Goal: Task Accomplishment & Management: Manage account settings

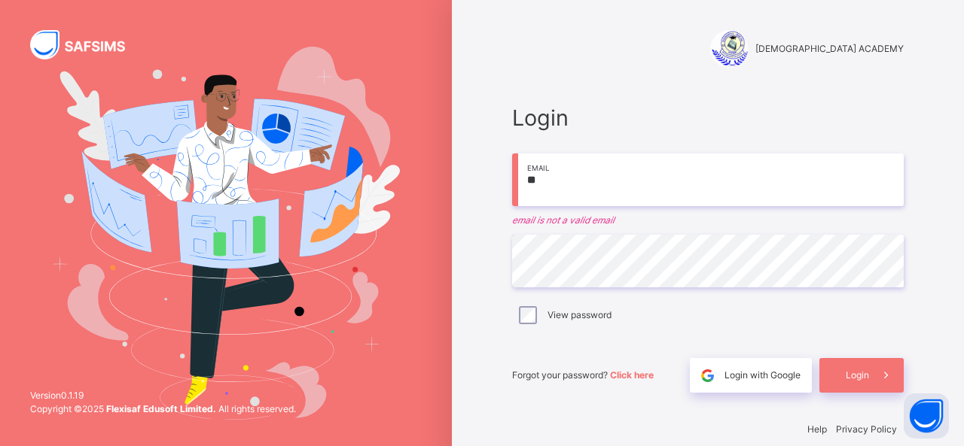
type input "*"
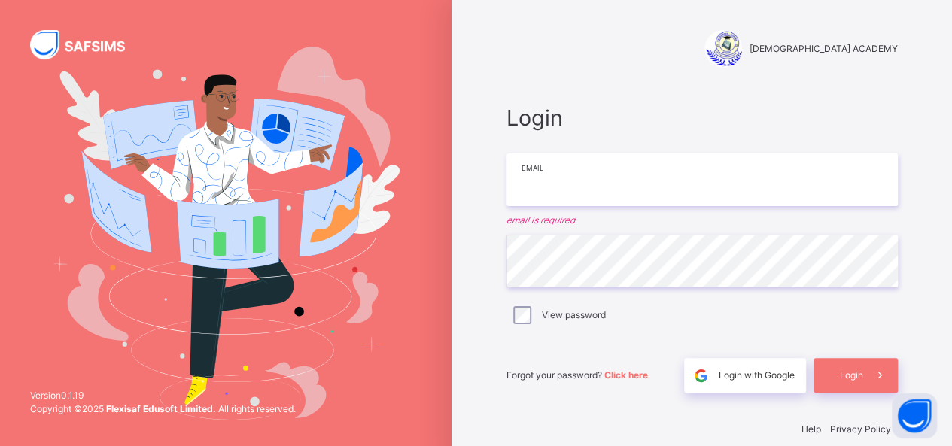
drag, startPoint x: 0, startPoint y: 0, endPoint x: 723, endPoint y: 173, distance: 743.1
click at [723, 173] on input "email" at bounding box center [702, 180] width 391 height 53
type input "**********"
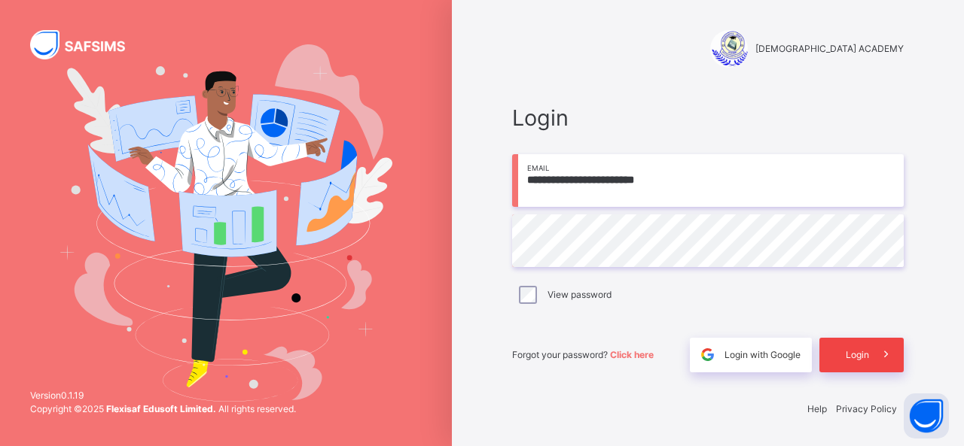
click at [866, 352] on span "Login" at bounding box center [856, 356] width 23 height 14
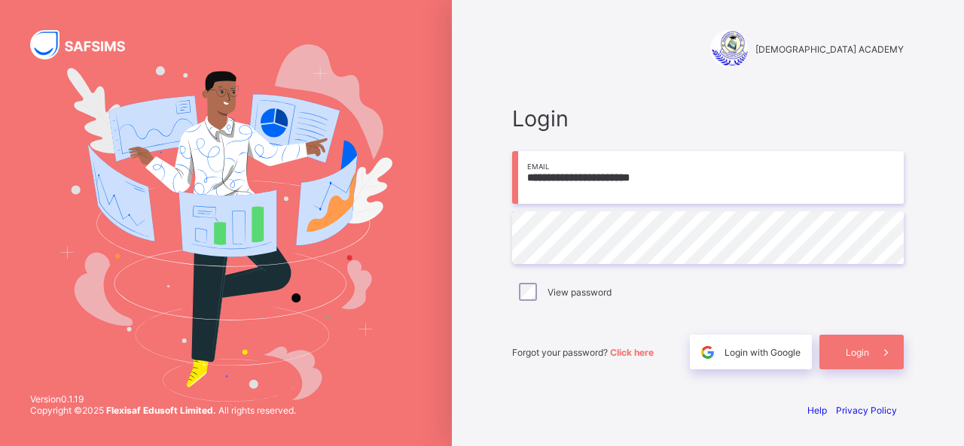
type input "**********"
click at [857, 349] on span "Login" at bounding box center [856, 352] width 23 height 11
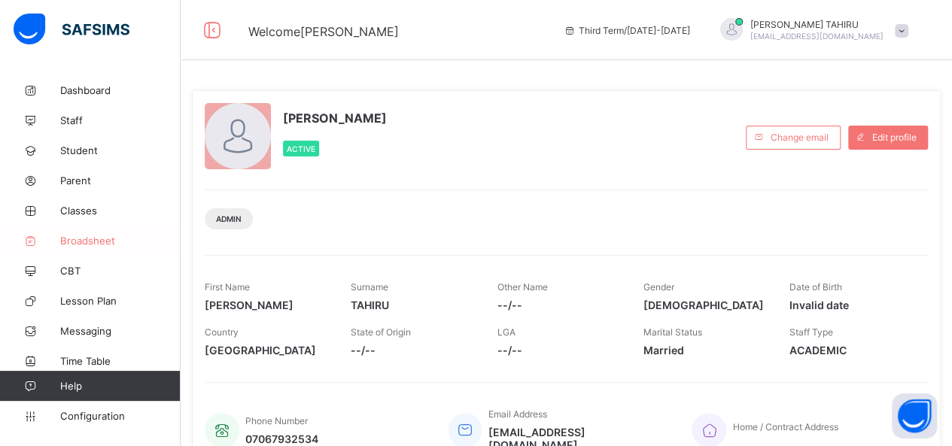
click at [99, 239] on span "Broadsheet" at bounding box center [120, 241] width 120 height 12
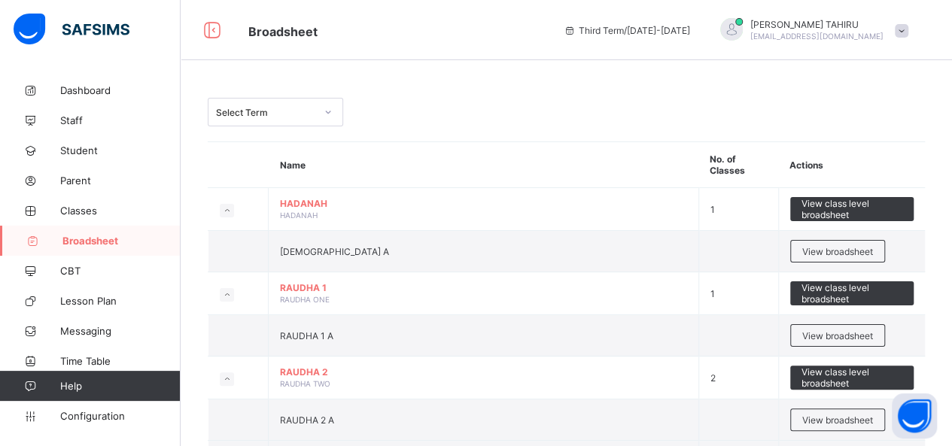
click at [909, 32] on span at bounding box center [902, 31] width 14 height 14
click at [628, 111] on div "Select Term" at bounding box center [566, 112] width 717 height 29
click at [109, 412] on span "Configuration" at bounding box center [120, 416] width 120 height 12
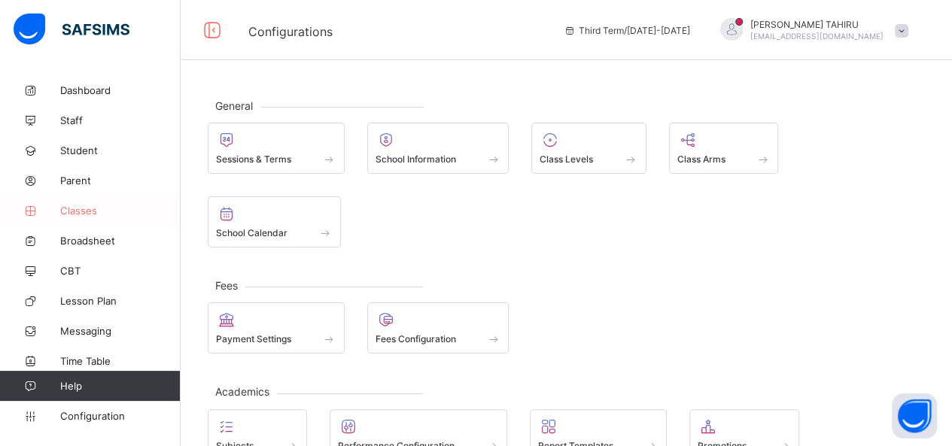
click at [72, 213] on span "Classes" at bounding box center [120, 211] width 120 height 12
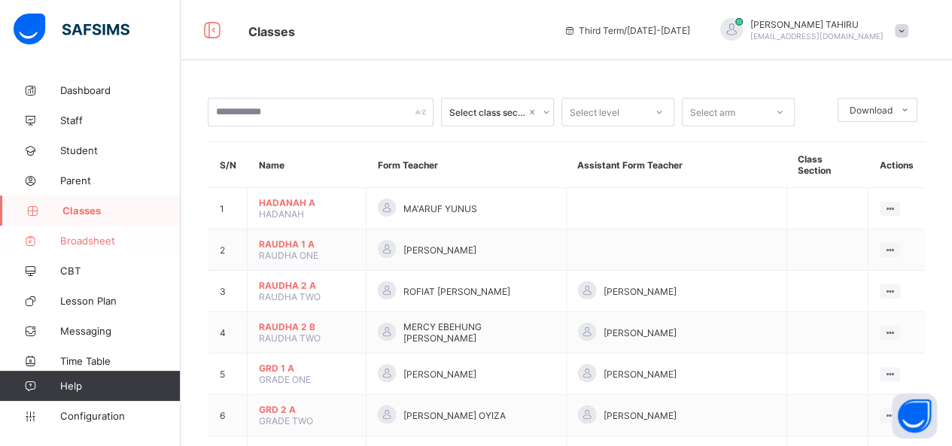
click at [95, 239] on span "Broadsheet" at bounding box center [120, 241] width 120 height 12
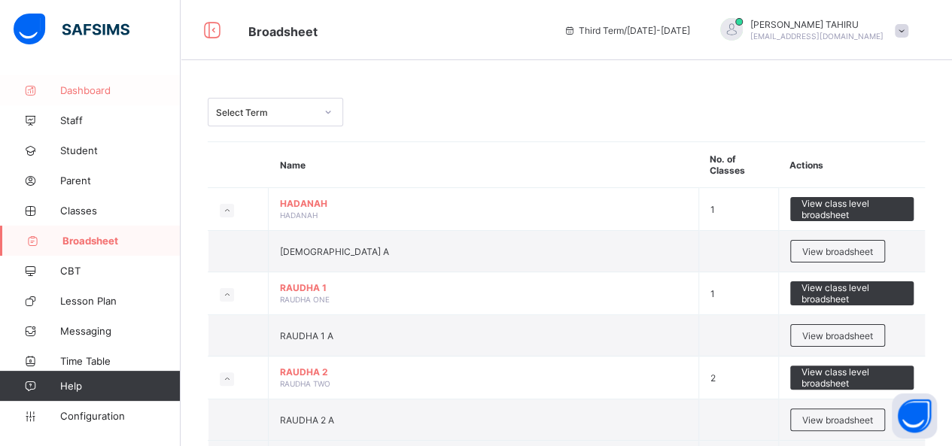
click at [102, 102] on link "Dashboard" at bounding box center [90, 90] width 181 height 30
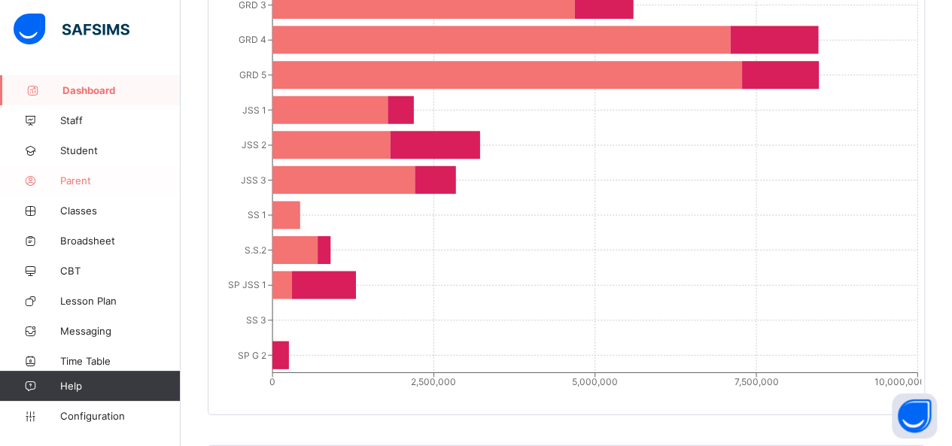
scroll to position [641, 0]
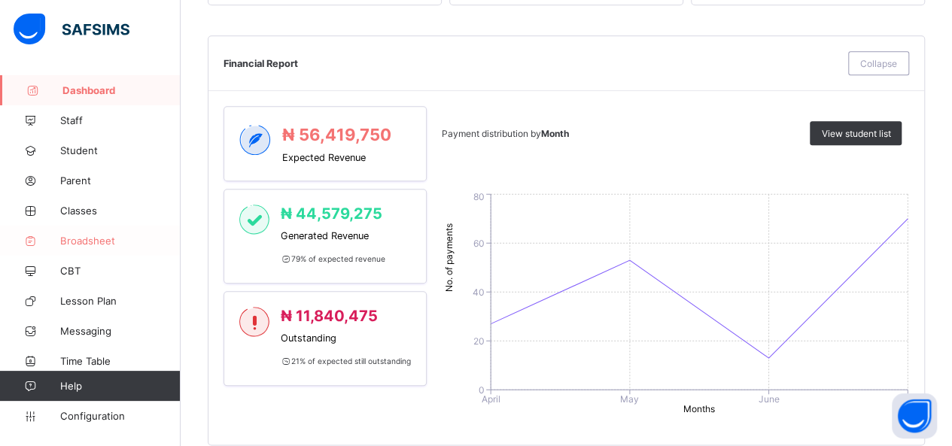
click at [89, 248] on link "Broadsheet" at bounding box center [90, 241] width 181 height 30
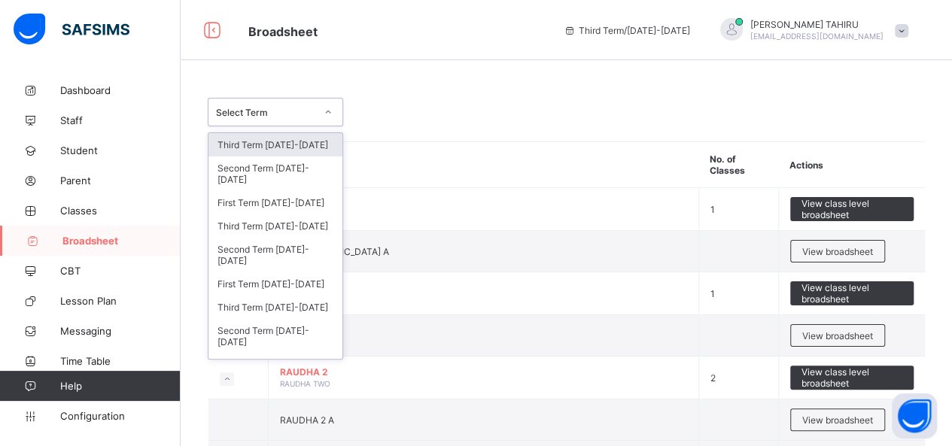
click at [325, 112] on icon at bounding box center [328, 112] width 9 height 15
click at [583, 379] on td "RAUDHA 2 RAUDHA TWO" at bounding box center [484, 378] width 431 height 43
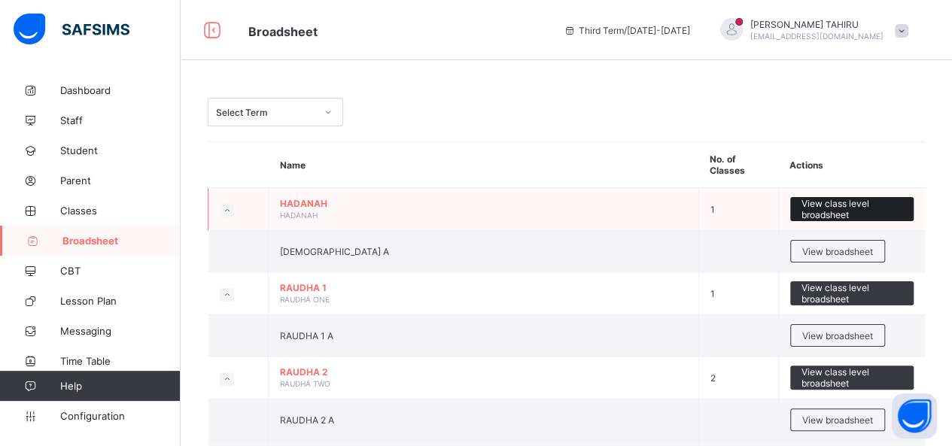
click at [857, 198] on span "View class level broadsheet" at bounding box center [853, 209] width 102 height 23
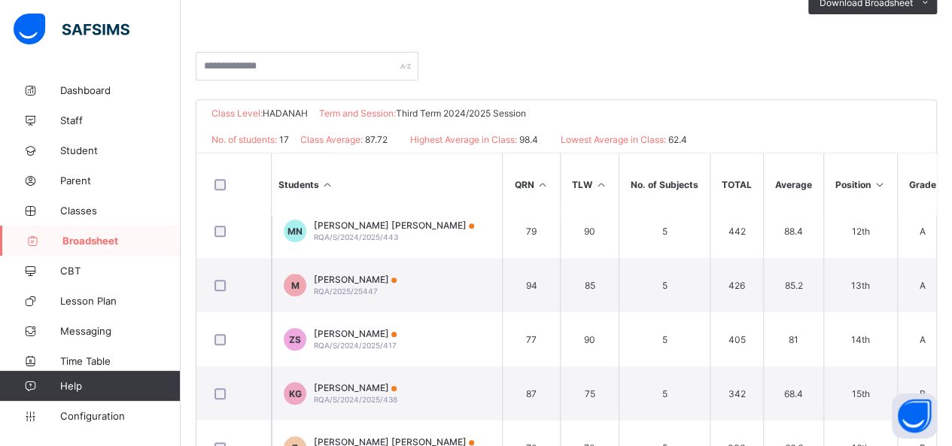
scroll to position [389, 0]
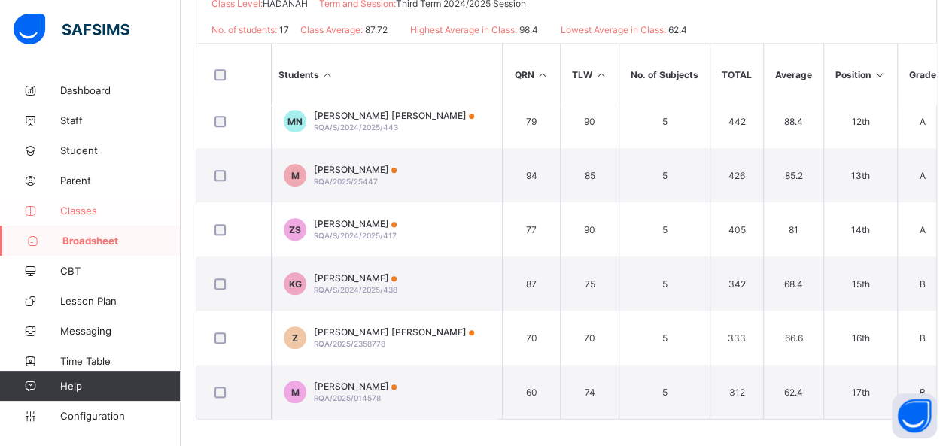
click at [107, 208] on span "Classes" at bounding box center [120, 211] width 120 height 12
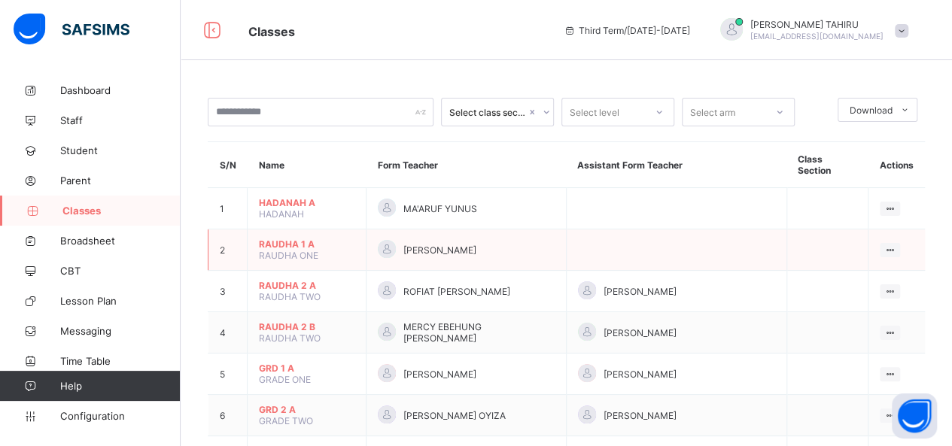
click at [305, 239] on span "RAUDHA 1 A" at bounding box center [307, 244] width 96 height 11
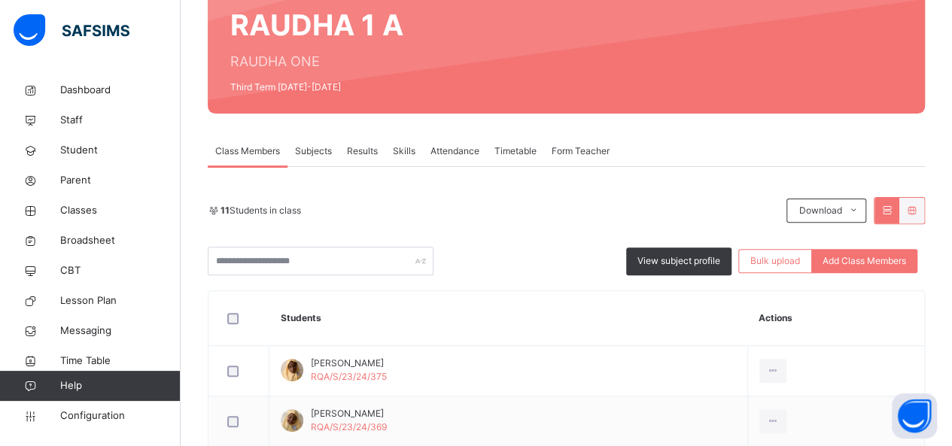
scroll to position [152, 0]
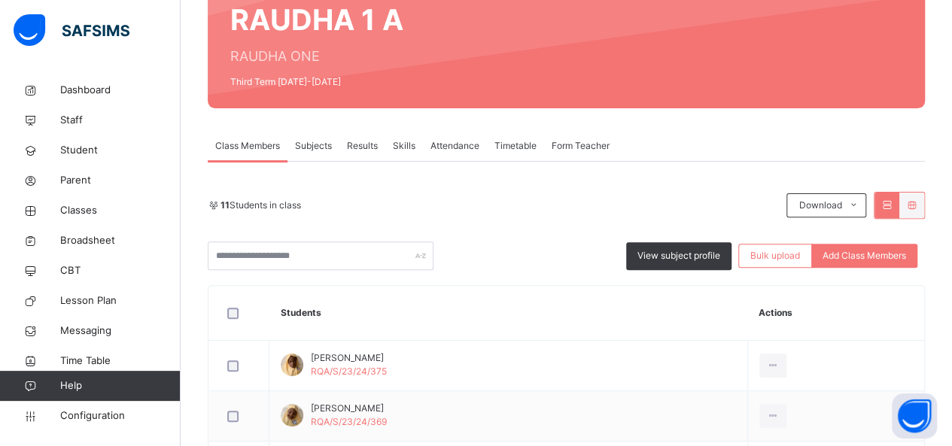
click at [364, 157] on div "Results" at bounding box center [363, 146] width 46 height 30
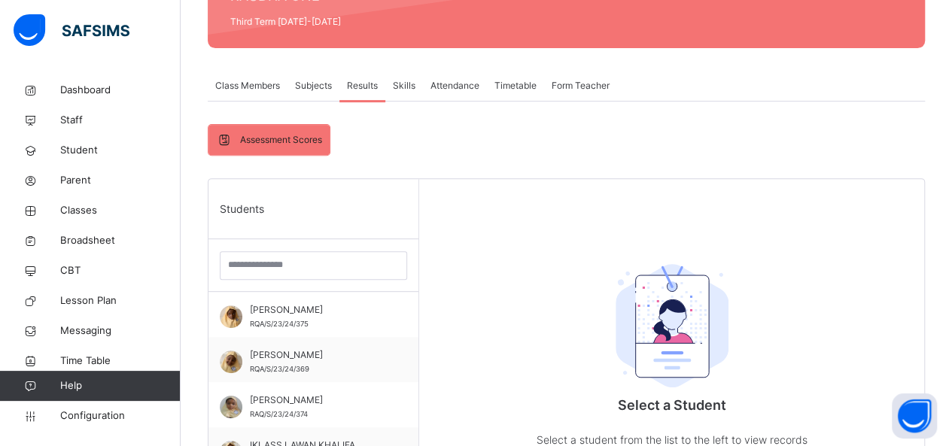
scroll to position [213, 0]
click at [105, 244] on span "Broadsheet" at bounding box center [120, 240] width 120 height 15
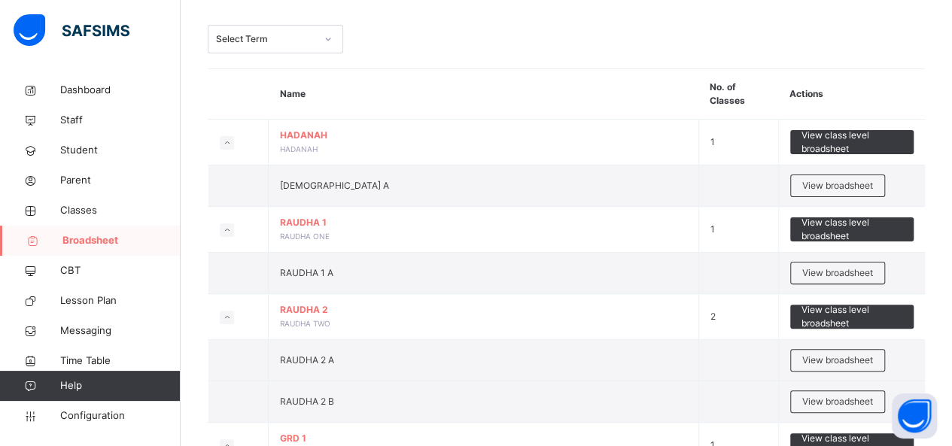
scroll to position [93, 0]
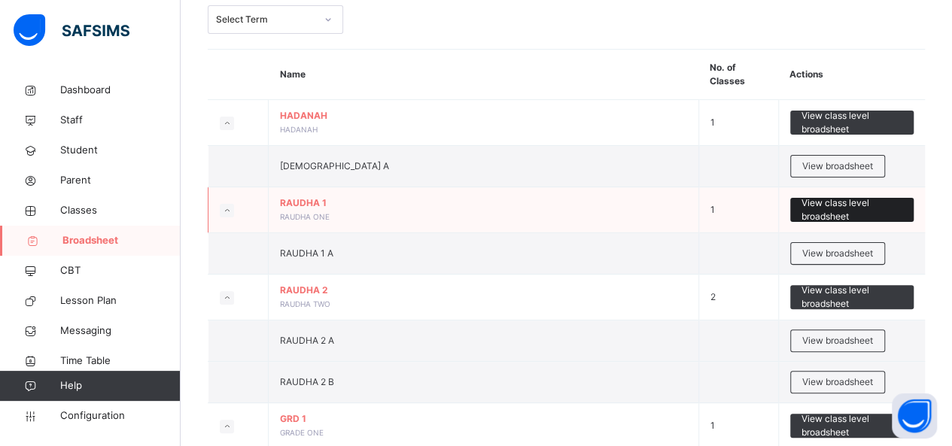
click at [875, 212] on span "View class level broadsheet" at bounding box center [853, 209] width 102 height 27
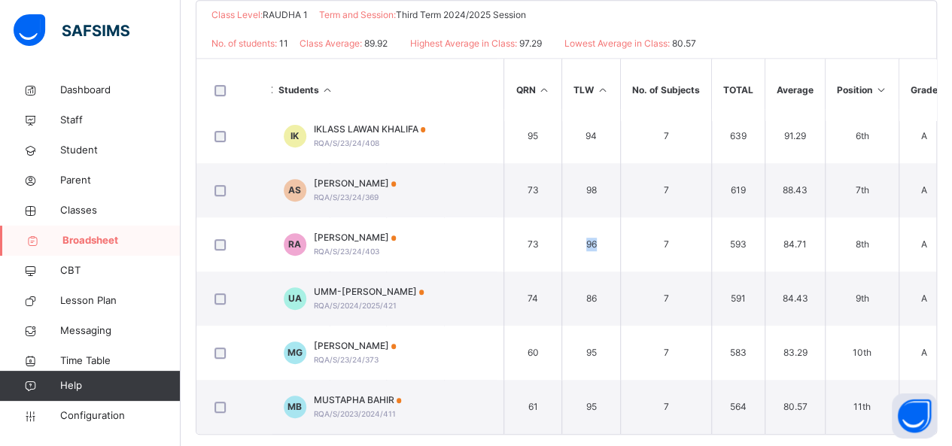
scroll to position [401, 0]
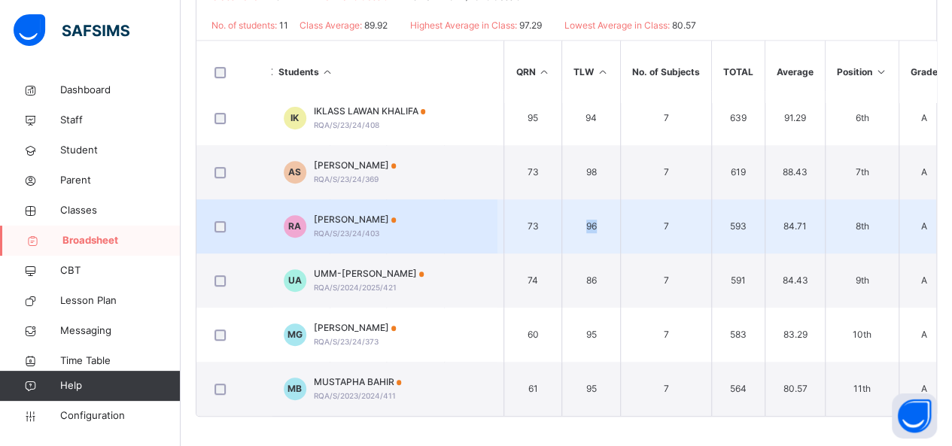
click at [926, 242] on td "A" at bounding box center [924, 226] width 50 height 54
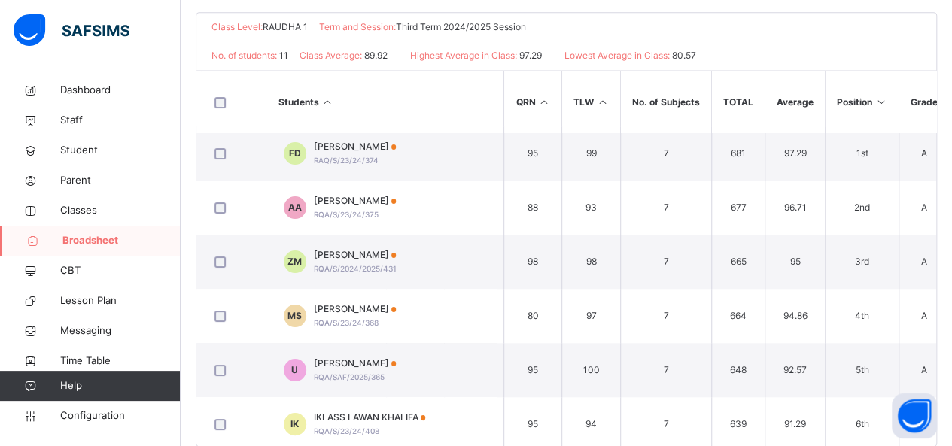
scroll to position [0, 297]
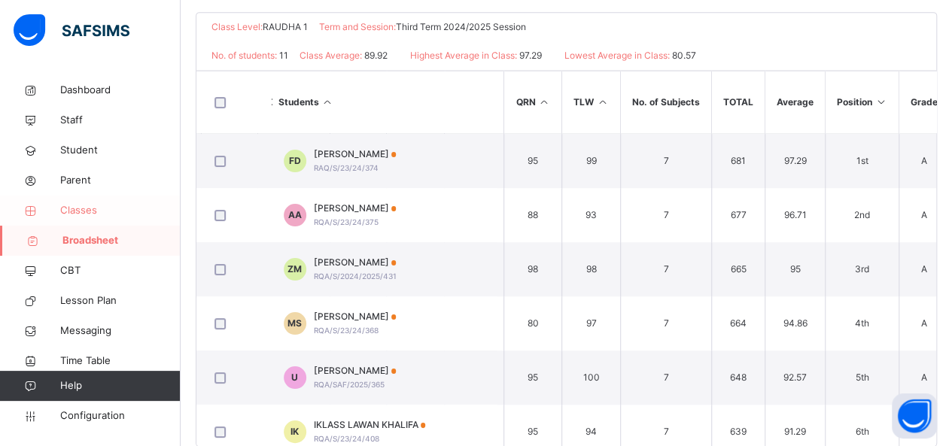
click at [92, 210] on span "Classes" at bounding box center [120, 210] width 120 height 15
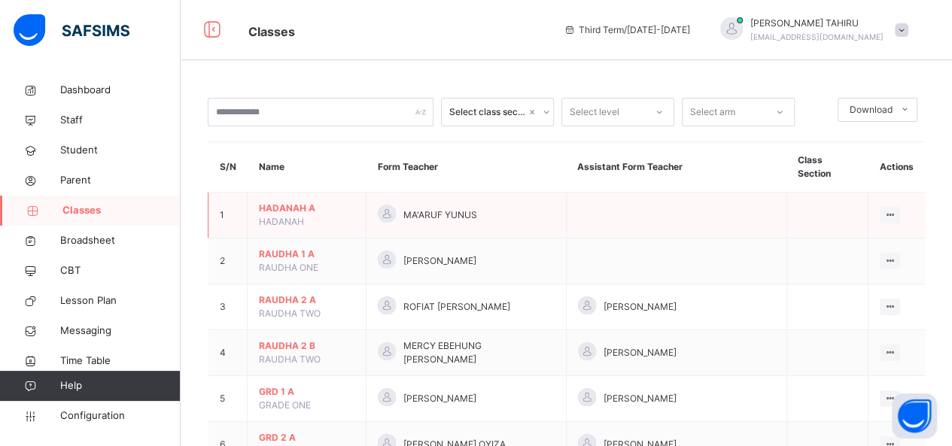
click at [276, 202] on span "HADANAH A" at bounding box center [307, 209] width 96 height 14
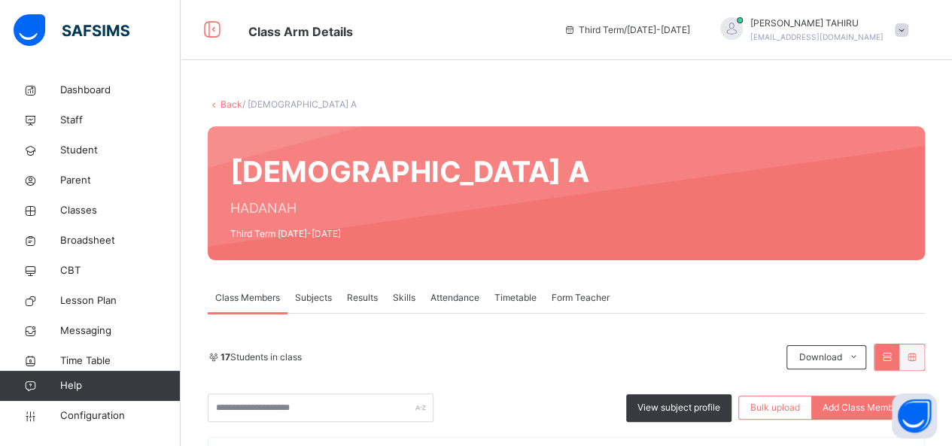
click at [366, 299] on span "Results" at bounding box center [362, 298] width 31 height 14
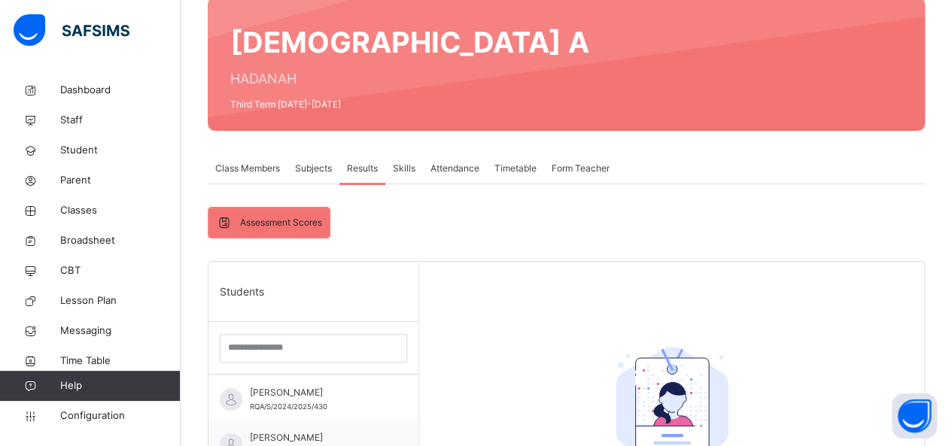
scroll to position [138, 0]
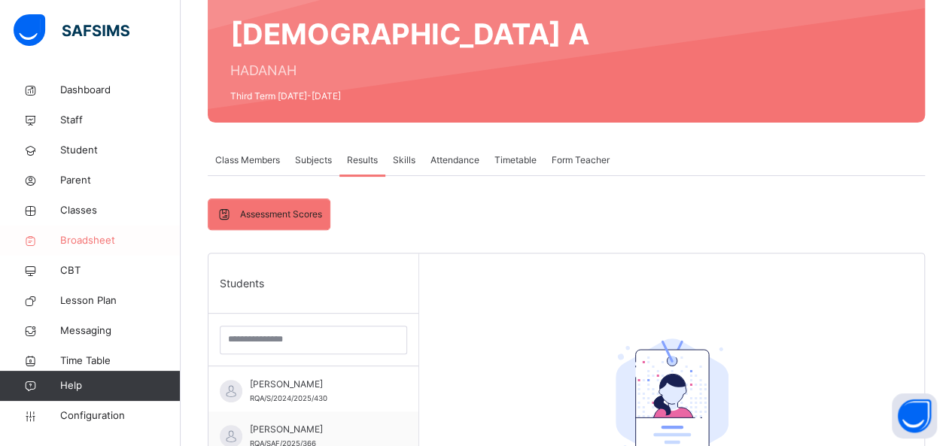
click at [102, 243] on span "Broadsheet" at bounding box center [120, 240] width 120 height 15
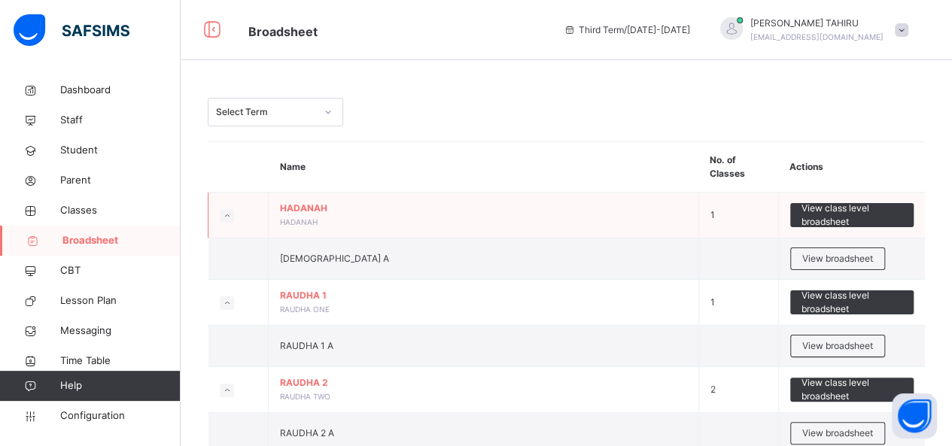
click at [297, 209] on span "HADANAH" at bounding box center [483, 209] width 407 height 14
click at [873, 254] on span "View broadsheet" at bounding box center [837, 259] width 71 height 14
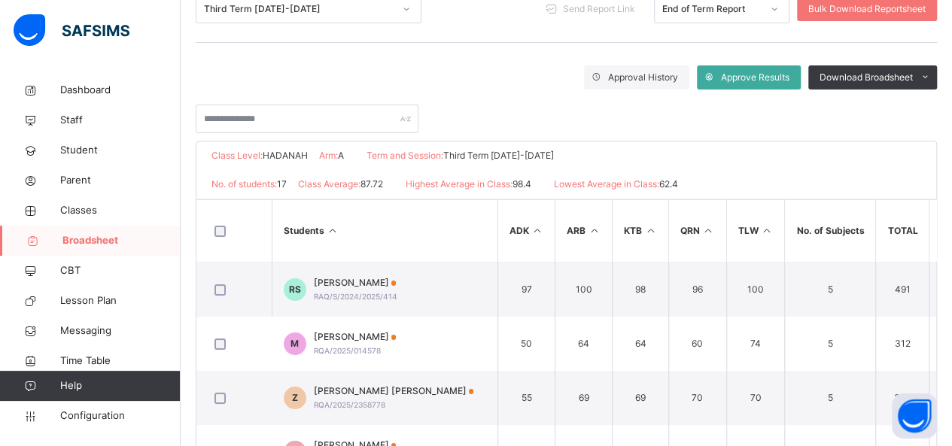
scroll to position [209, 0]
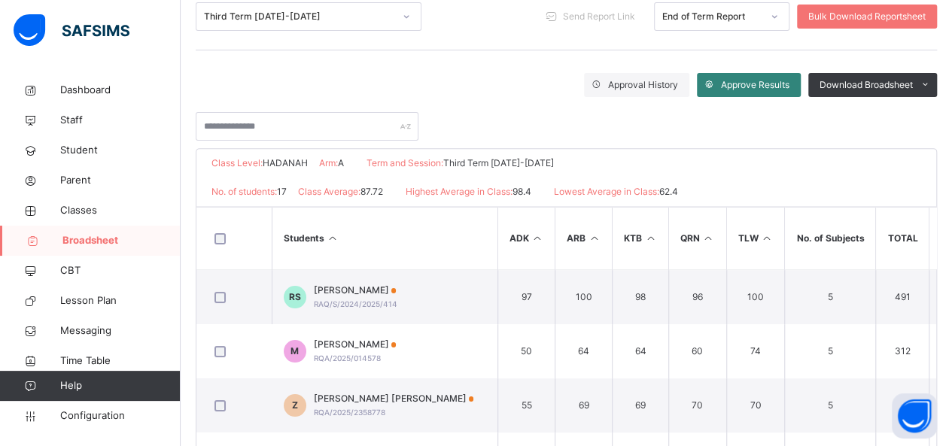
click at [781, 86] on span "Approve Results" at bounding box center [755, 85] width 69 height 14
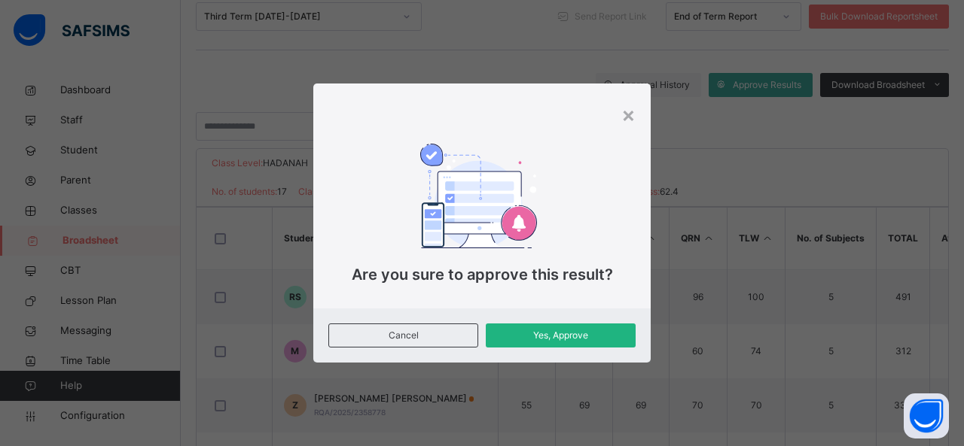
click at [610, 333] on span "Yes, Approve" at bounding box center [560, 336] width 127 height 14
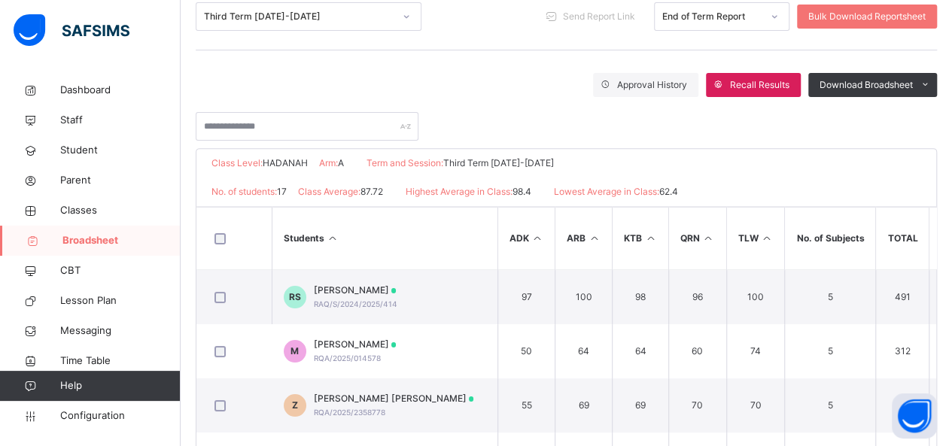
click at [366, 300] on span "RAQ/S/2024/2025/414" at bounding box center [356, 304] width 84 height 9
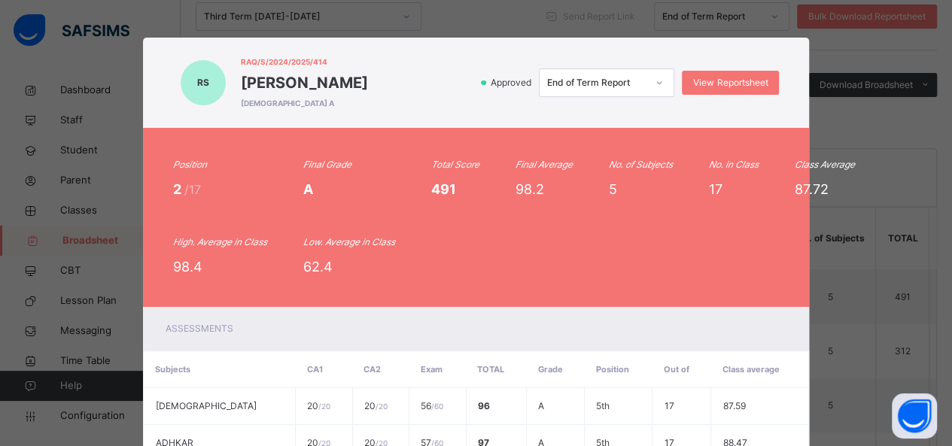
click at [919, 123] on div "RS RAQ/S/2024/2025/414 RAIHANA YA'U SADIQ HADANAH A Approved End of Term Report…" at bounding box center [476, 223] width 952 height 446
click at [909, 148] on div "RS RAQ/S/2024/2025/414 RAIHANA YA'U SADIQ HADANAH A Approved End of Term Report…" at bounding box center [476, 223] width 952 height 446
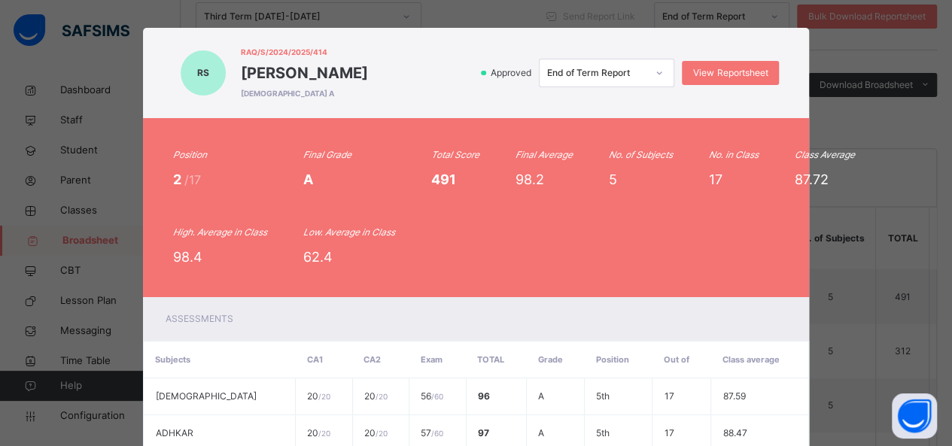
scroll to position [0, 0]
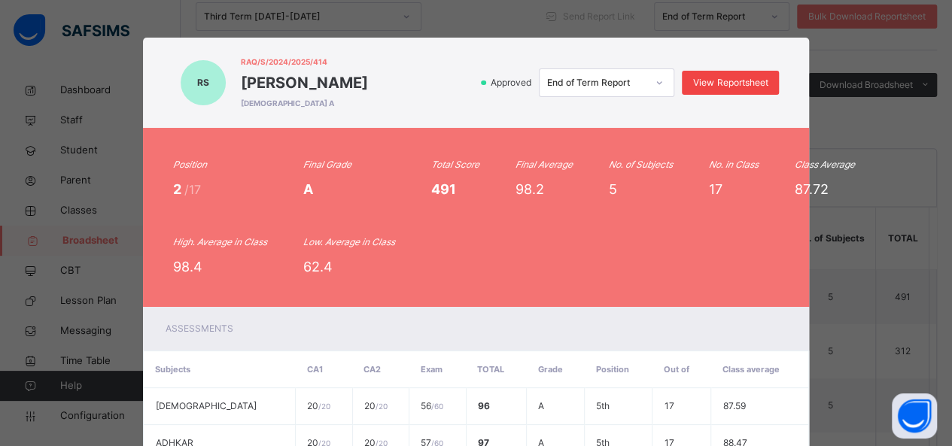
click at [748, 86] on span "View Reportsheet" at bounding box center [730, 83] width 75 height 14
click at [905, 256] on div "RS RAQ/S/2024/2025/414 RAIHANA YA'U SADIQ HADANAH A Approved End of Term Report…" at bounding box center [476, 223] width 952 height 446
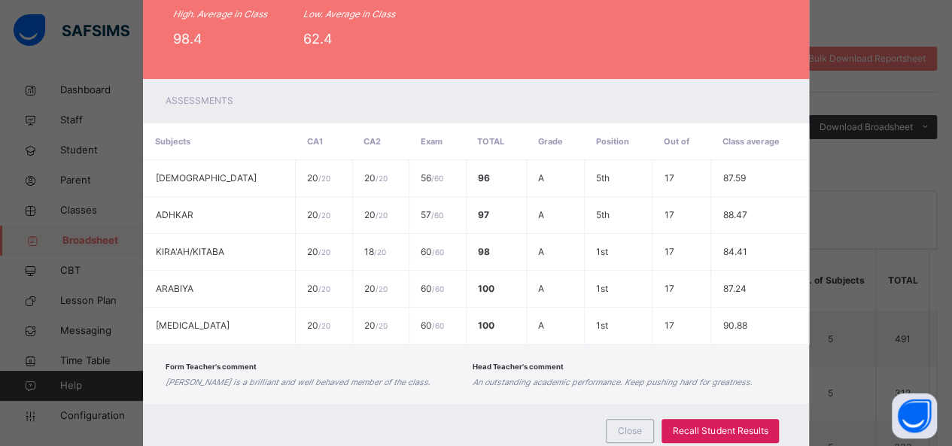
scroll to position [276, 0]
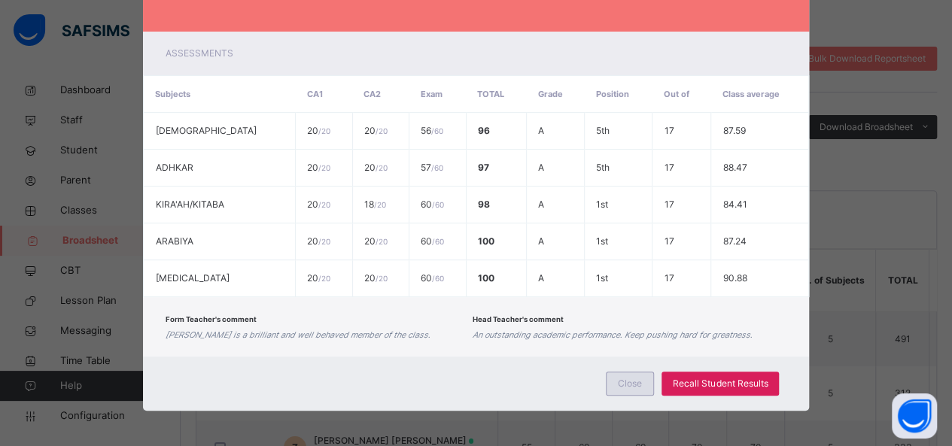
click at [635, 381] on span "Close" at bounding box center [630, 384] width 24 height 14
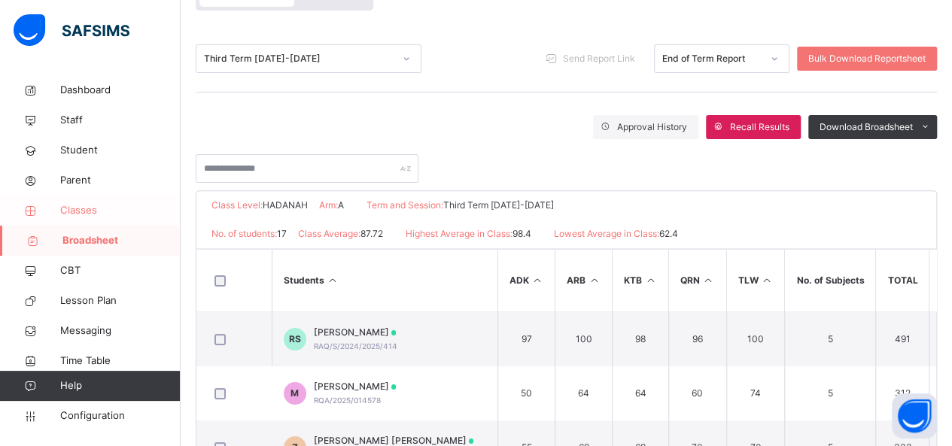
click at [103, 217] on span "Classes" at bounding box center [120, 210] width 120 height 15
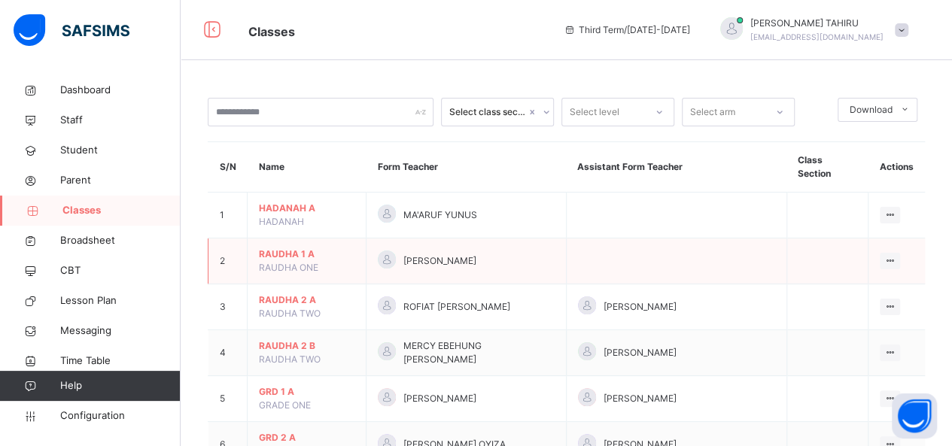
click at [292, 248] on span "RAUDHA 1 A" at bounding box center [307, 255] width 96 height 14
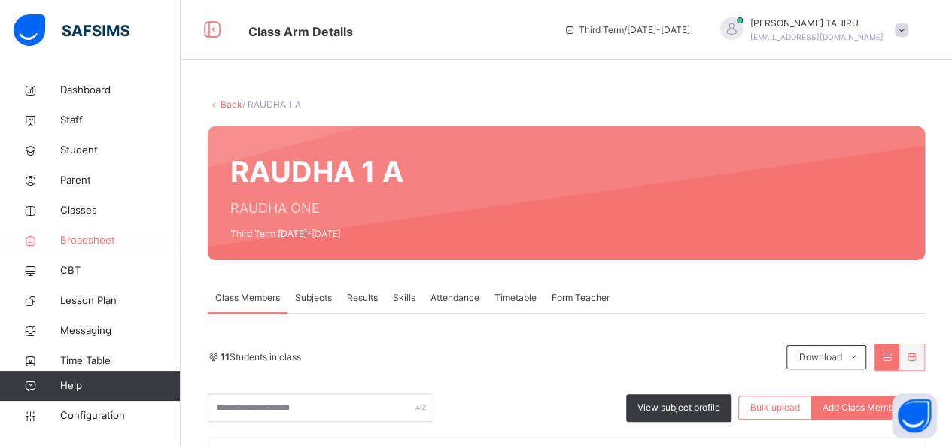
click at [108, 240] on span "Broadsheet" at bounding box center [120, 240] width 120 height 15
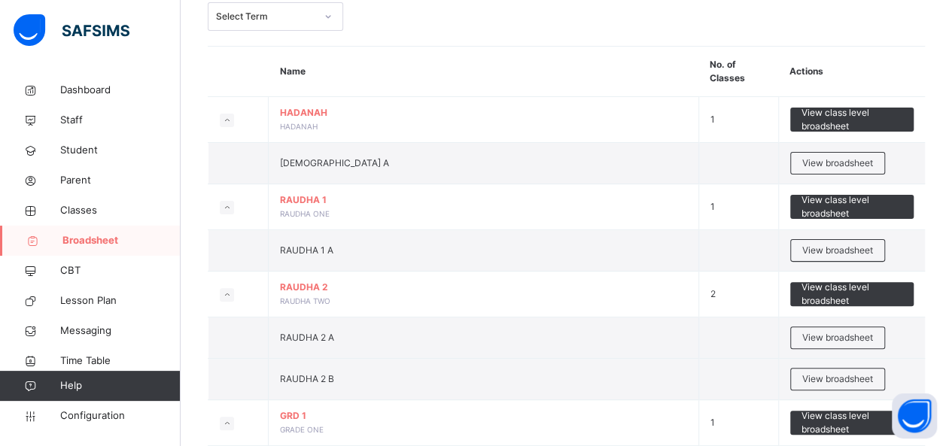
scroll to position [96, 0]
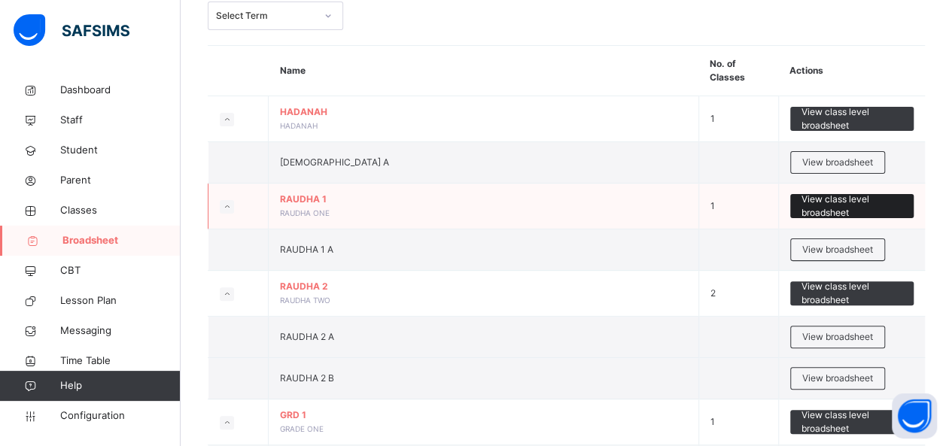
click at [854, 206] on span "View class level broadsheet" at bounding box center [853, 206] width 102 height 27
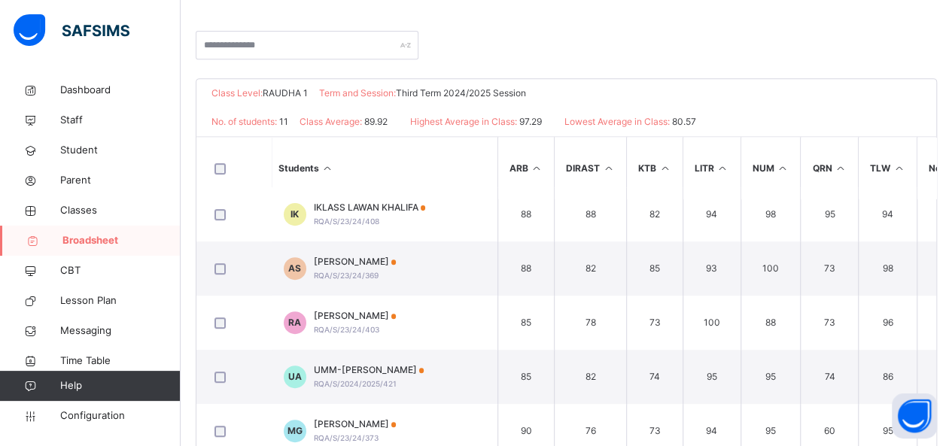
scroll to position [401, 0]
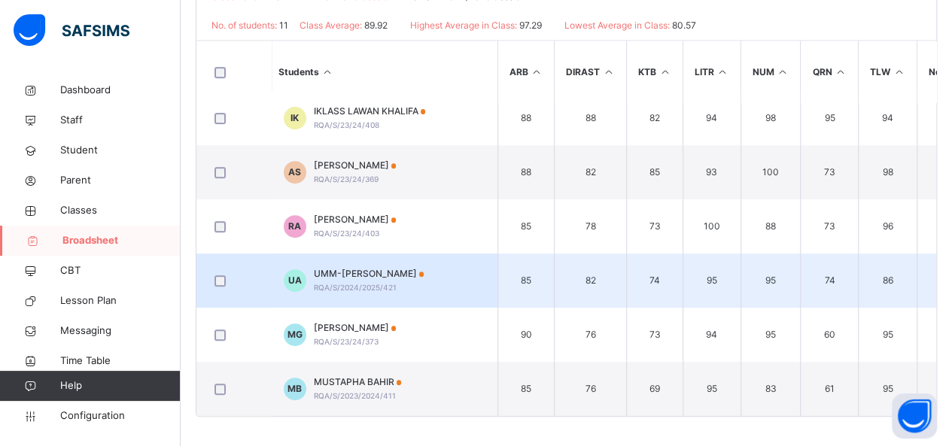
click at [808, 283] on td "74" at bounding box center [830, 281] width 58 height 54
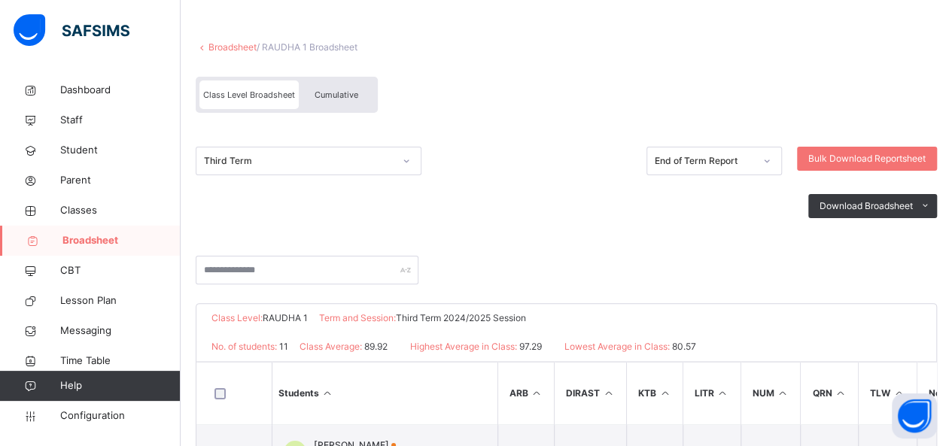
scroll to position [73, 0]
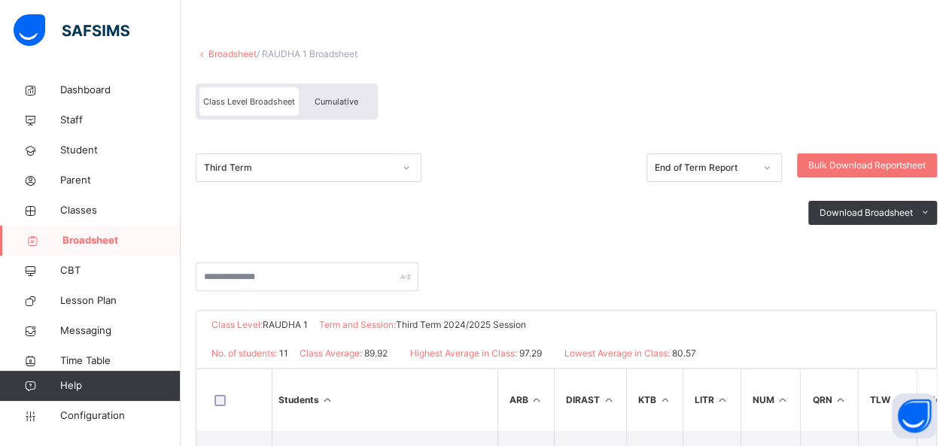
click at [113, 245] on span "Broadsheet" at bounding box center [121, 240] width 118 height 15
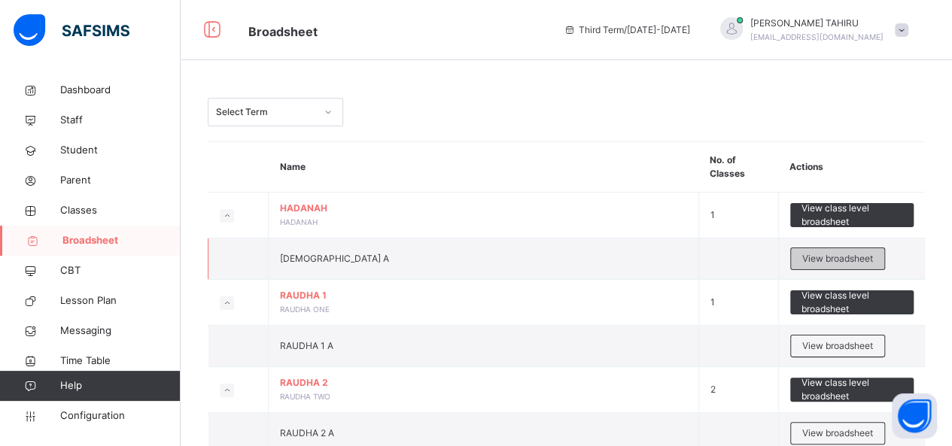
click at [860, 259] on span "View broadsheet" at bounding box center [837, 259] width 71 height 14
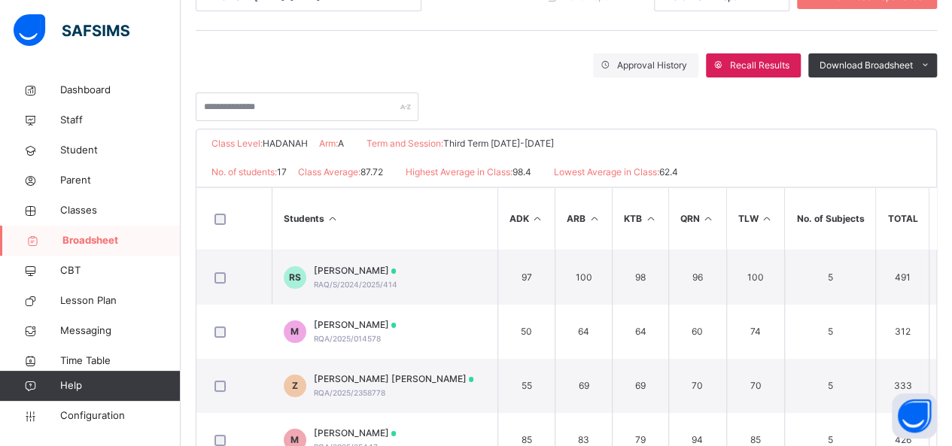
click at [102, 251] on link "Broadsheet" at bounding box center [90, 241] width 181 height 30
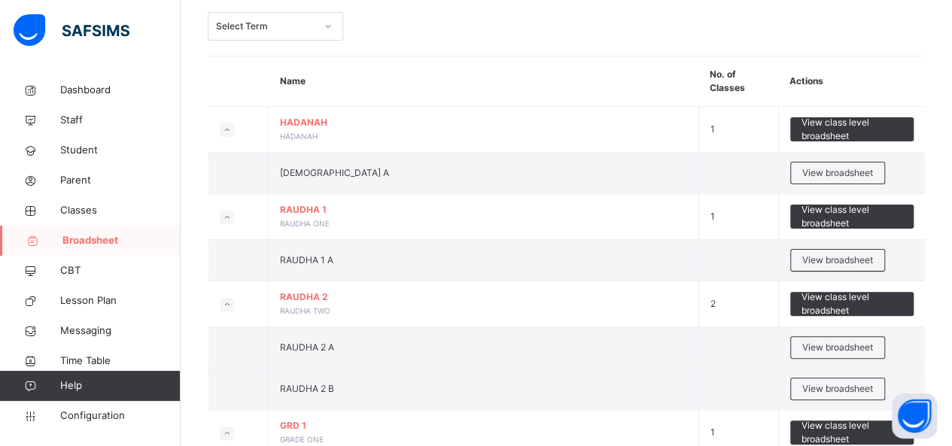
scroll to position [86, 0]
click at [331, 224] on td "RAUDHA 1 RAUDHA ONE" at bounding box center [484, 217] width 431 height 46
click at [846, 259] on span "View broadsheet" at bounding box center [837, 261] width 71 height 14
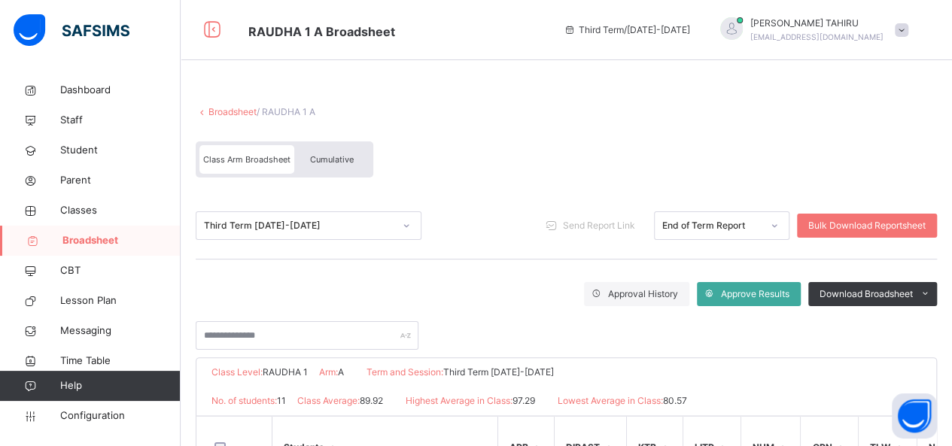
click at [557, 326] on div at bounding box center [566, 328] width 741 height 44
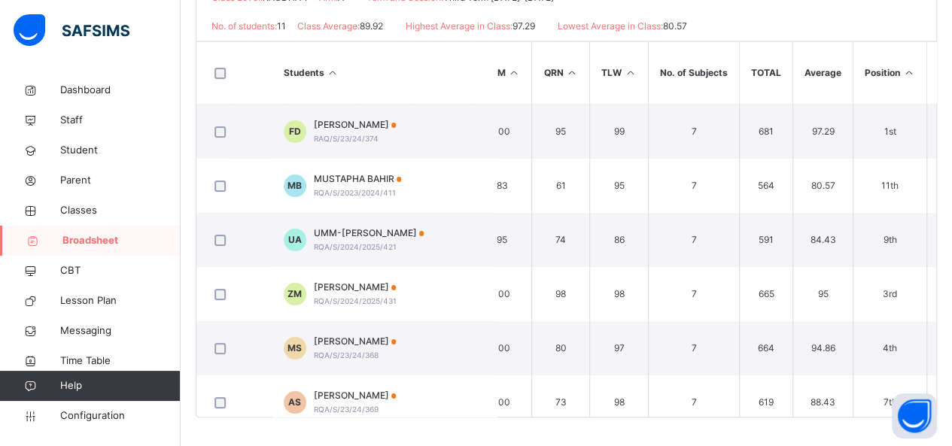
scroll to position [0, 297]
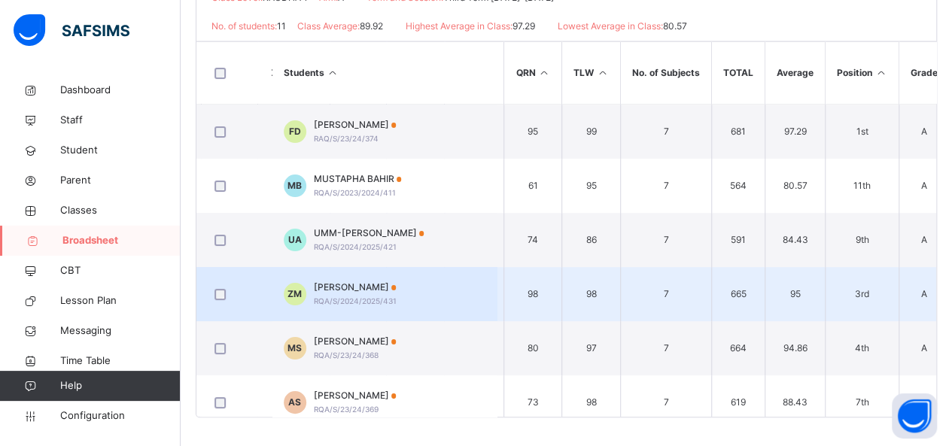
click at [674, 350] on span "7" at bounding box center [666, 349] width 68 height 14
click at [677, 291] on span "7" at bounding box center [666, 295] width 68 height 14
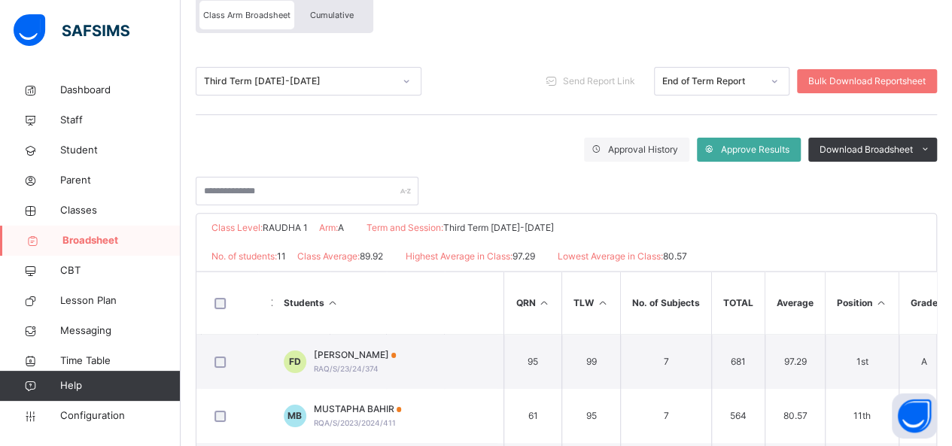
scroll to position [142, 0]
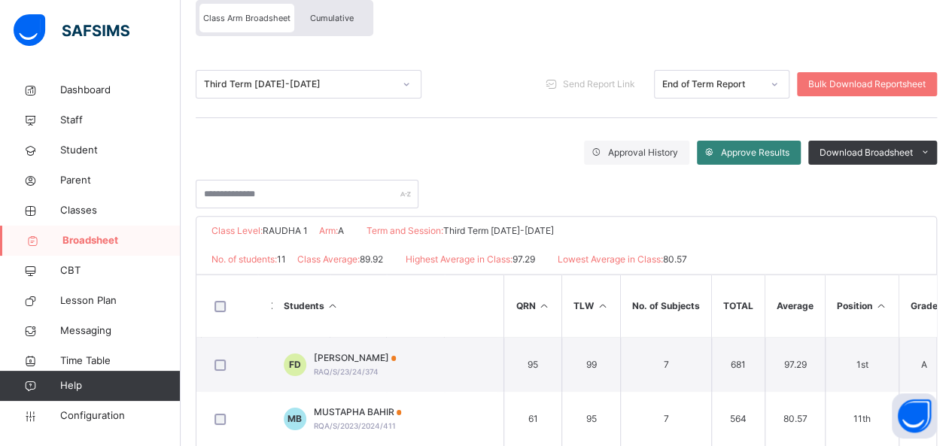
click at [786, 152] on span "Approve Results" at bounding box center [755, 153] width 69 height 14
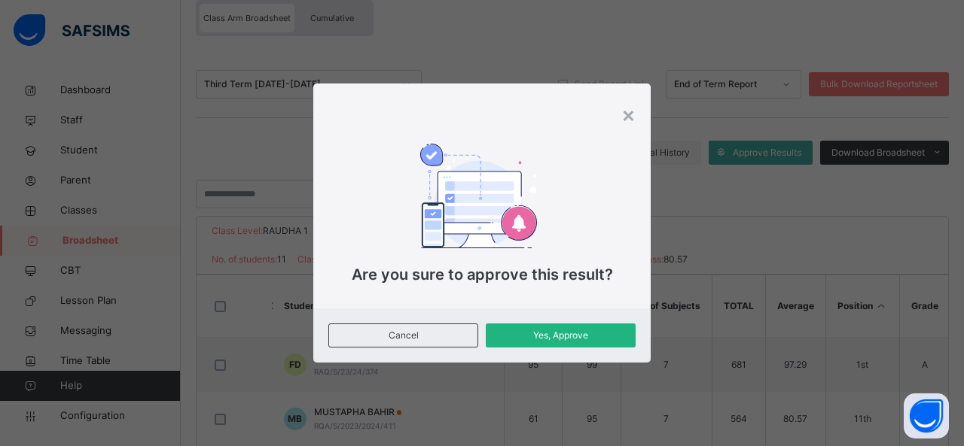
click at [604, 343] on div "Yes, Approve" at bounding box center [561, 336] width 150 height 24
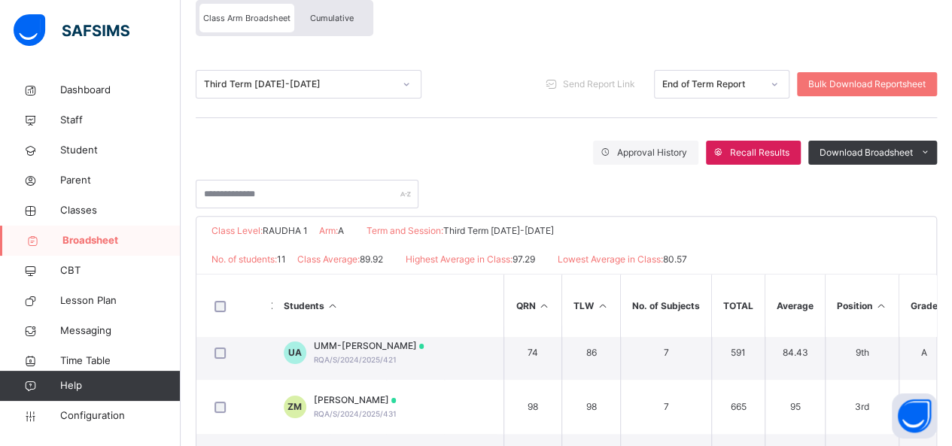
scroll to position [138, 297]
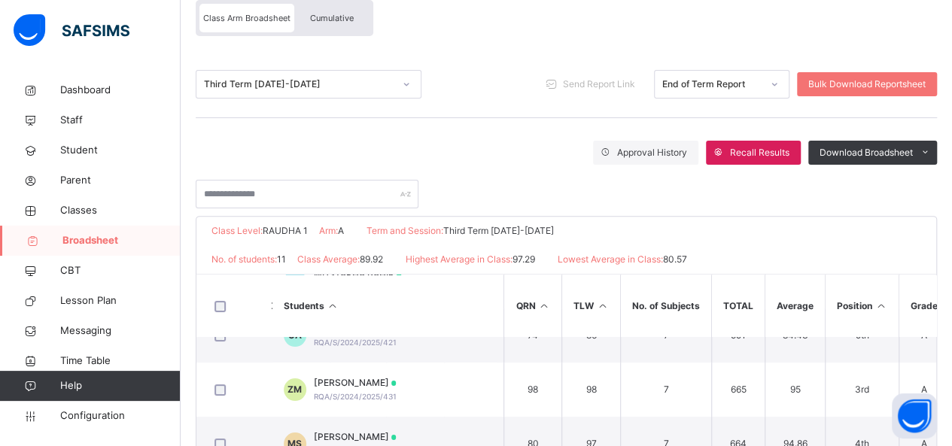
click at [87, 241] on span "Broadsheet" at bounding box center [121, 240] width 118 height 15
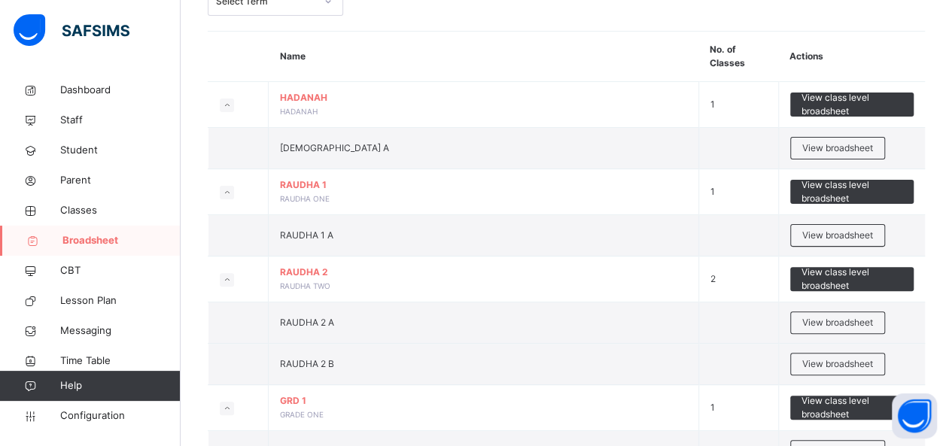
scroll to position [122, 0]
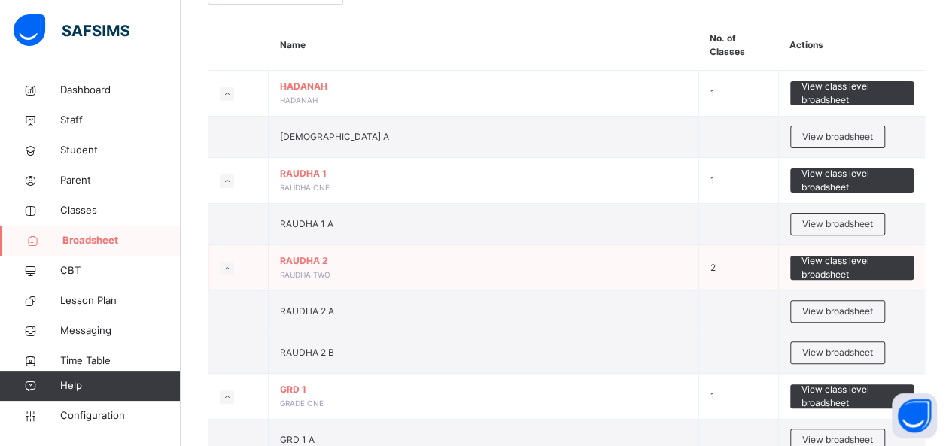
click at [336, 267] on td "RAUDHA 2 RAUDHA TWO" at bounding box center [484, 268] width 431 height 46
click at [851, 310] on span "View broadsheet" at bounding box center [837, 312] width 71 height 14
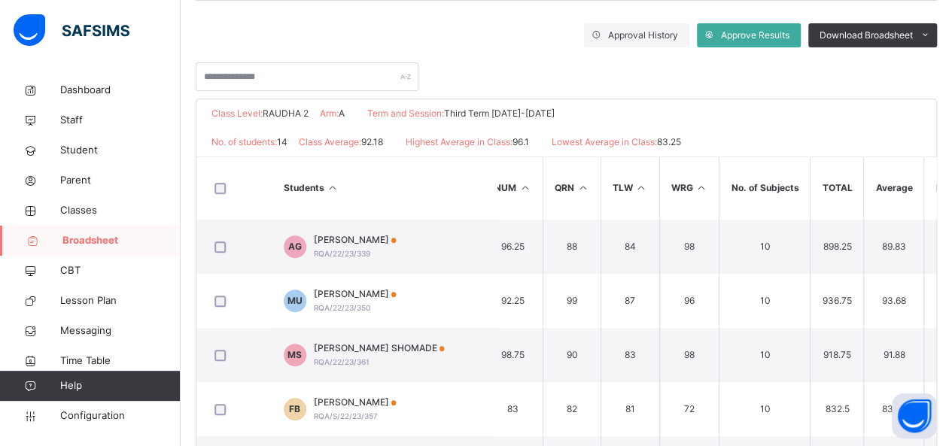
scroll to position [452, 377]
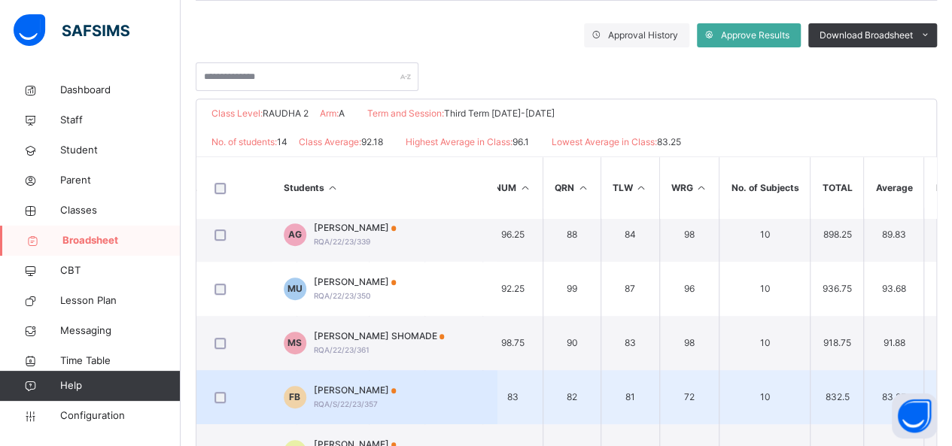
click at [812, 378] on td "832.5" at bounding box center [837, 397] width 53 height 54
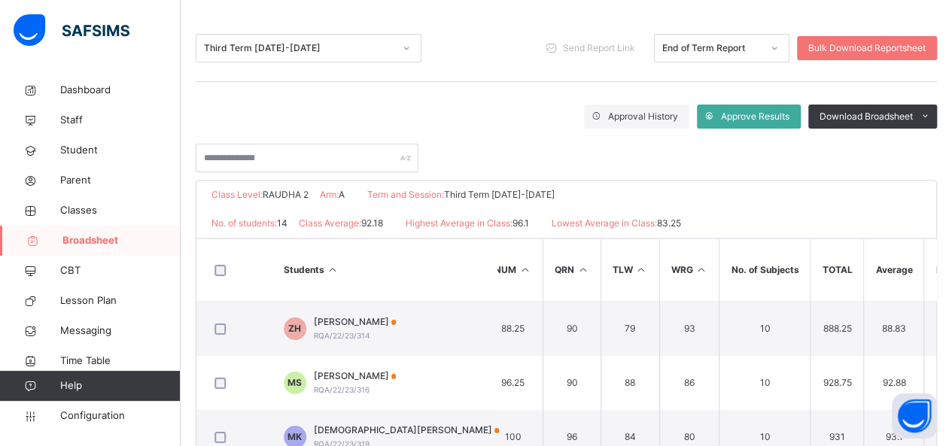
scroll to position [168, 0]
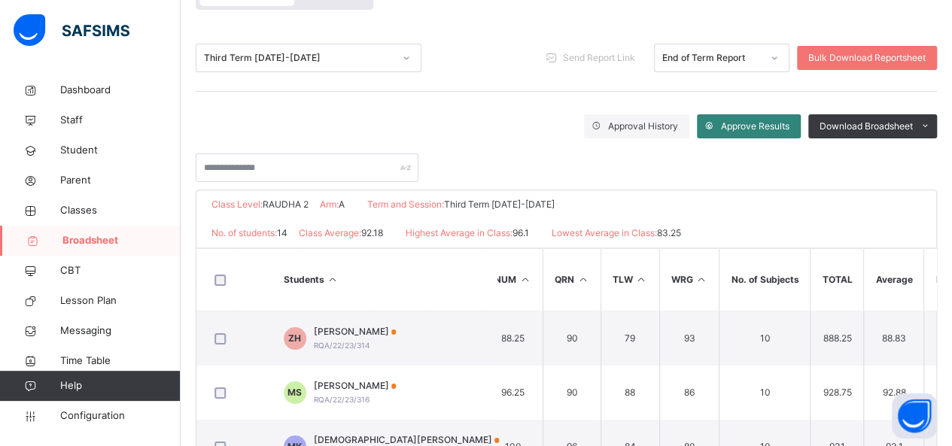
click at [787, 120] on span "Approve Results" at bounding box center [755, 127] width 69 height 14
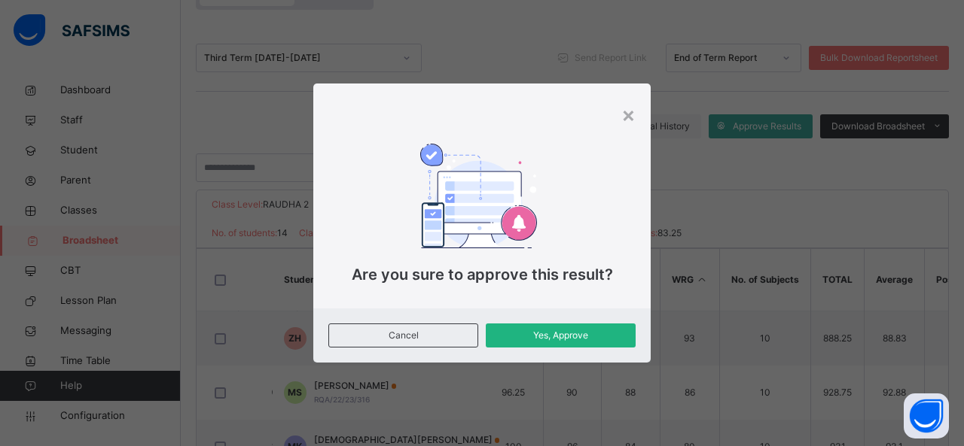
click at [608, 336] on span "Yes, Approve" at bounding box center [560, 336] width 127 height 14
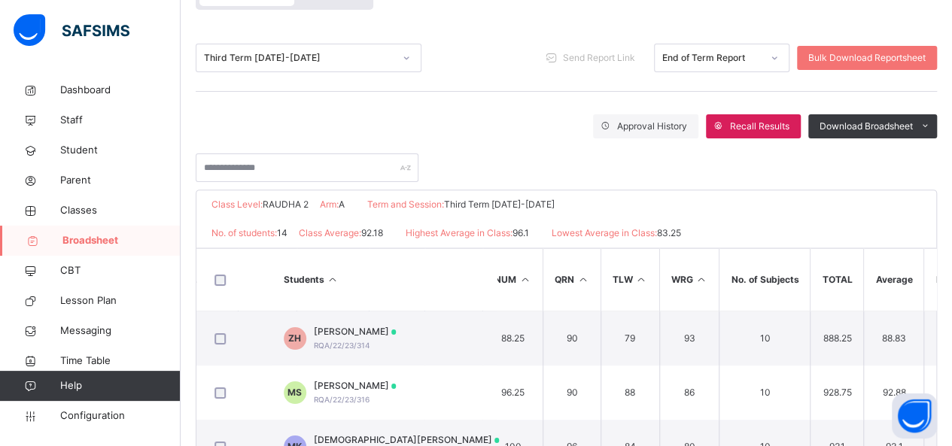
click at [84, 252] on link "Broadsheet" at bounding box center [90, 241] width 181 height 30
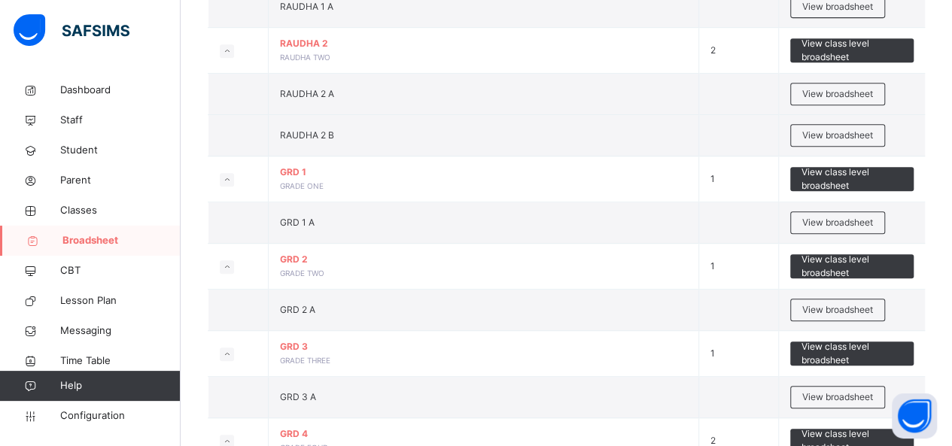
scroll to position [343, 0]
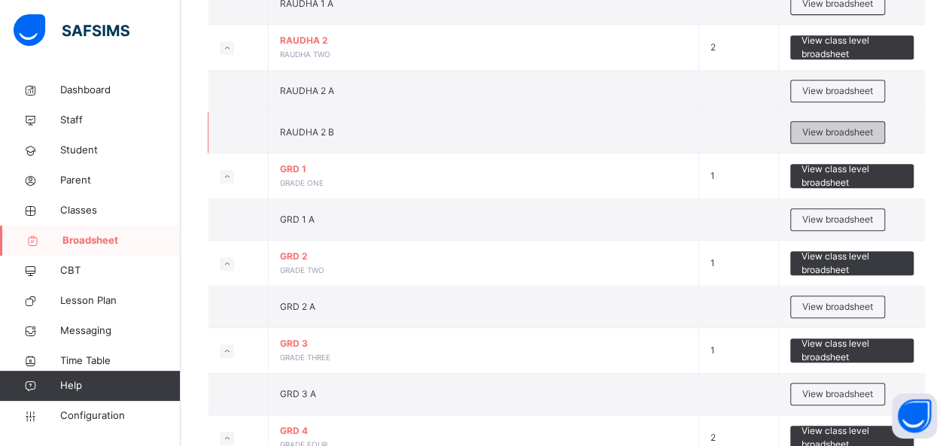
click at [863, 129] on span "View broadsheet" at bounding box center [837, 133] width 71 height 14
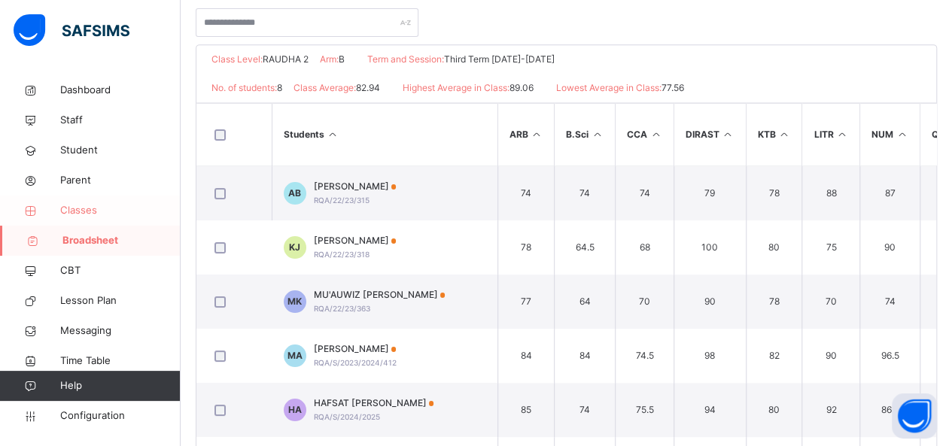
click at [68, 221] on link "Classes" at bounding box center [90, 211] width 181 height 30
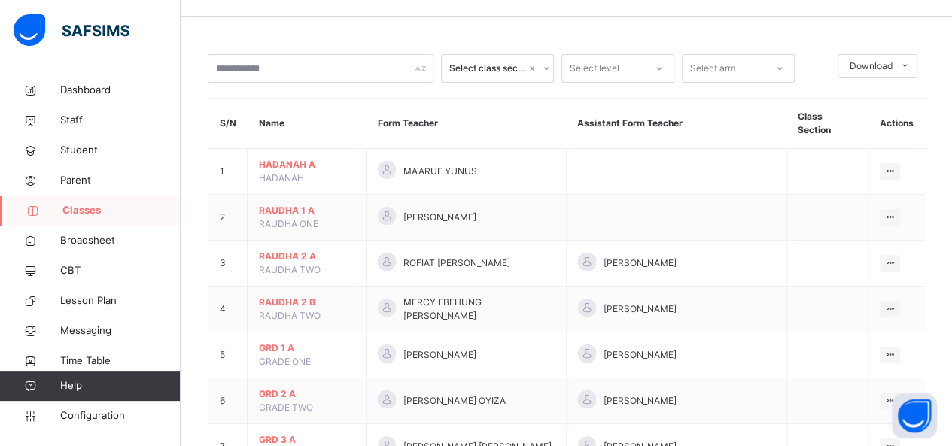
scroll to position [58, 0]
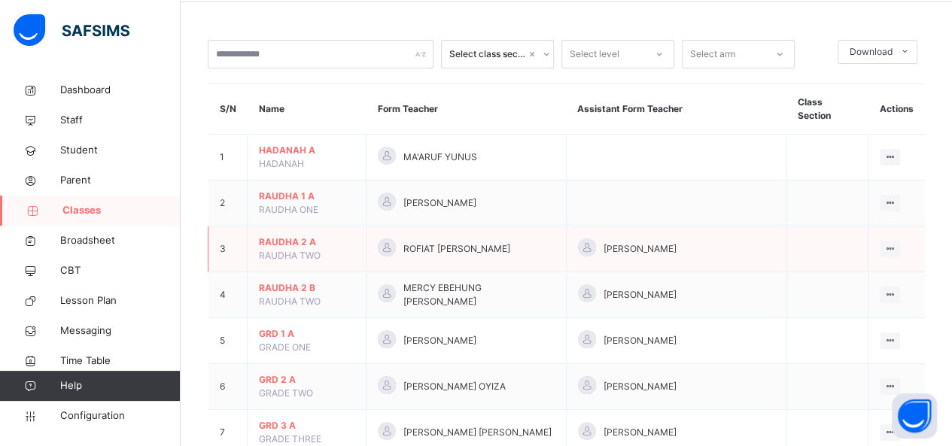
click at [337, 236] on span "RAUDHA 2 A" at bounding box center [307, 243] width 96 height 14
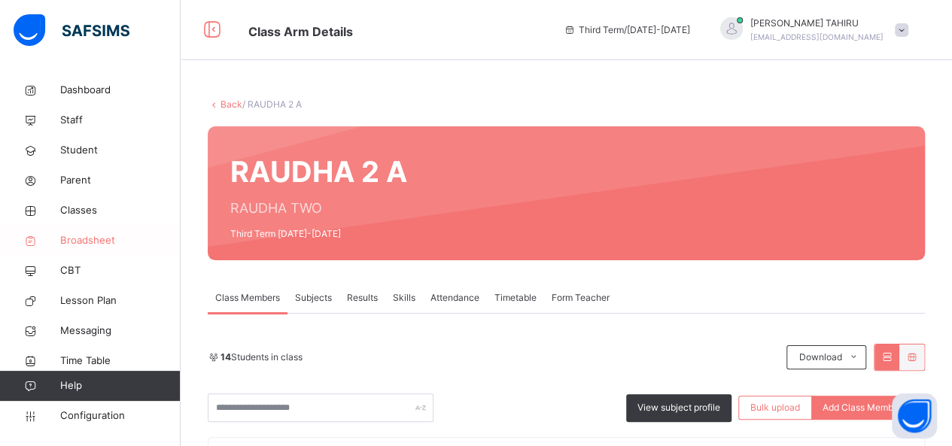
click at [84, 244] on span "Broadsheet" at bounding box center [120, 240] width 120 height 15
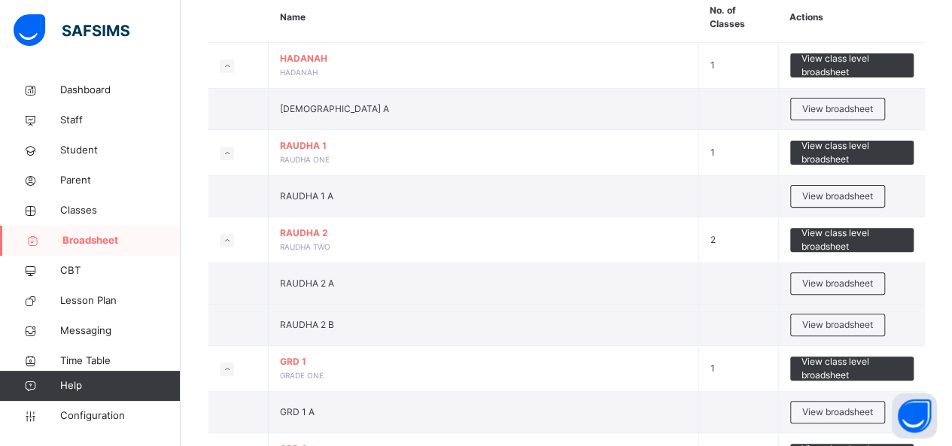
scroll to position [151, 0]
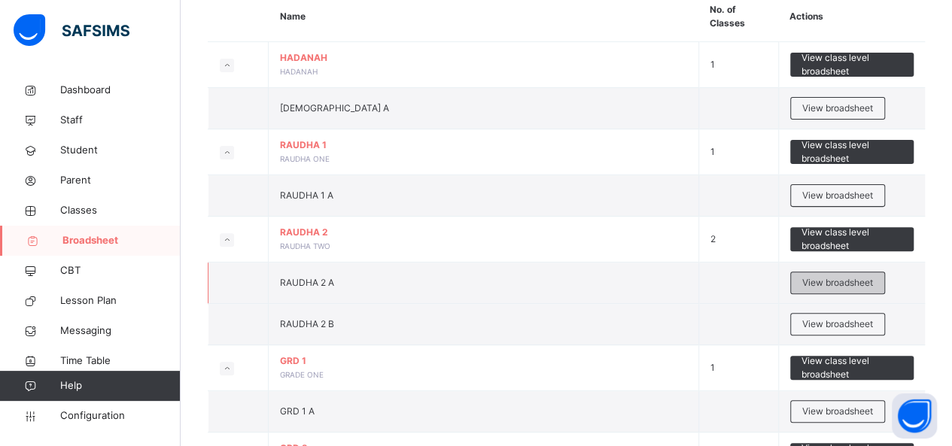
click at [857, 281] on span "View broadsheet" at bounding box center [837, 283] width 71 height 14
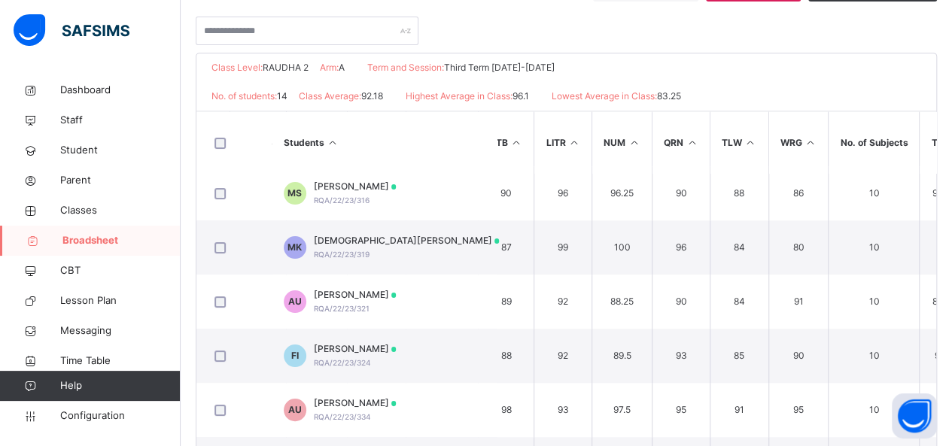
scroll to position [0, 268]
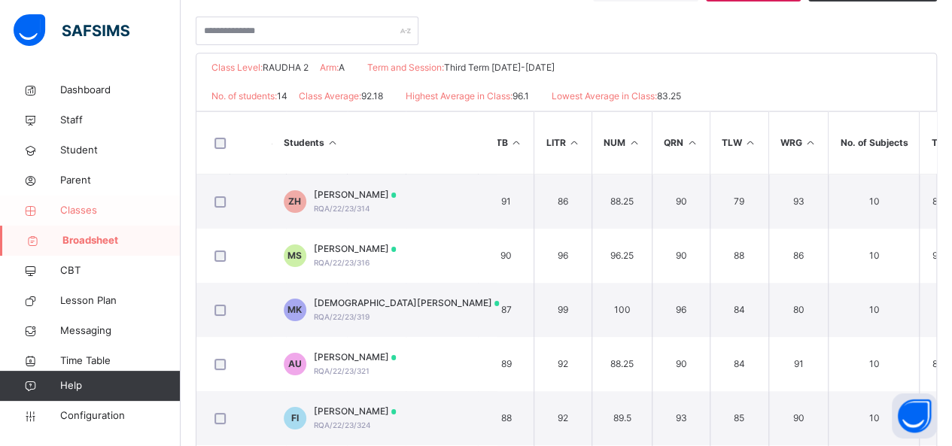
click at [111, 218] on span "Classes" at bounding box center [120, 210] width 120 height 15
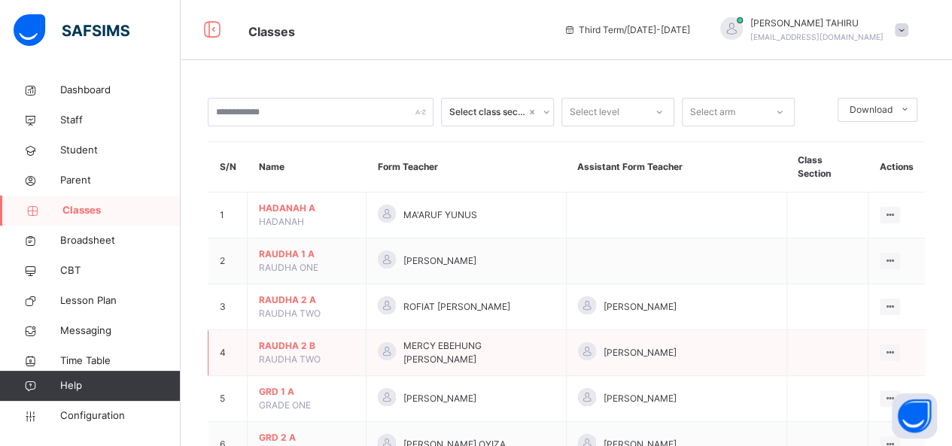
click at [273, 340] on span "RAUDHA 2 B" at bounding box center [307, 347] width 96 height 14
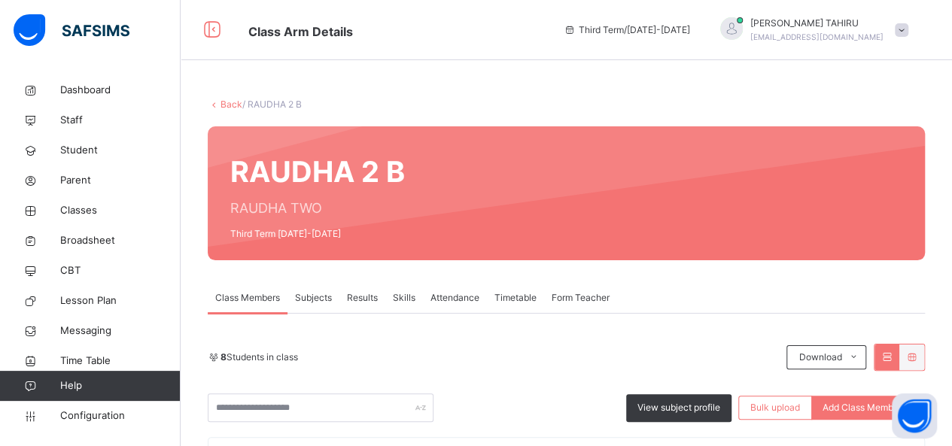
click at [592, 299] on span "Form Teacher" at bounding box center [581, 298] width 58 height 14
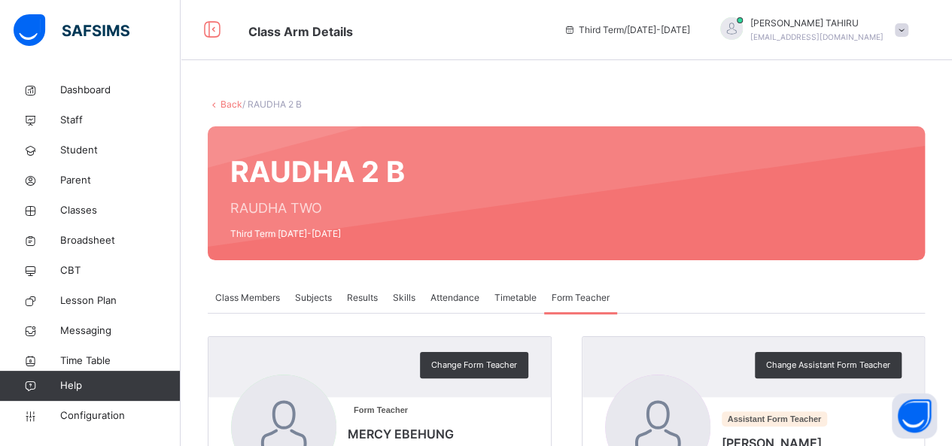
click at [725, 380] on div "Assistant Form Teacher YUSUF SANI ABDULLAHI YU001" at bounding box center [753, 429] width 297 height 109
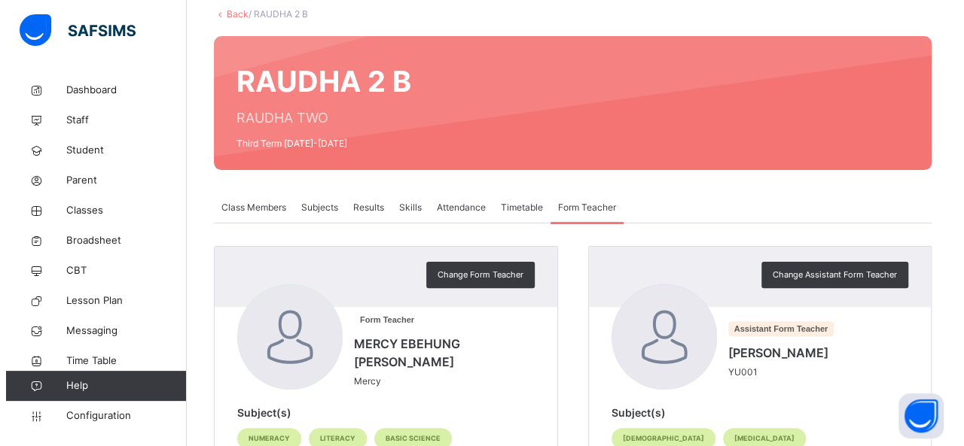
scroll to position [120, 0]
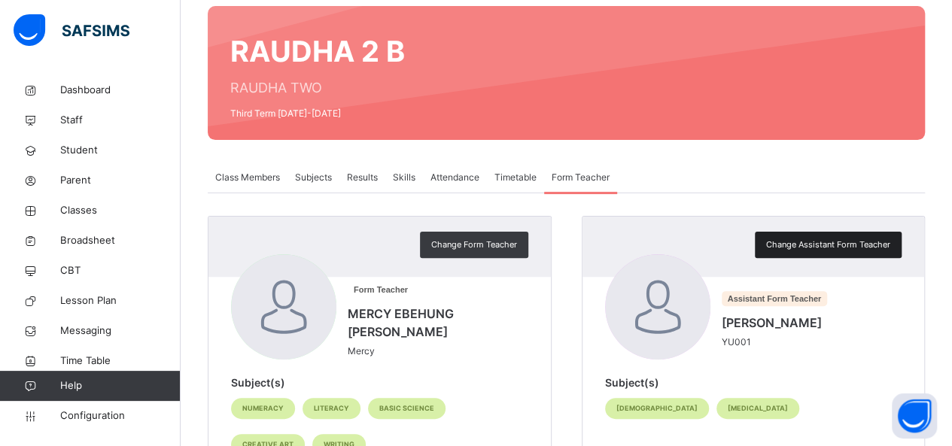
click at [781, 247] on span "Change Assistant Form Teacher" at bounding box center [828, 245] width 124 height 13
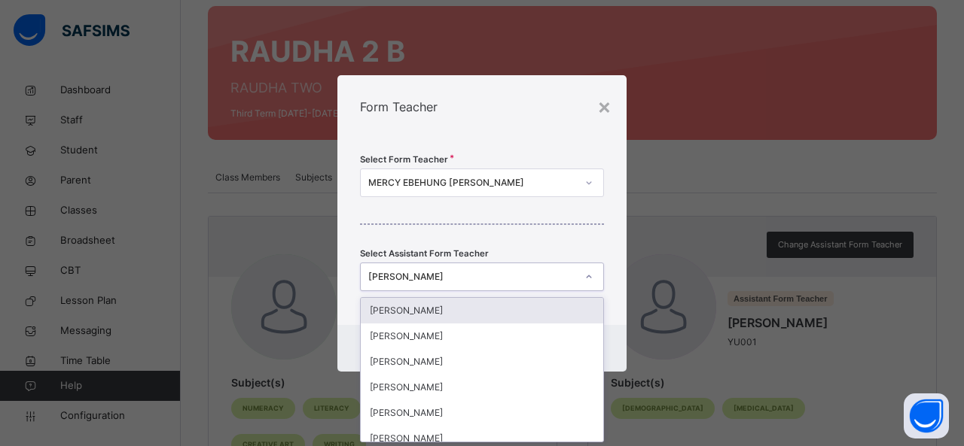
click at [591, 271] on icon at bounding box center [588, 276] width 9 height 15
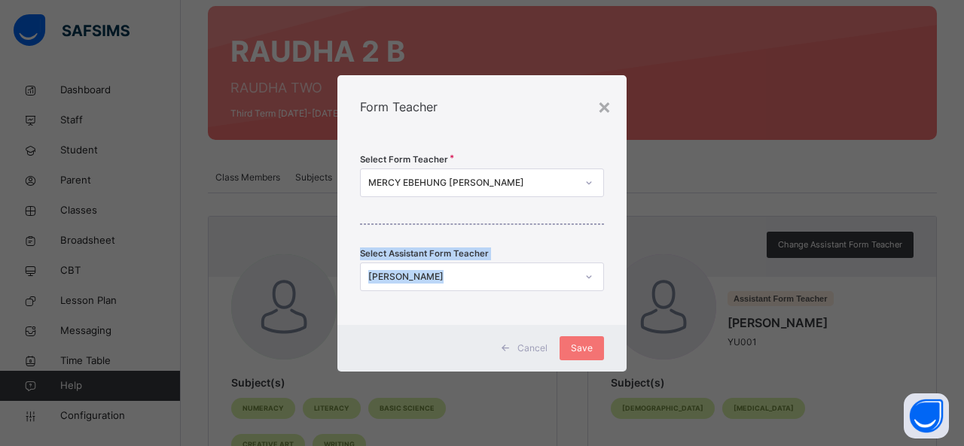
drag, startPoint x: 496, startPoint y: 261, endPoint x: 494, endPoint y: 273, distance: 12.3
click at [494, 273] on div "Select Form Teacher MERCY EBEHUNG ANNE Select Assistant Form Teacher YUSUF SANI…" at bounding box center [481, 232] width 289 height 187
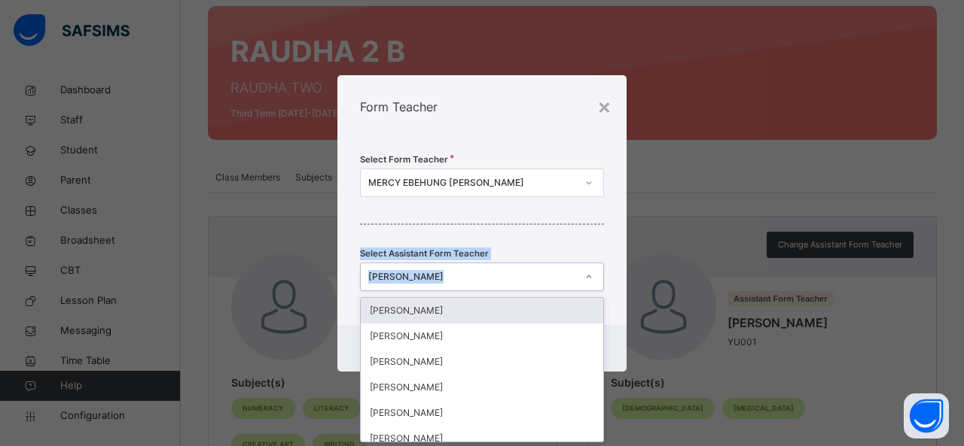
click at [494, 273] on div "YUSUF SANI ABDULLAHI" at bounding box center [472, 277] width 208 height 14
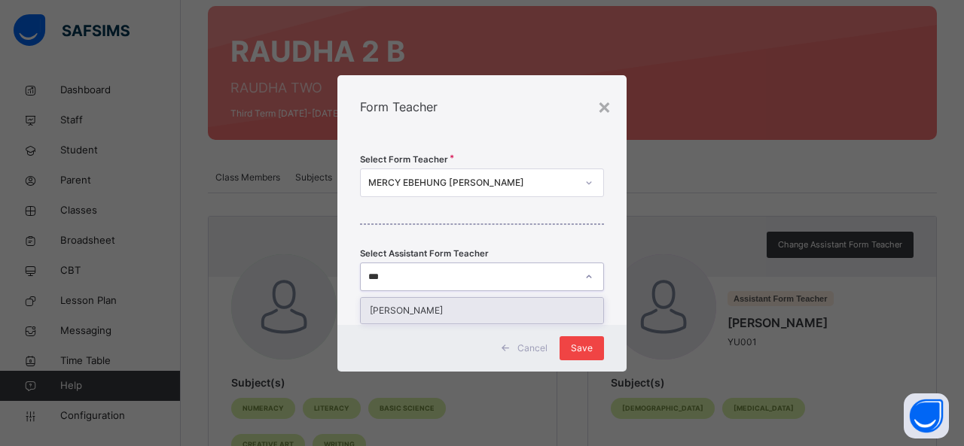
type input "***"
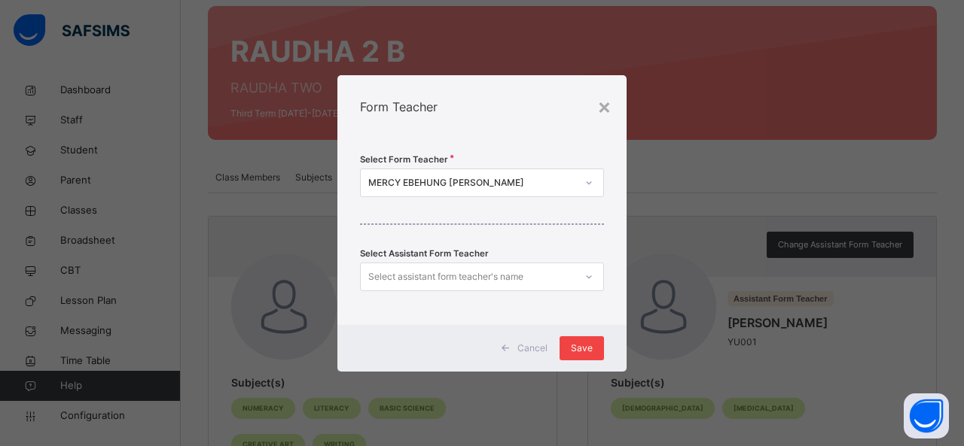
click at [578, 355] on div "Save" at bounding box center [581, 348] width 44 height 24
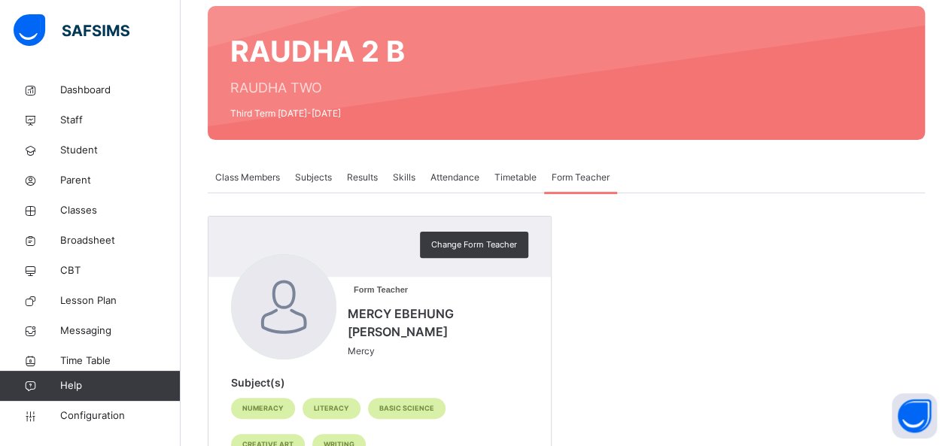
click at [321, 180] on span "Subjects" at bounding box center [313, 178] width 37 height 14
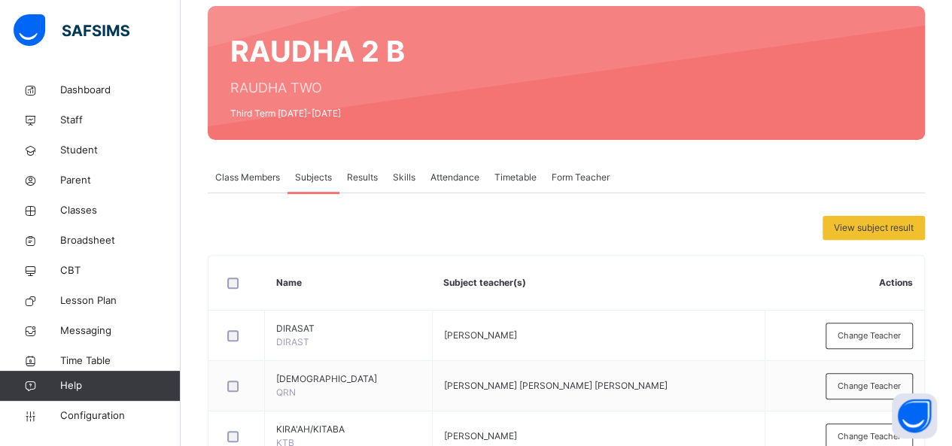
click at [578, 298] on th "Subject teacher(s)" at bounding box center [598, 283] width 333 height 55
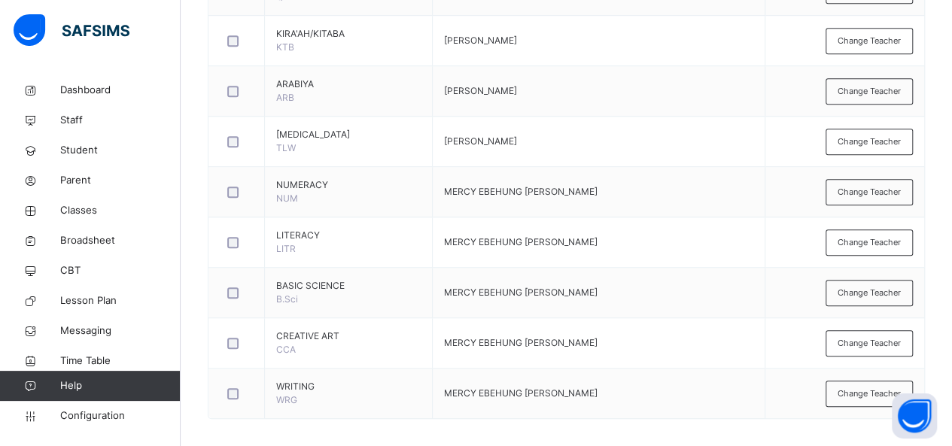
scroll to position [523, 0]
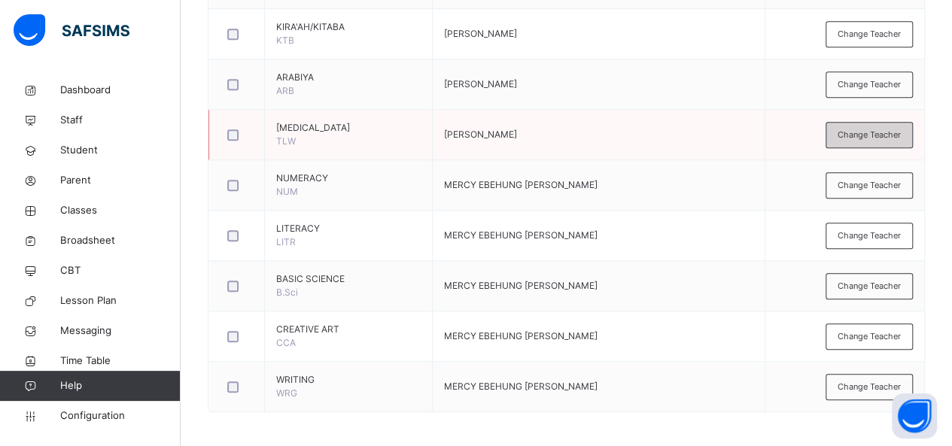
click at [878, 139] on div "Change Teacher" at bounding box center [869, 135] width 87 height 26
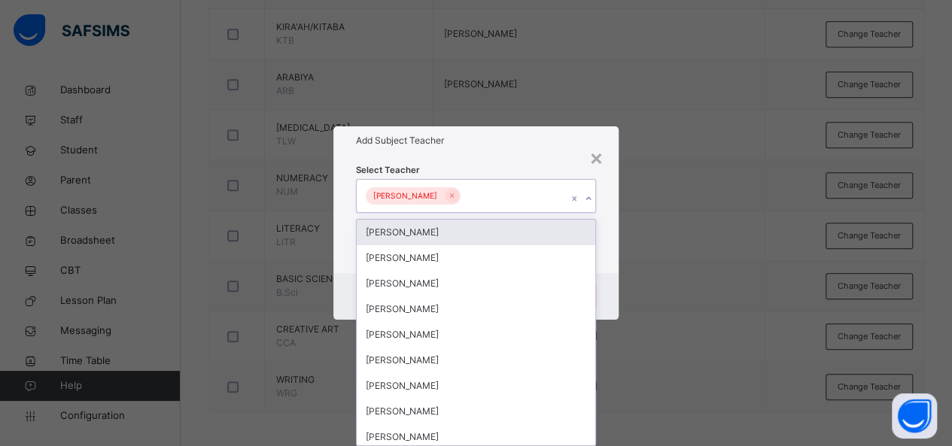
click at [524, 196] on div "YUSUF SANI ABDULLAHI" at bounding box center [462, 196] width 211 height 32
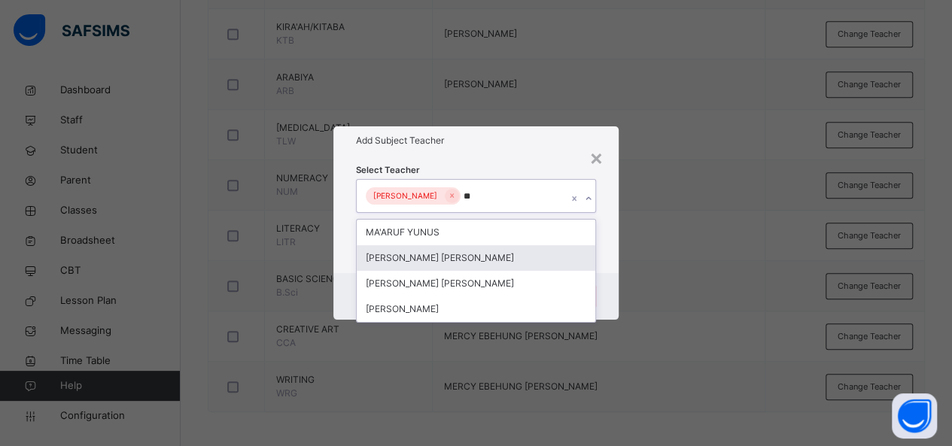
type input "*"
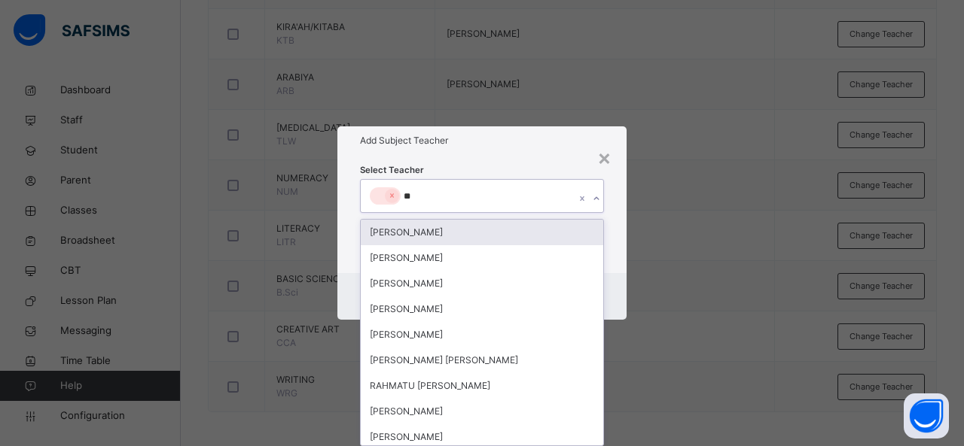
type input "***"
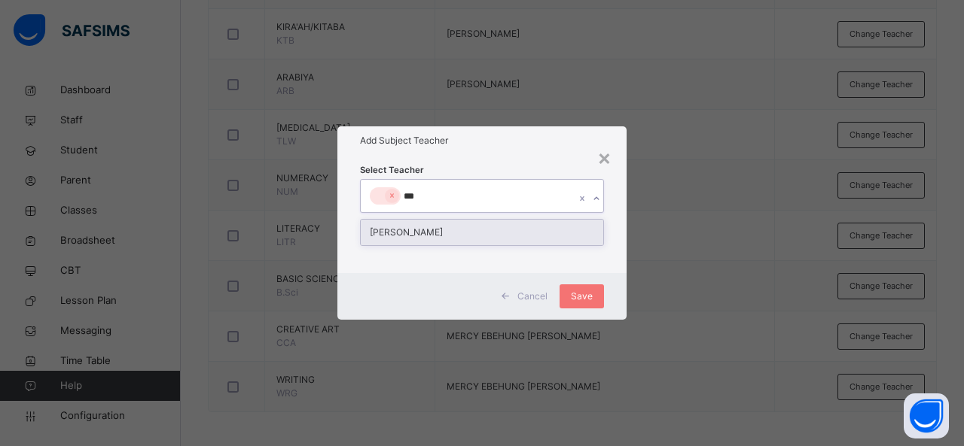
click at [507, 242] on div "RAMATU TAHIRU" at bounding box center [482, 233] width 242 height 26
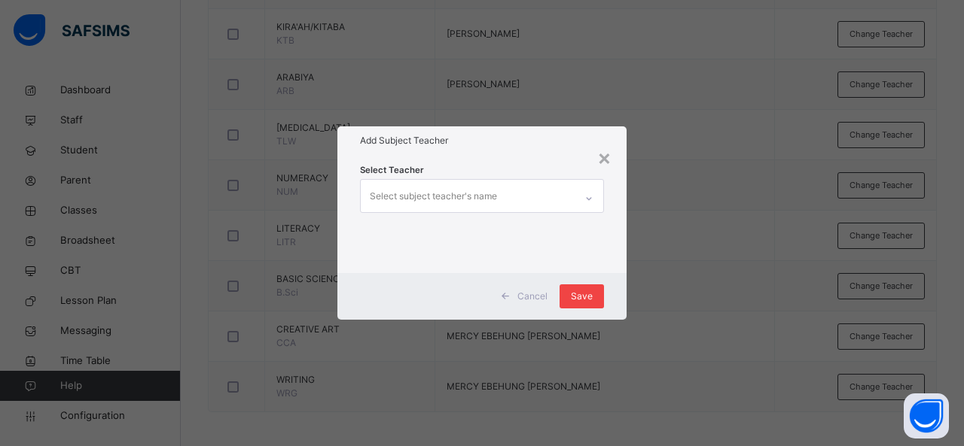
click at [581, 294] on span "Save" at bounding box center [582, 297] width 22 height 14
click at [586, 296] on span "Save" at bounding box center [582, 297] width 22 height 14
click at [587, 293] on span "Save" at bounding box center [582, 297] width 22 height 14
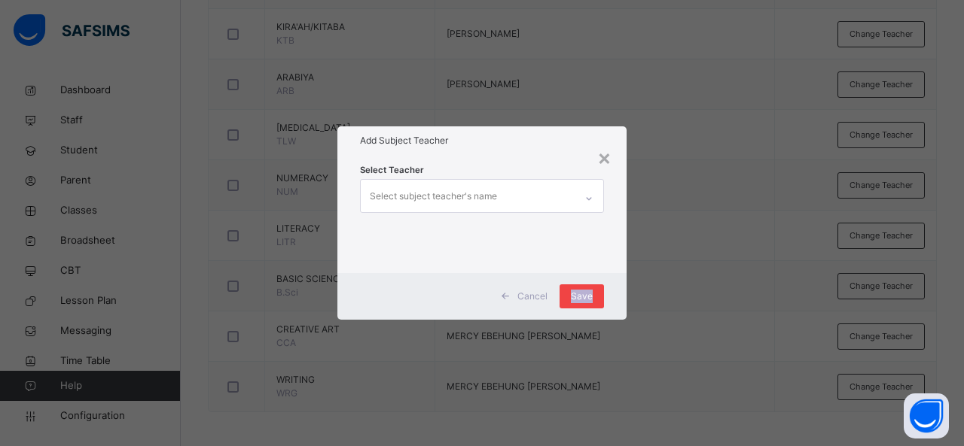
click at [587, 293] on span "Save" at bounding box center [582, 297] width 22 height 14
click at [535, 251] on div "Select Teacher Select subject teacher's name" at bounding box center [482, 214] width 244 height 102
click at [577, 294] on span "Save" at bounding box center [582, 297] width 22 height 14
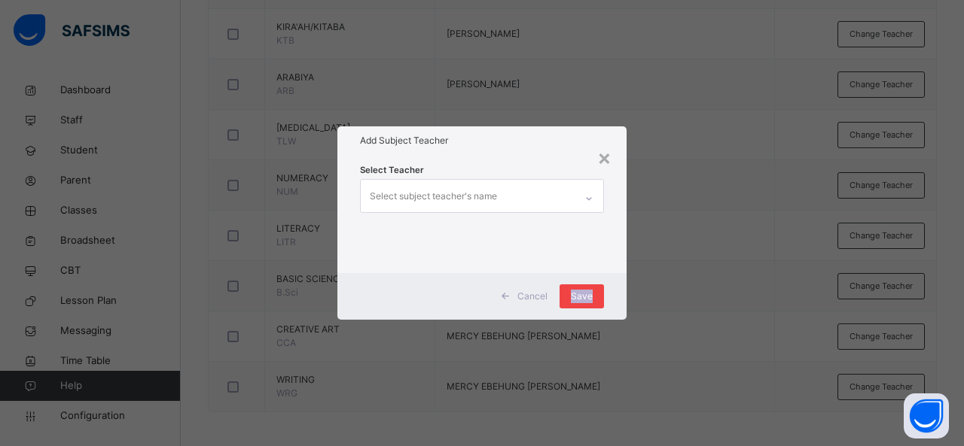
click at [577, 294] on span "Save" at bounding box center [582, 297] width 22 height 14
click at [524, 105] on div "× Add Subject Teacher Select Teacher Select subject teacher's name Cancel Save" at bounding box center [482, 223] width 964 height 446
click at [589, 198] on icon at bounding box center [588, 198] width 9 height 15
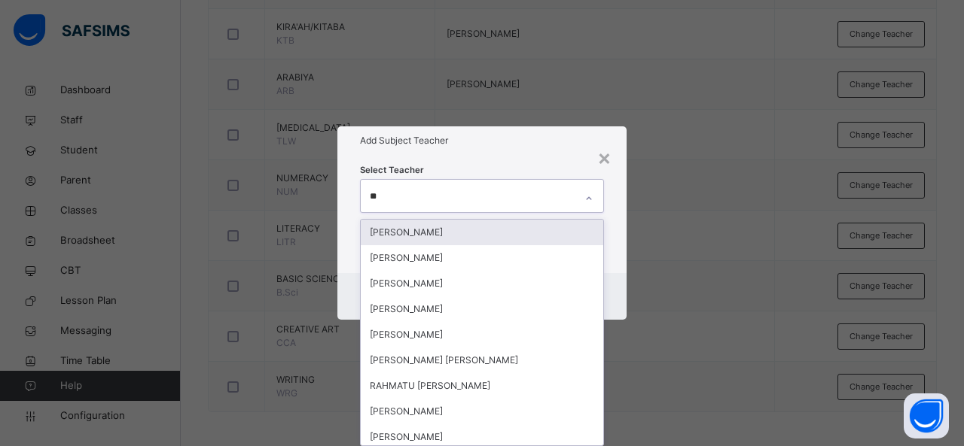
type input "***"
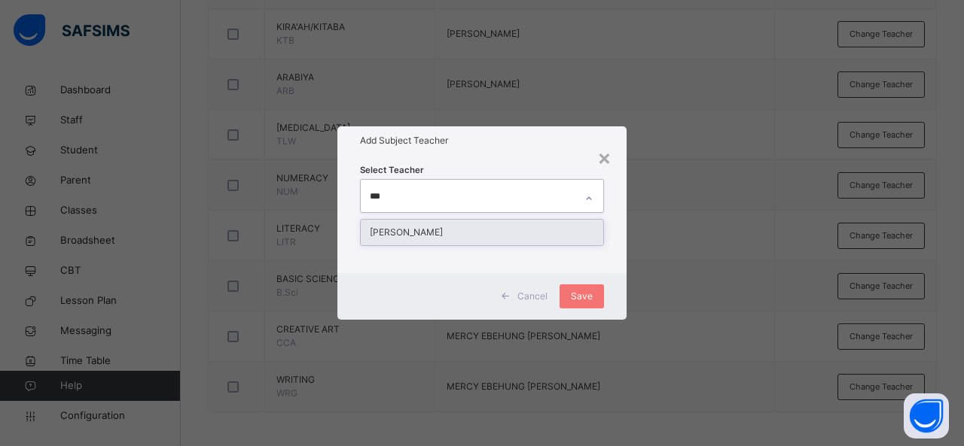
click at [506, 236] on div "RAMATU TAHIRU" at bounding box center [482, 233] width 242 height 26
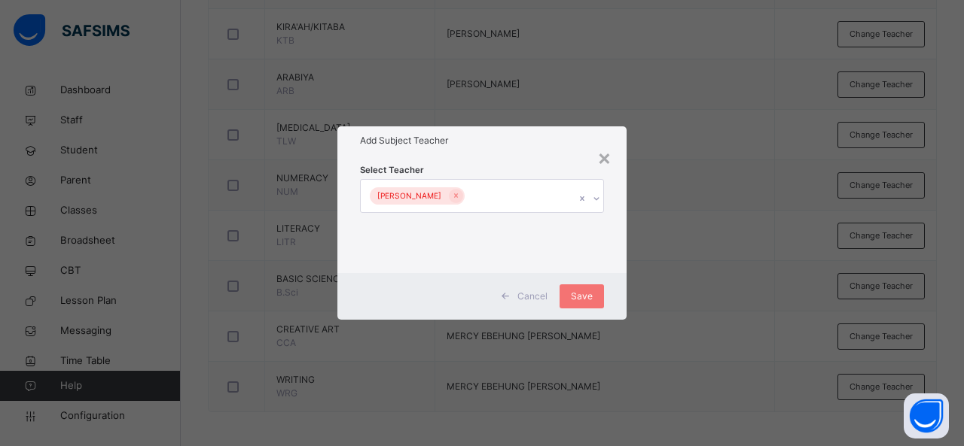
click at [548, 150] on div "Add Subject Teacher" at bounding box center [481, 140] width 289 height 29
click at [590, 291] on span "Save" at bounding box center [582, 297] width 22 height 14
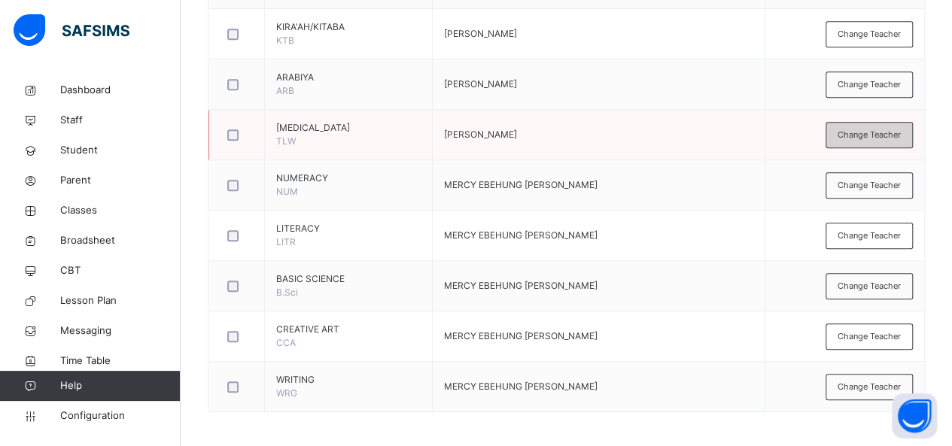
click at [856, 140] on div "Change Teacher" at bounding box center [869, 135] width 87 height 26
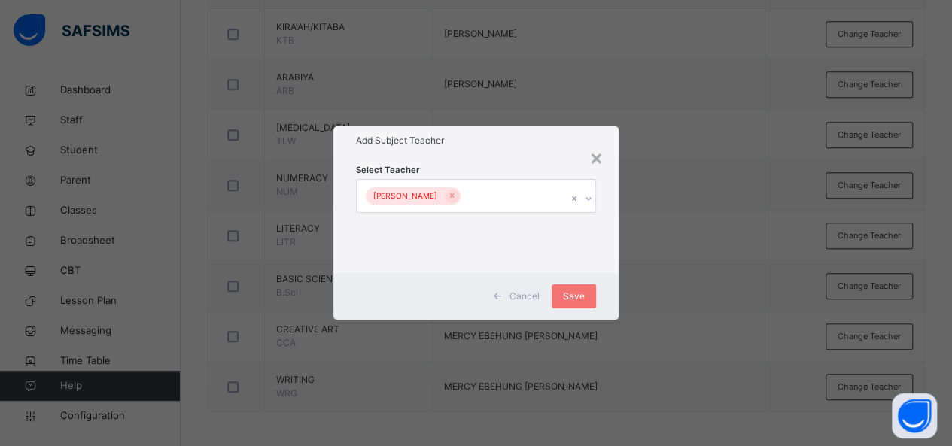
click at [533, 198] on div "YUSUF SANI ABDULLAHI" at bounding box center [462, 196] width 211 height 32
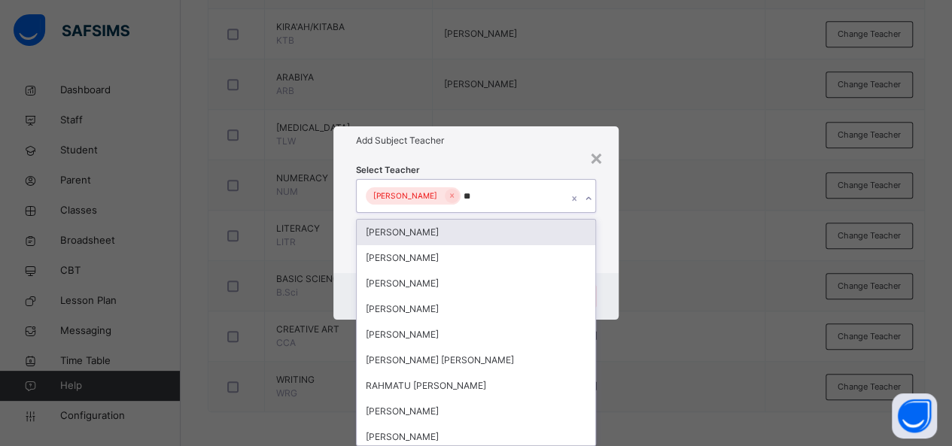
type input "***"
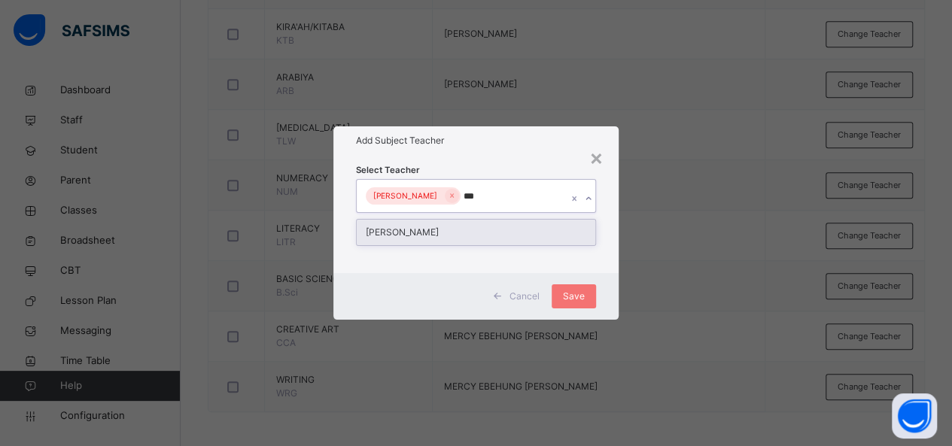
click at [456, 233] on div "RAMATU TAHIRU" at bounding box center [476, 233] width 239 height 26
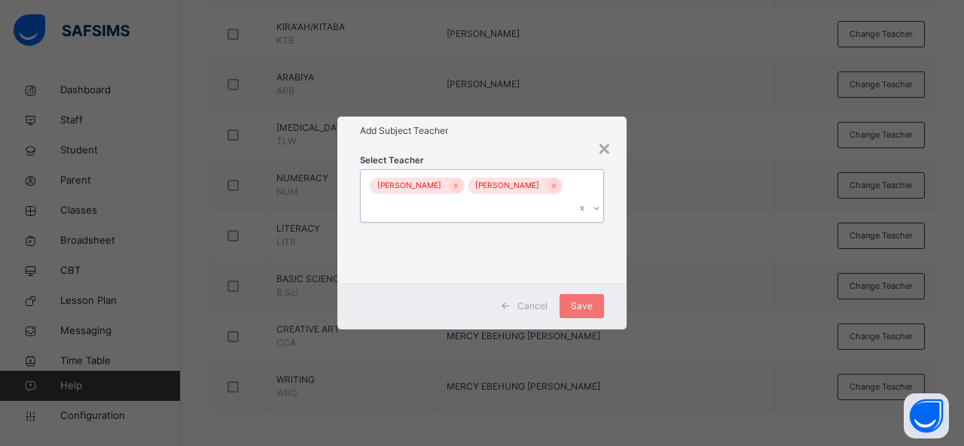
click at [587, 195] on div at bounding box center [588, 196] width 29 height 52
click at [586, 306] on span "Save" at bounding box center [582, 307] width 22 height 14
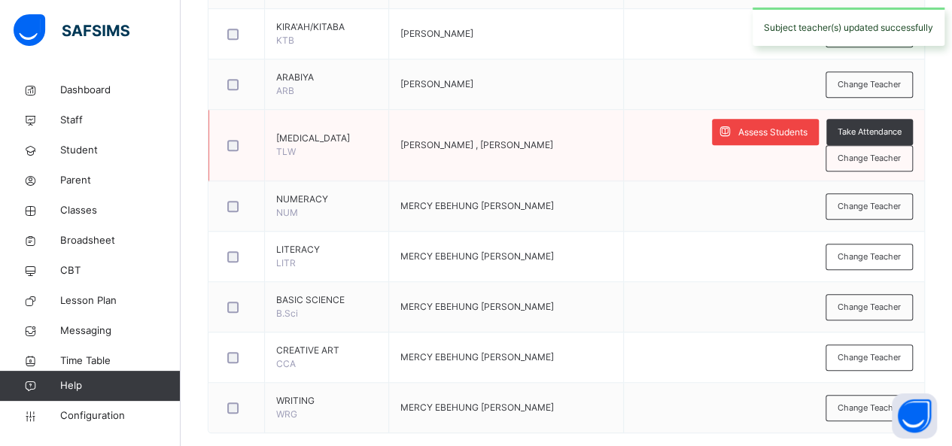
click at [771, 130] on span "Assess Students" at bounding box center [772, 133] width 69 height 14
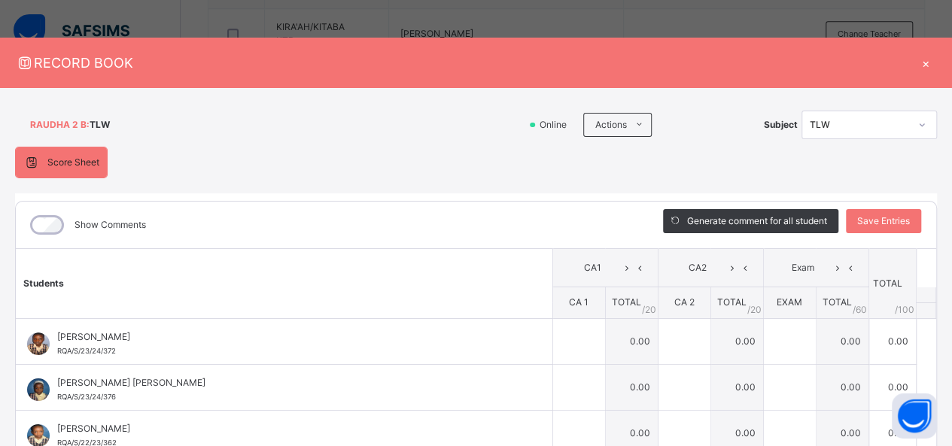
scroll to position [544, 0]
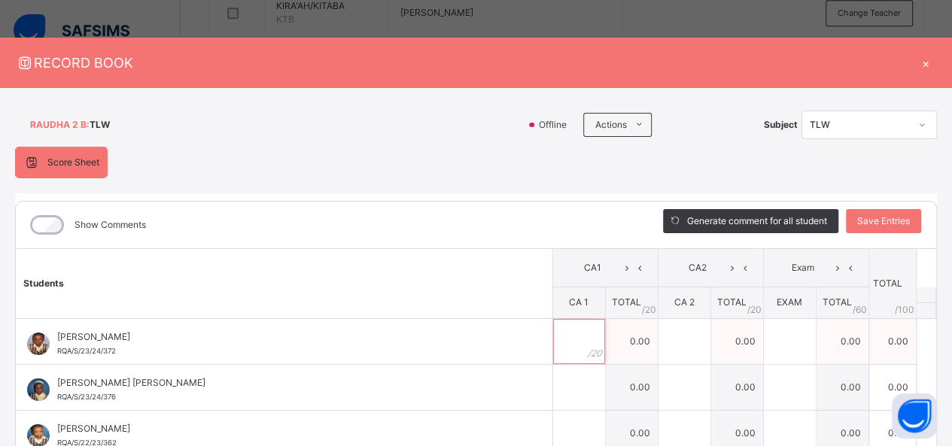
click at [553, 343] on input "text" at bounding box center [579, 341] width 52 height 45
type input "**"
click at [659, 345] on input "text" at bounding box center [685, 341] width 52 height 45
type input "**"
click at [767, 346] on input "text" at bounding box center [790, 341] width 52 height 45
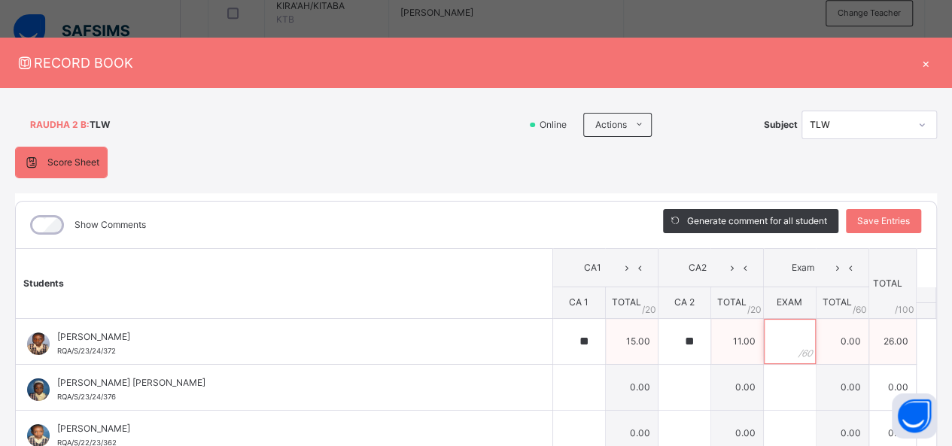
type input "*"
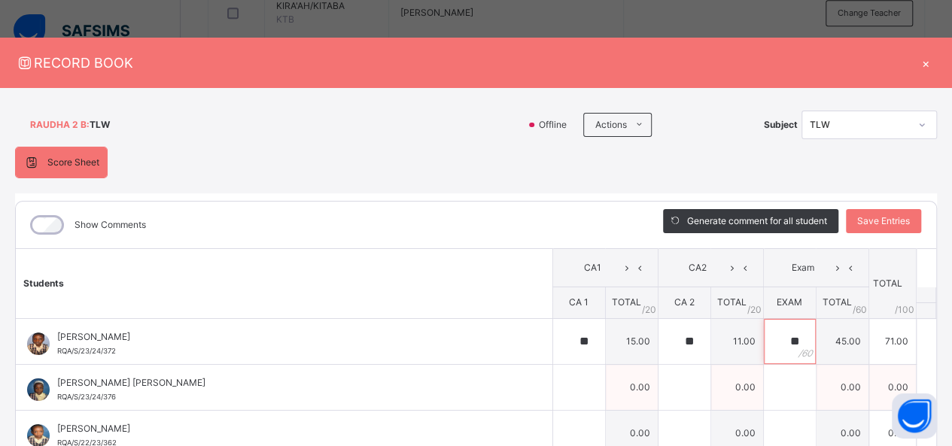
type input "**"
click at [573, 388] on div at bounding box center [579, 387] width 52 height 45
type input "**"
click at [672, 397] on div at bounding box center [685, 387] width 52 height 45
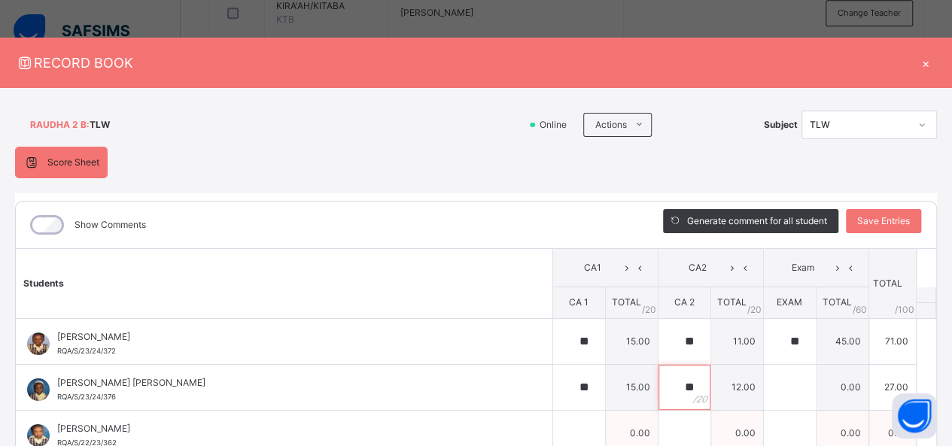
type input "**"
click at [562, 424] on input "text" at bounding box center [579, 433] width 52 height 45
type input "**"
click at [661, 418] on input "text" at bounding box center [685, 433] width 52 height 45
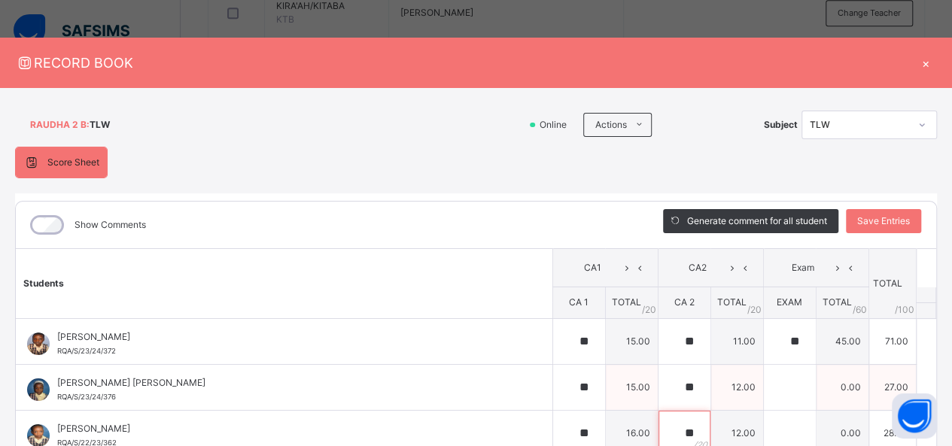
type input "**"
click at [774, 388] on input "text" at bounding box center [790, 387] width 52 height 45
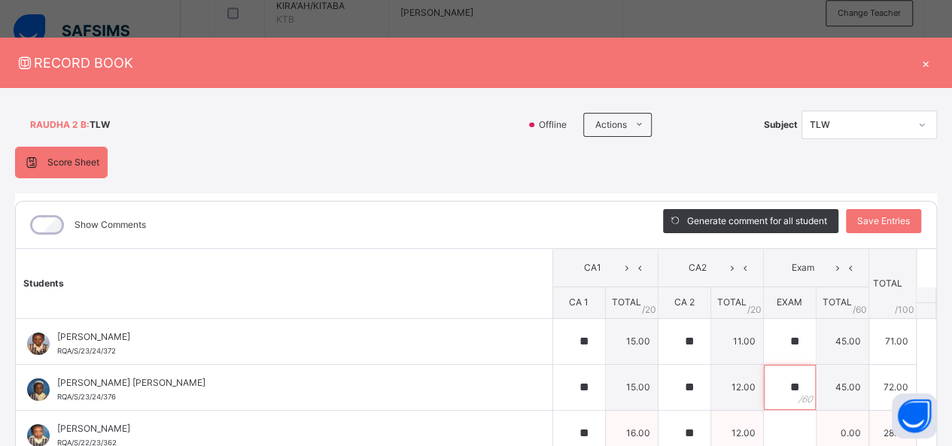
type input "**"
click at [780, 432] on div at bounding box center [790, 433] width 52 height 45
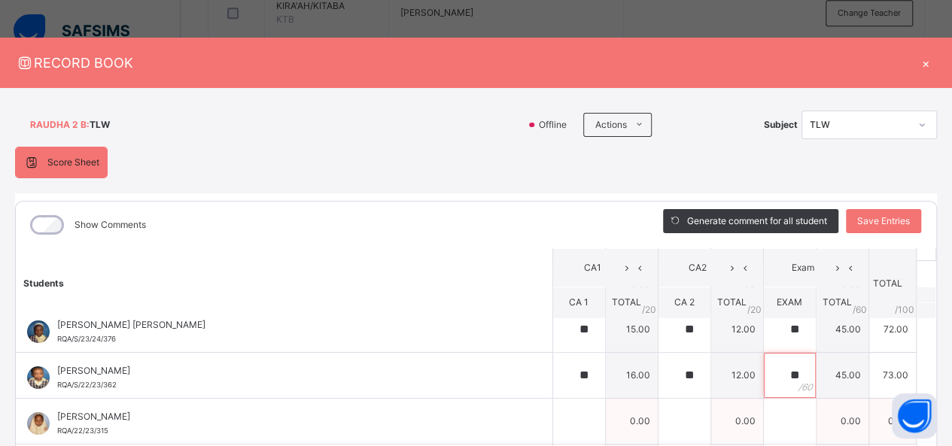
type input "**"
click at [571, 421] on div at bounding box center [579, 421] width 52 height 45
type input "**"
click at [671, 416] on input "text" at bounding box center [685, 421] width 52 height 45
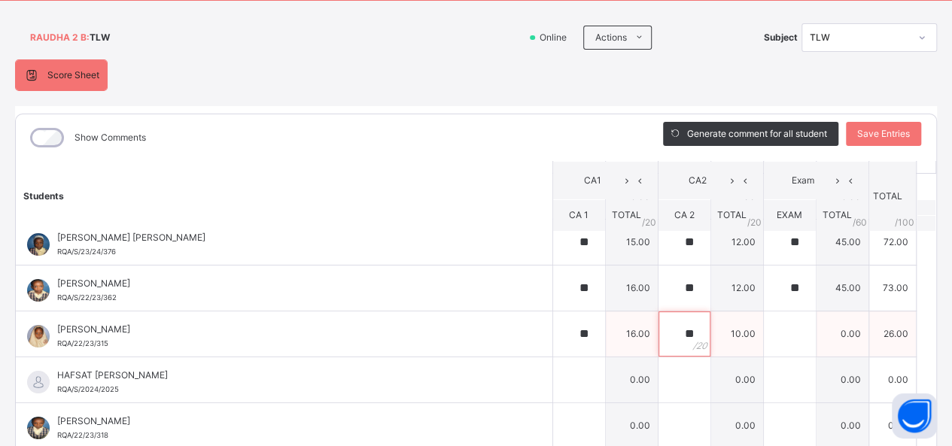
scroll to position [96, 0]
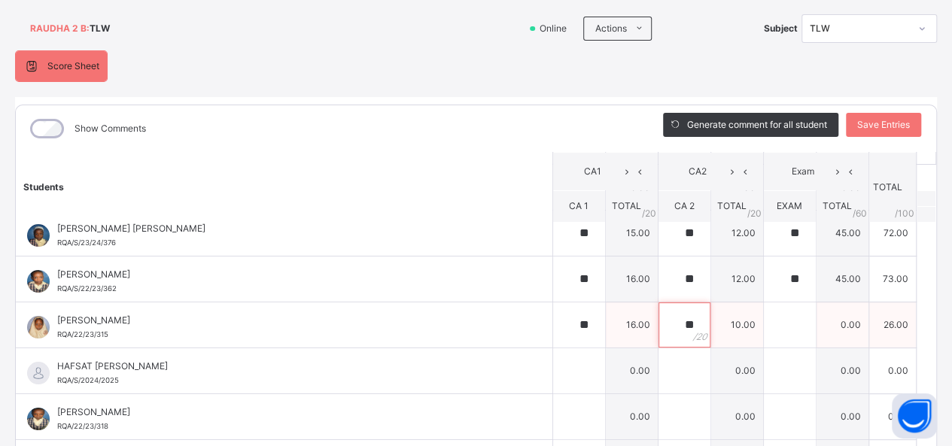
type input "**"
click at [772, 318] on input "text" at bounding box center [790, 325] width 52 height 45
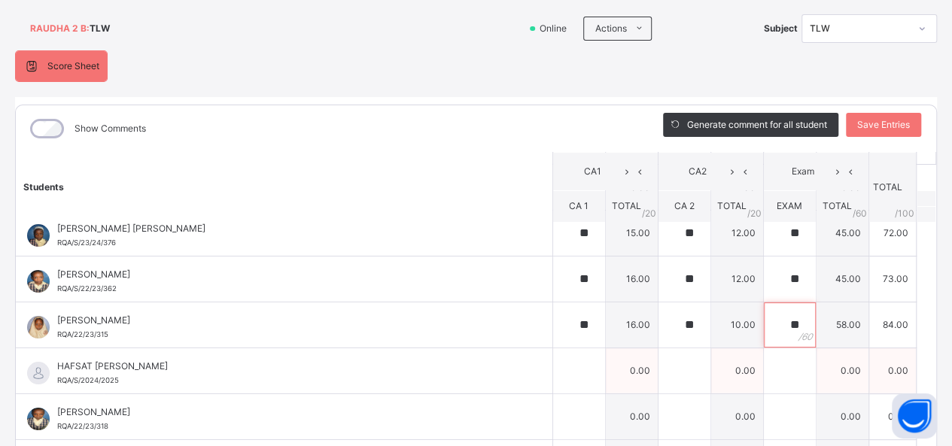
type input "**"
click at [573, 361] on div at bounding box center [579, 371] width 52 height 45
type input "**"
click at [664, 372] on input "text" at bounding box center [685, 371] width 52 height 45
type input "**"
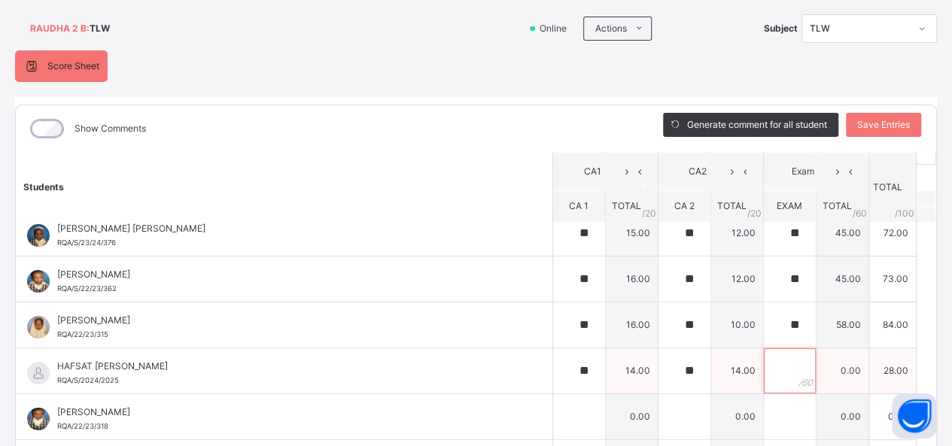
click at [776, 369] on input "text" at bounding box center [790, 371] width 52 height 45
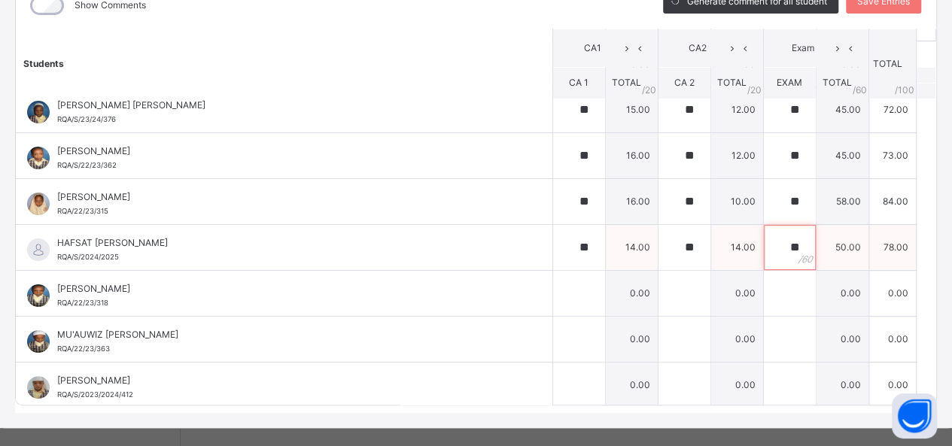
scroll to position [221, 0]
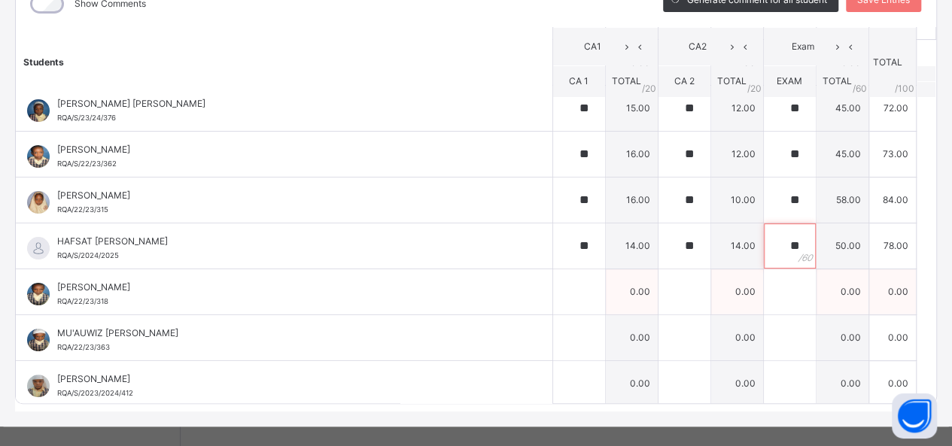
type input "**"
click at [566, 291] on div at bounding box center [579, 291] width 52 height 45
type input "**"
click at [711, 292] on td "0.00" at bounding box center [737, 292] width 53 height 46
click at [665, 291] on input "text" at bounding box center [685, 291] width 52 height 45
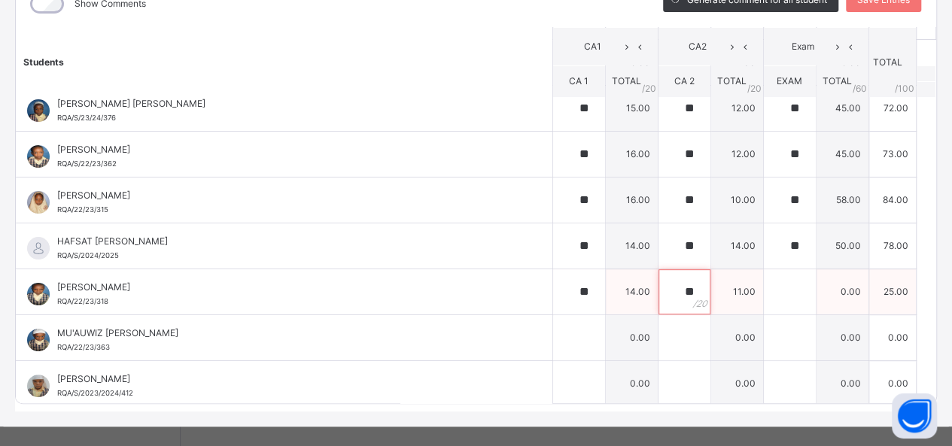
type input "**"
click at [770, 291] on input "text" at bounding box center [790, 291] width 52 height 45
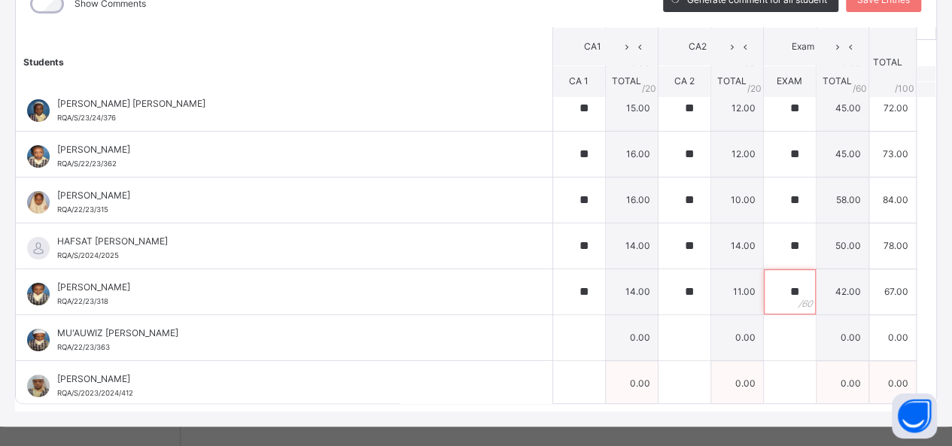
type input "**"
click at [556, 361] on input "text" at bounding box center [579, 383] width 52 height 45
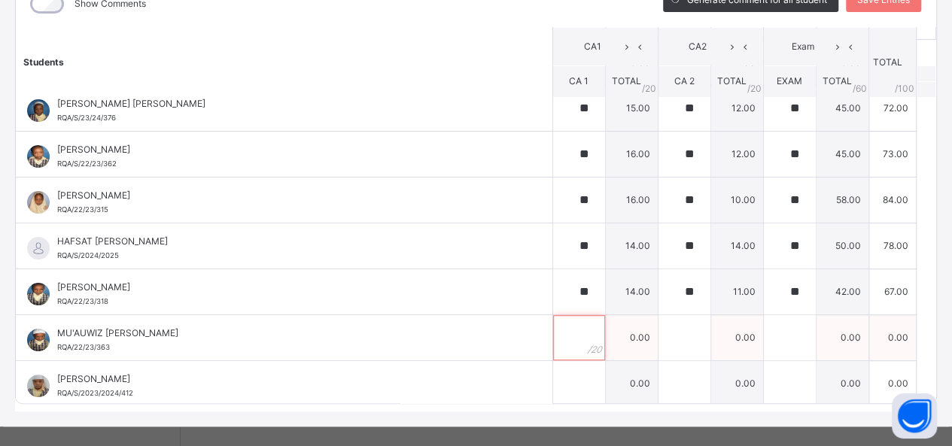
click at [571, 332] on div at bounding box center [579, 337] width 52 height 45
type input "**"
click at [674, 334] on div at bounding box center [685, 337] width 52 height 45
type input "**"
click at [778, 334] on div at bounding box center [790, 337] width 52 height 45
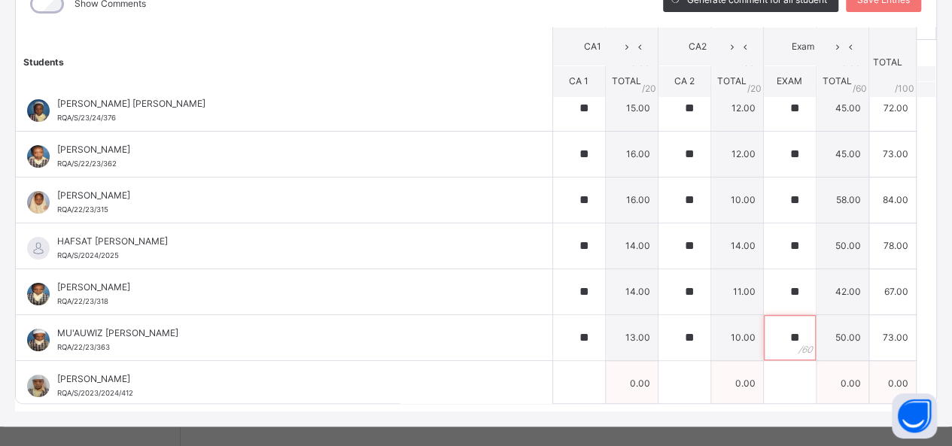
type input "**"
click at [553, 386] on input "text" at bounding box center [579, 383] width 52 height 45
type input "**"
click at [674, 382] on div at bounding box center [685, 383] width 52 height 45
type input "**"
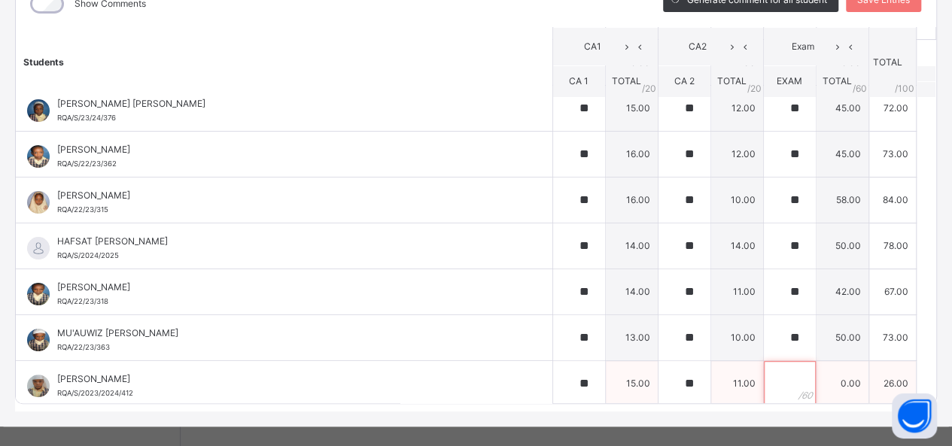
click at [774, 382] on input "text" at bounding box center [790, 383] width 52 height 45
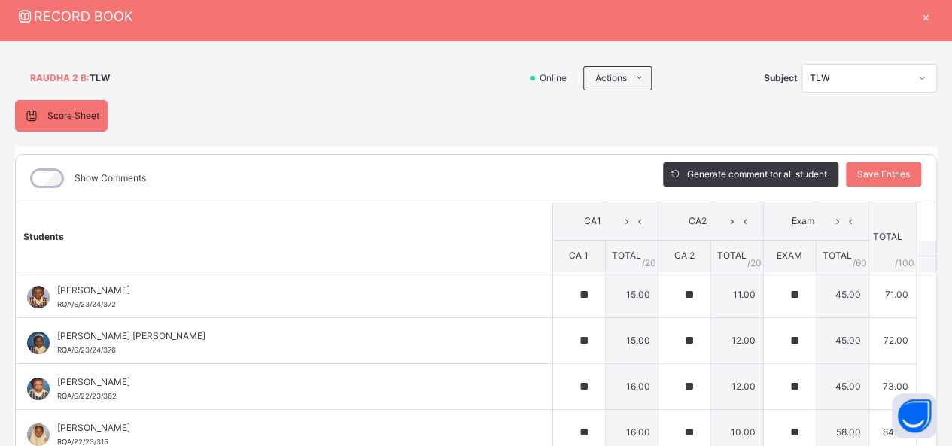
scroll to position [42, 0]
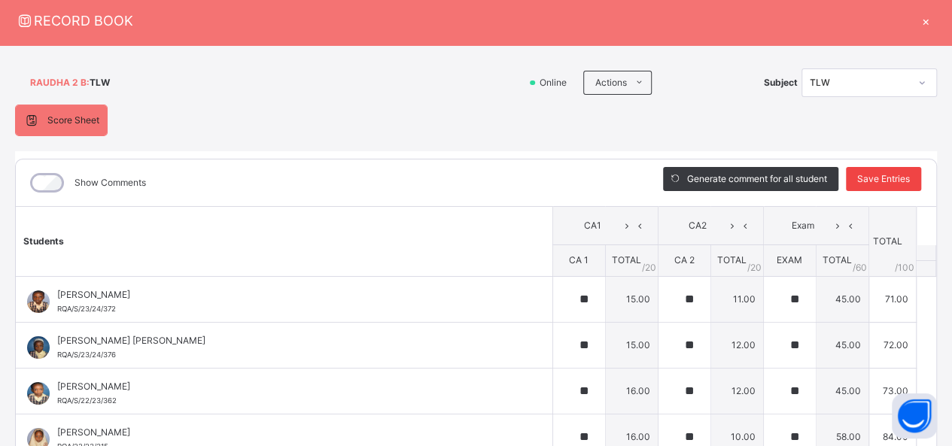
type input "**"
click at [873, 181] on span "Save Entries" at bounding box center [883, 179] width 53 height 14
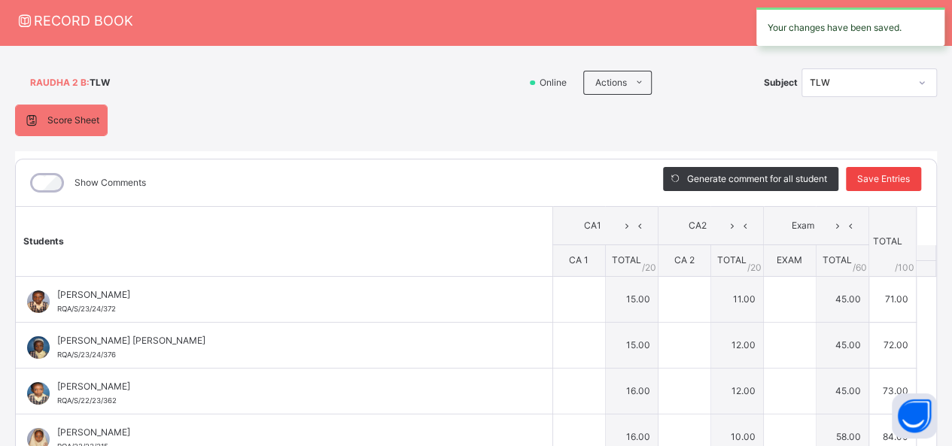
type input "**"
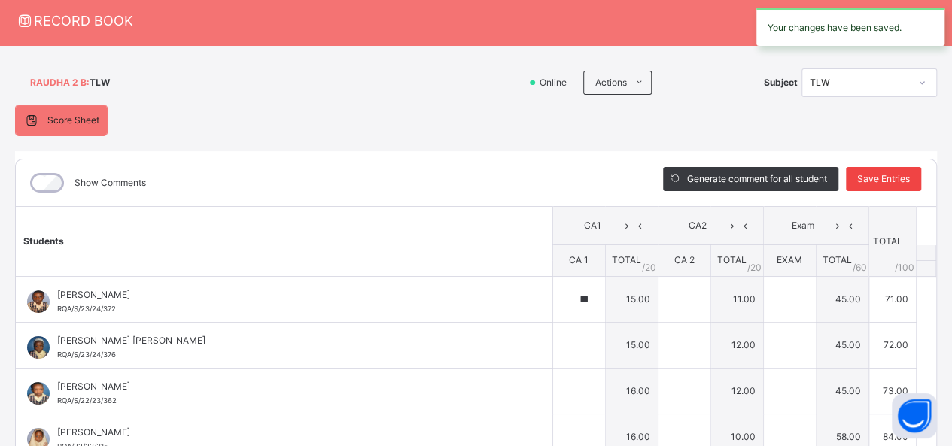
type input "**"
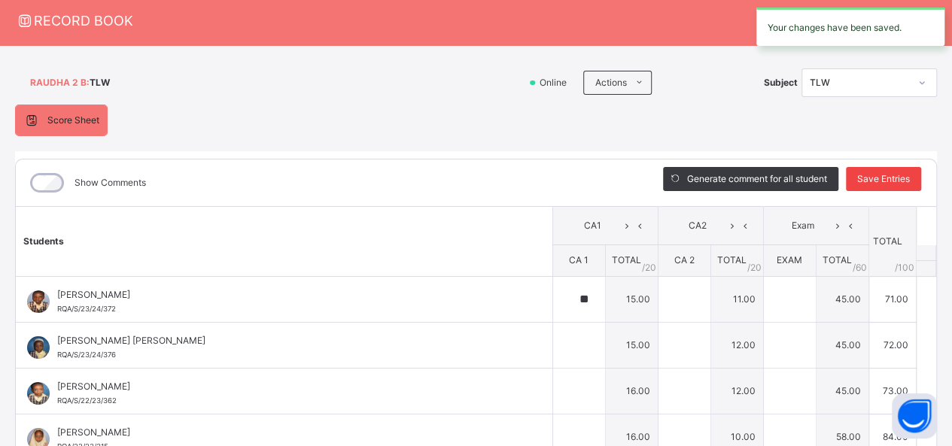
type input "**"
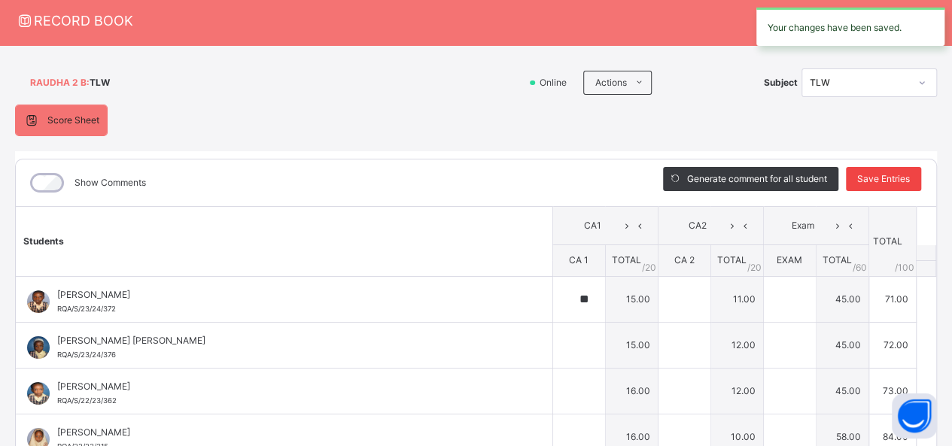
type input "**"
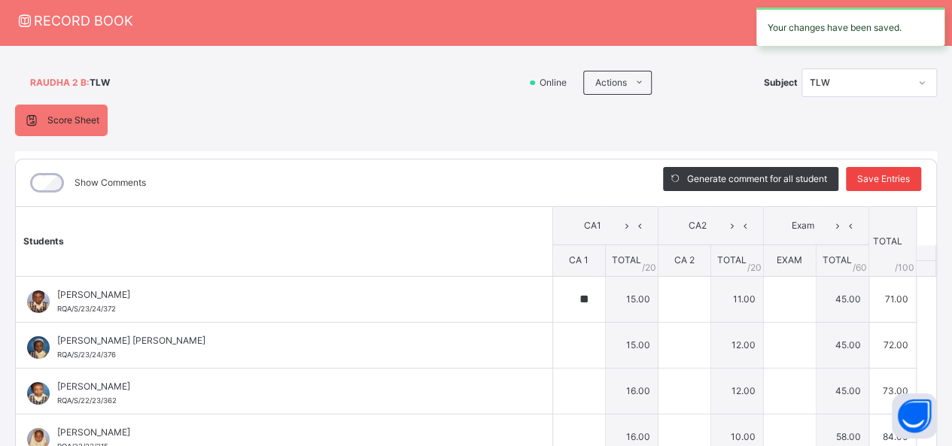
type input "**"
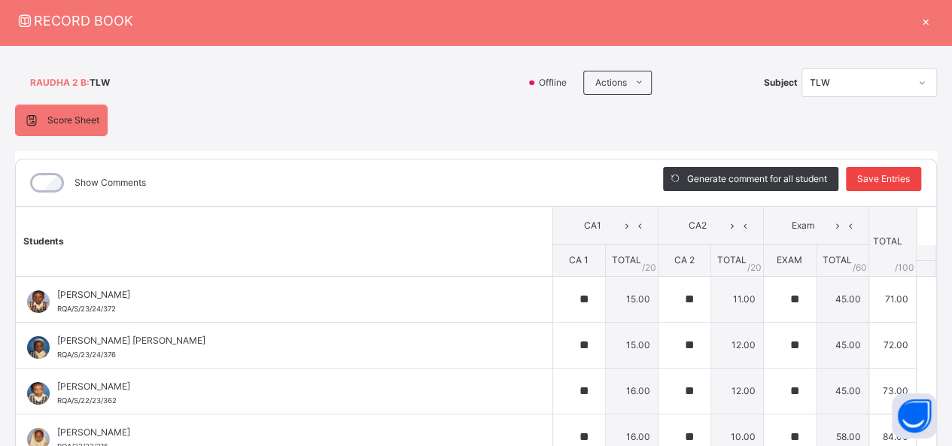
click at [880, 176] on span "Save Entries" at bounding box center [883, 179] width 53 height 14
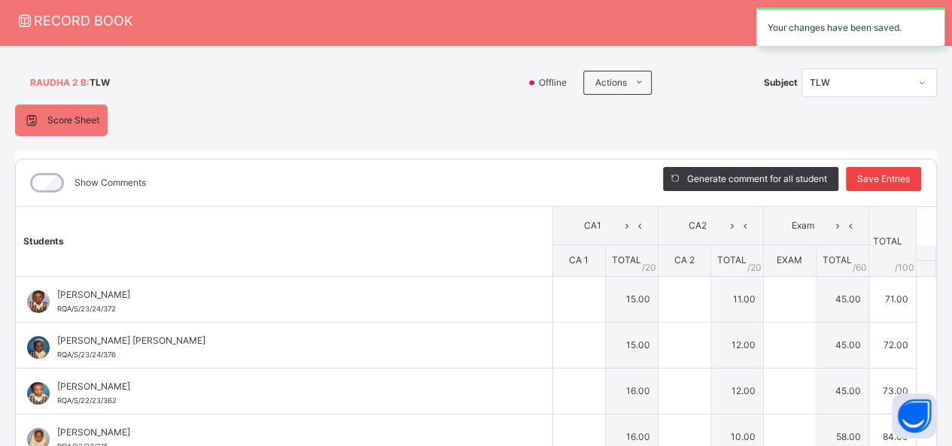
type input "**"
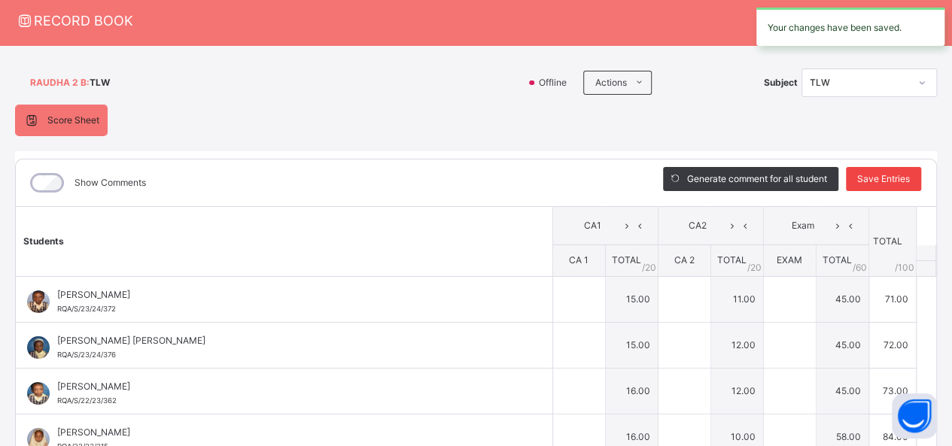
type input "**"
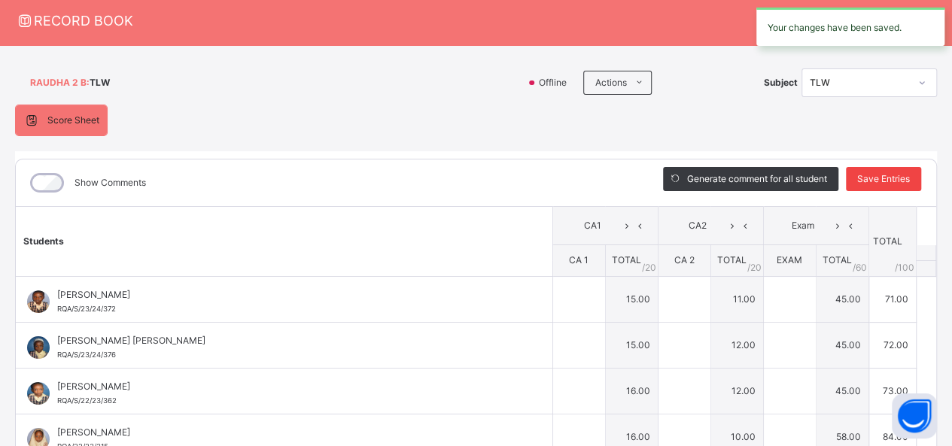
type input "**"
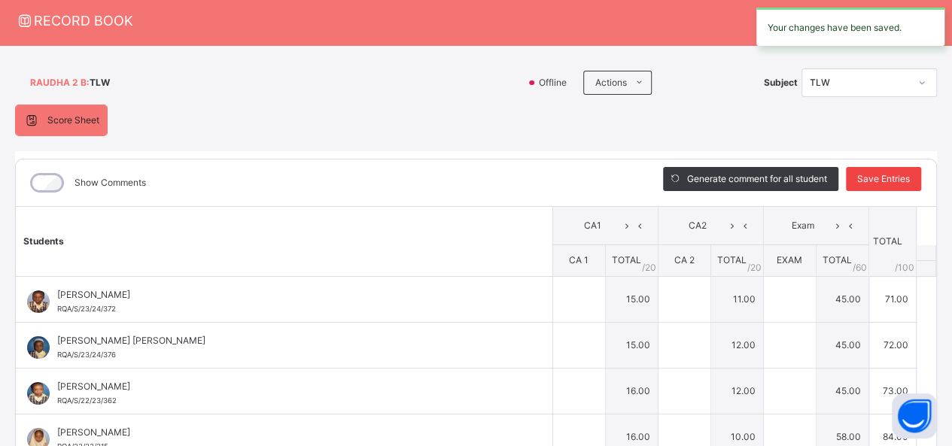
type input "**"
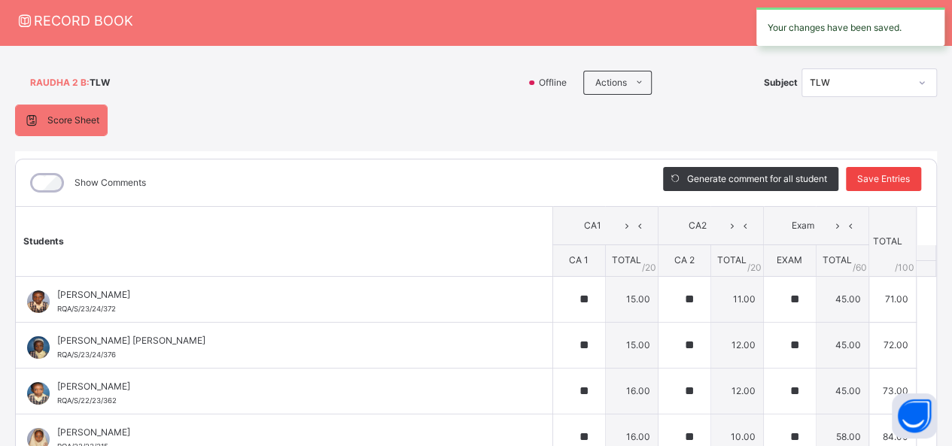
type input "**"
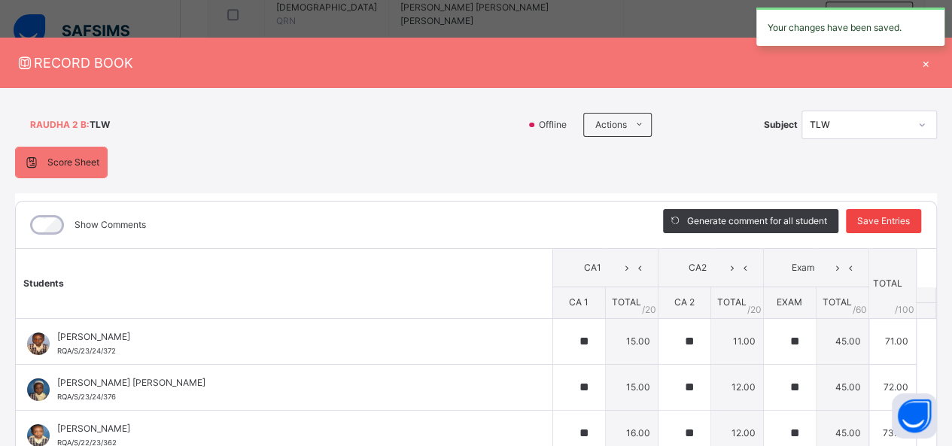
scroll to position [488, 0]
click at [918, 62] on div "×" at bounding box center [926, 63] width 23 height 20
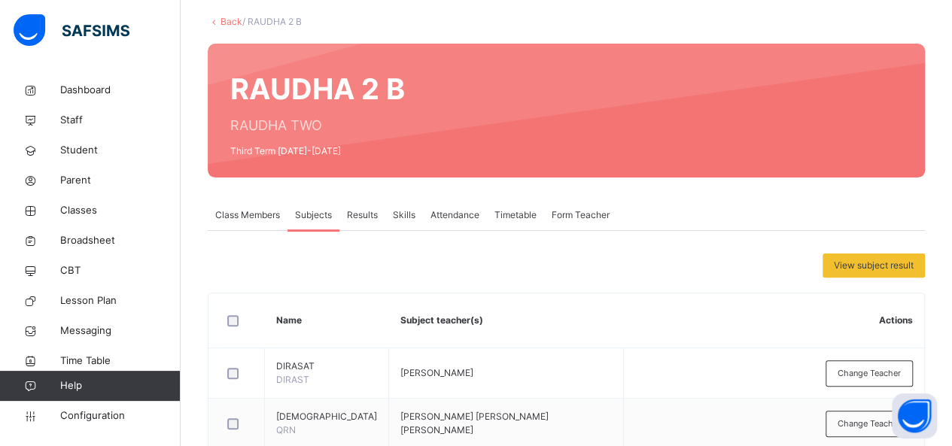
scroll to position [69, 0]
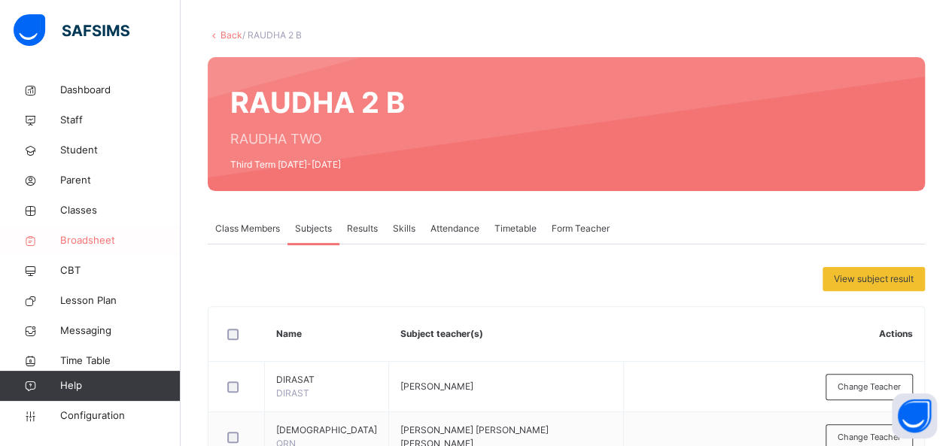
click at [104, 244] on span "Broadsheet" at bounding box center [120, 240] width 120 height 15
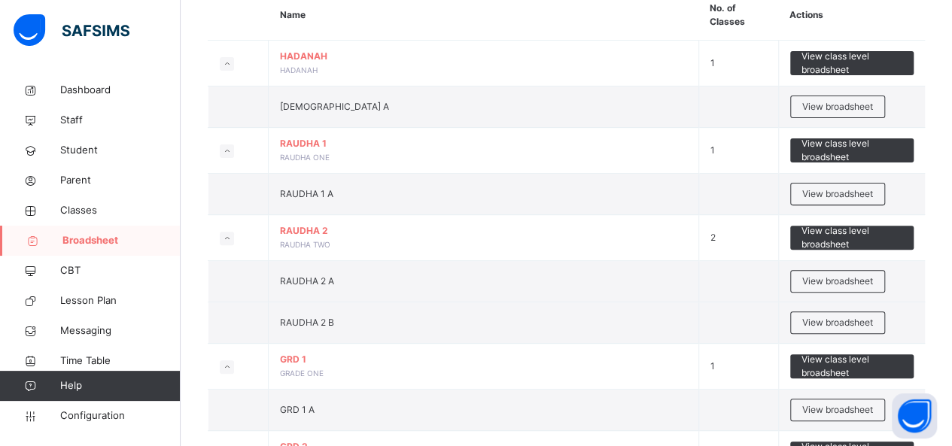
scroll to position [154, 0]
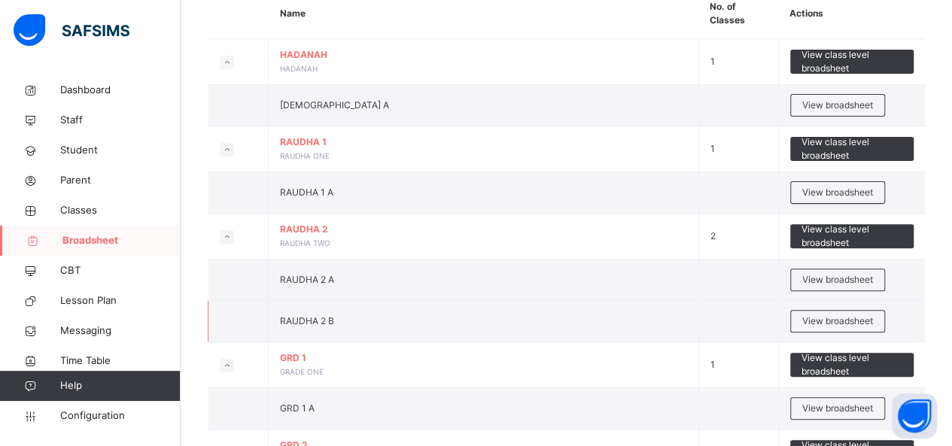
click at [345, 327] on td "RAUDHA 2 B" at bounding box center [484, 321] width 431 height 41
click at [871, 318] on span "View broadsheet" at bounding box center [837, 322] width 71 height 14
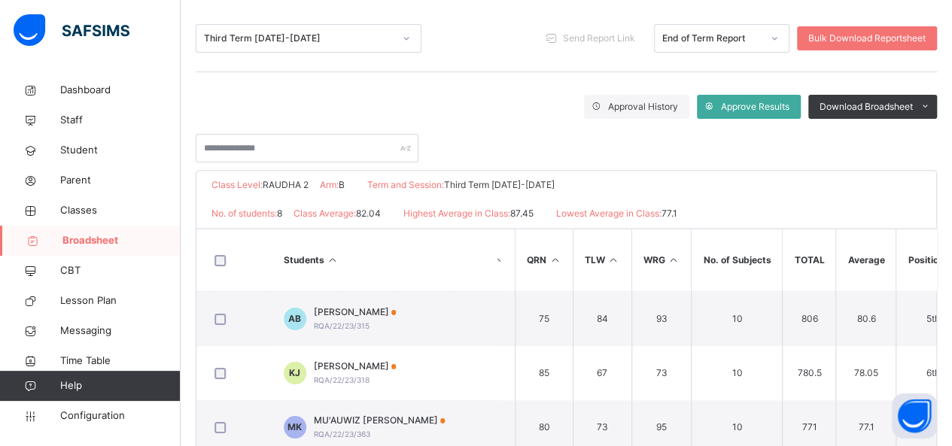
scroll to position [186, 0]
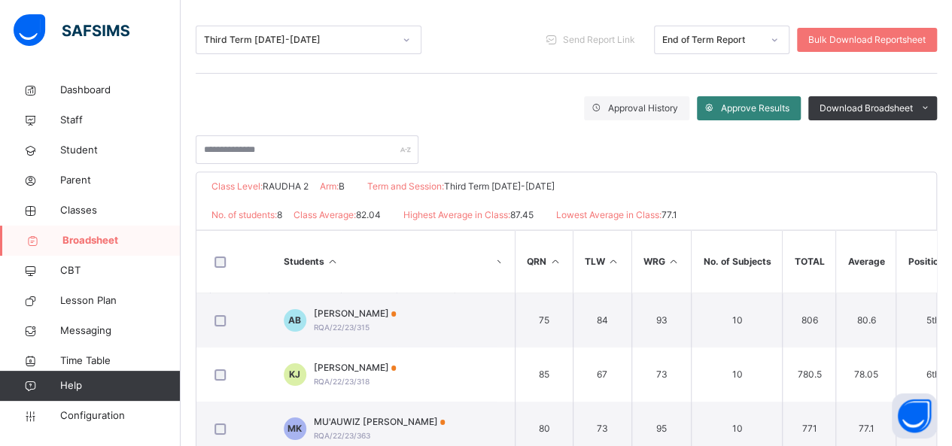
click at [785, 111] on span "Approve Results" at bounding box center [755, 109] width 69 height 14
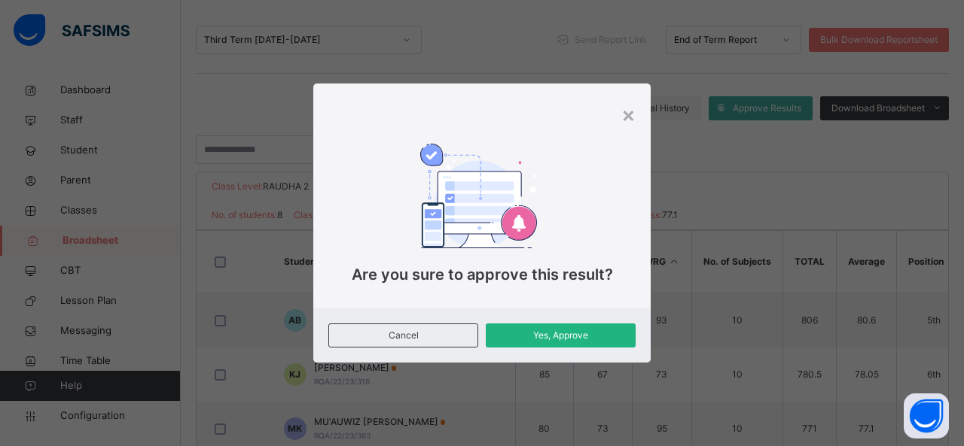
click at [595, 340] on span "Yes, Approve" at bounding box center [560, 336] width 127 height 14
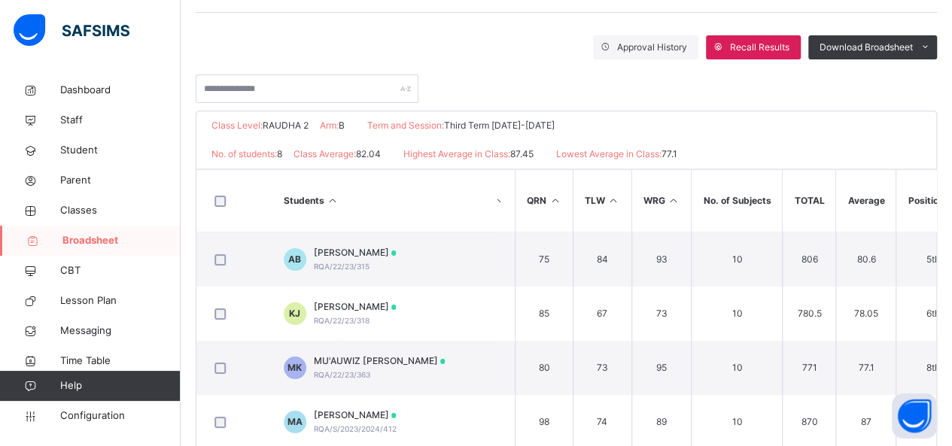
scroll to position [254, 0]
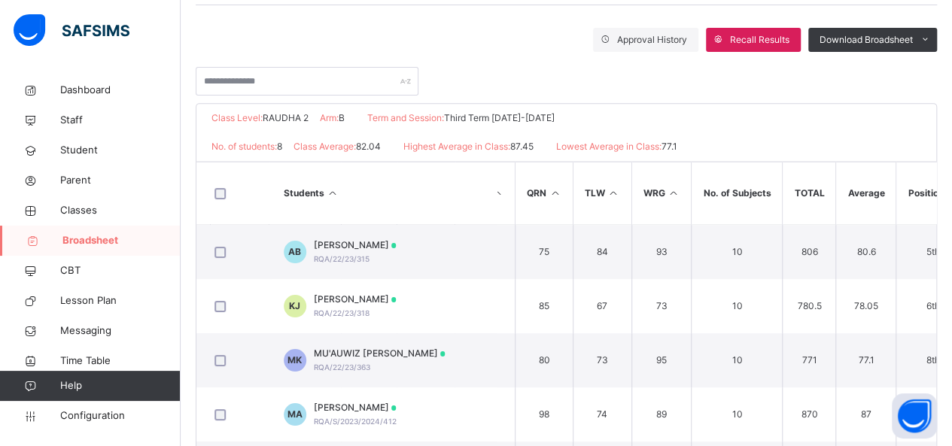
click at [547, 346] on td "80" at bounding box center [544, 360] width 58 height 54
click at [82, 239] on span "Broadsheet" at bounding box center [121, 240] width 118 height 15
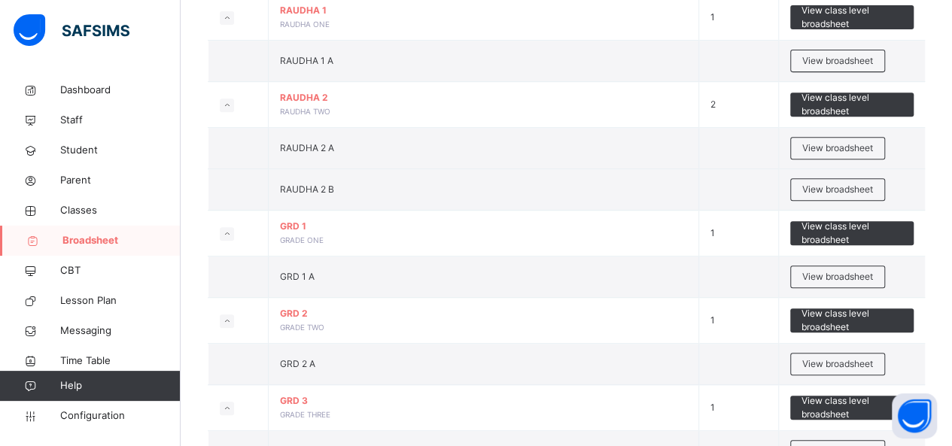
scroll to position [361, 0]
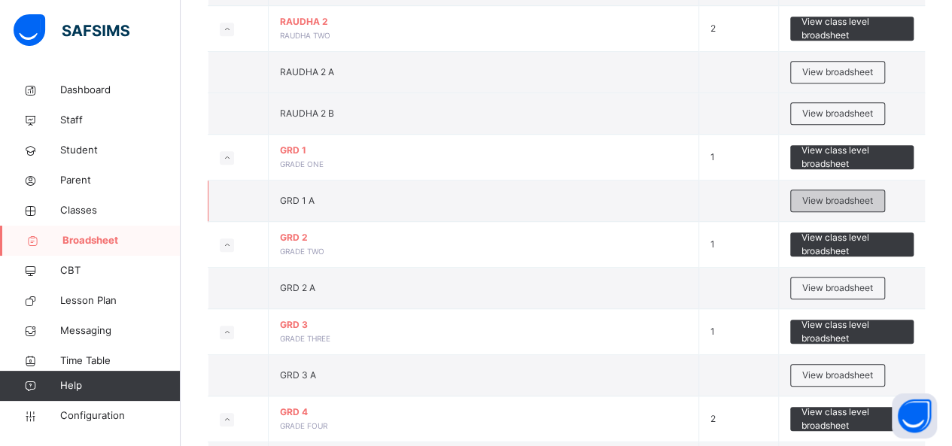
click at [845, 199] on span "View broadsheet" at bounding box center [837, 201] width 71 height 14
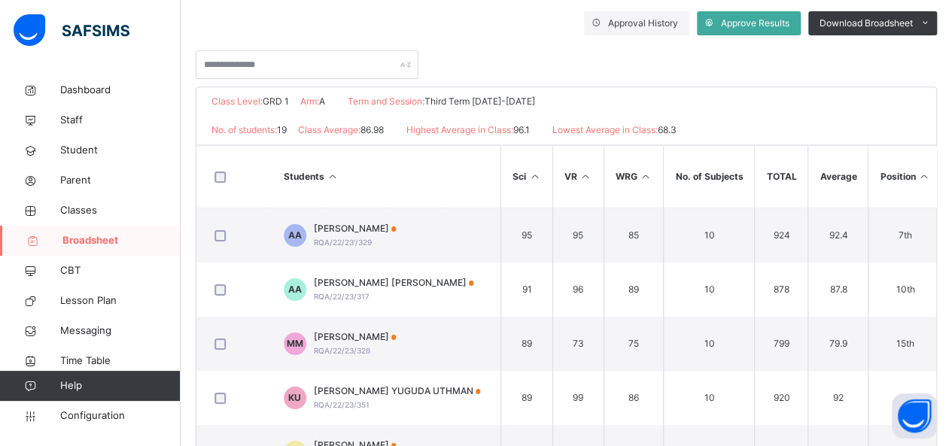
scroll to position [0, 453]
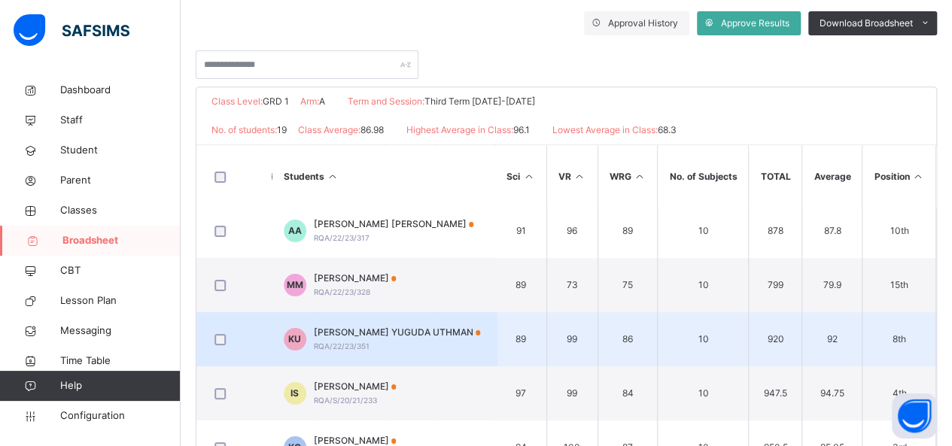
click at [802, 348] on td "92" at bounding box center [832, 339] width 60 height 54
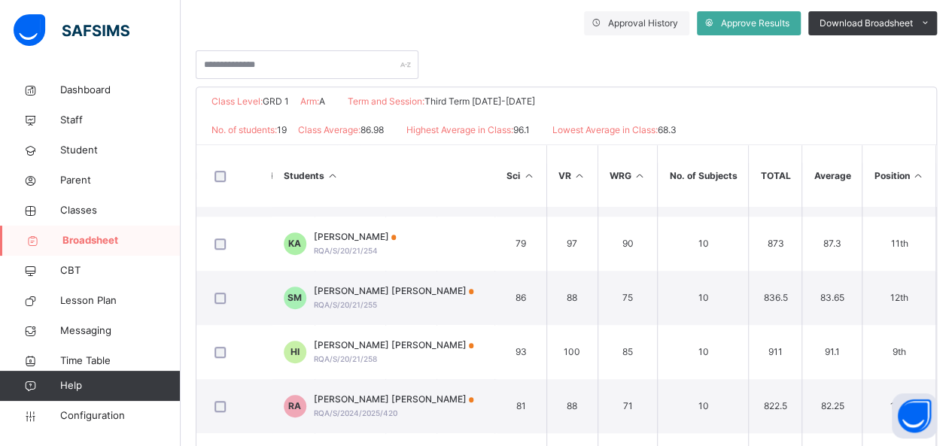
scroll to position [479, 453]
click at [776, 18] on span "Approve Results" at bounding box center [755, 24] width 69 height 14
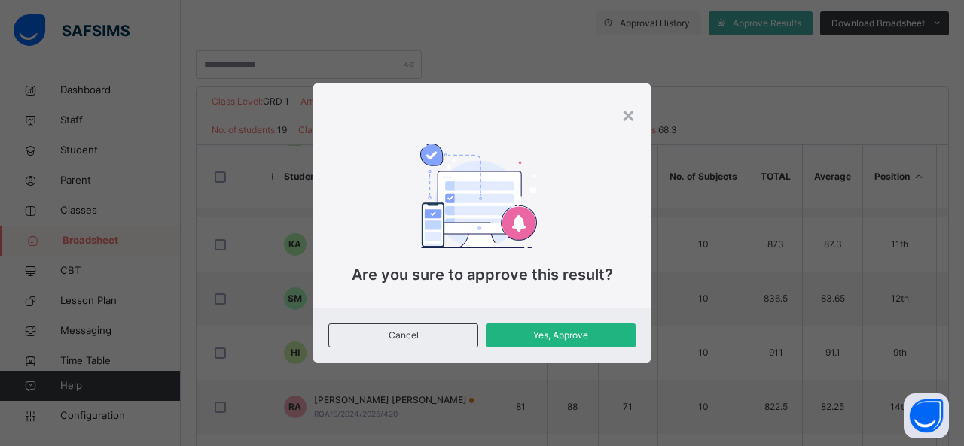
click at [595, 343] on div "Yes, Approve" at bounding box center [561, 336] width 150 height 24
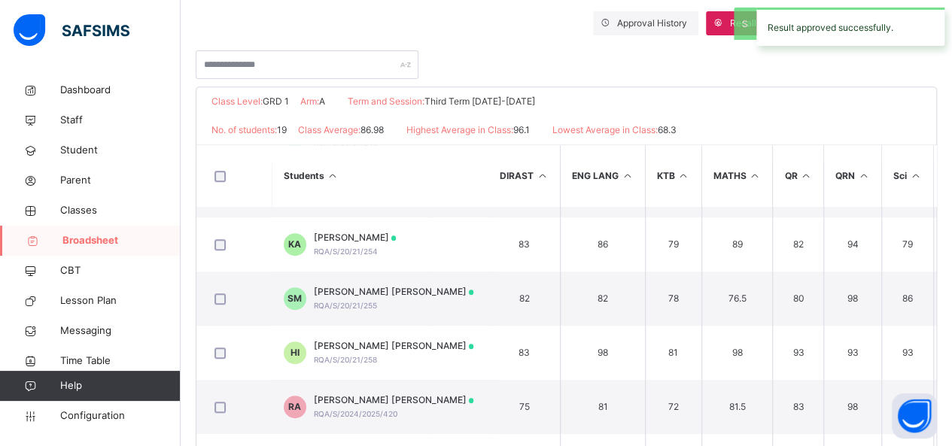
scroll to position [479, 65]
click at [109, 230] on link "Broadsheet" at bounding box center [90, 241] width 181 height 30
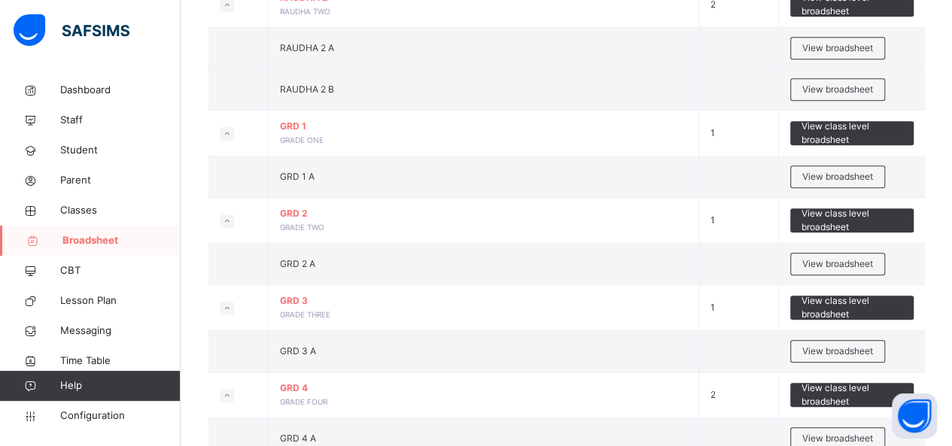
scroll to position [392, 0]
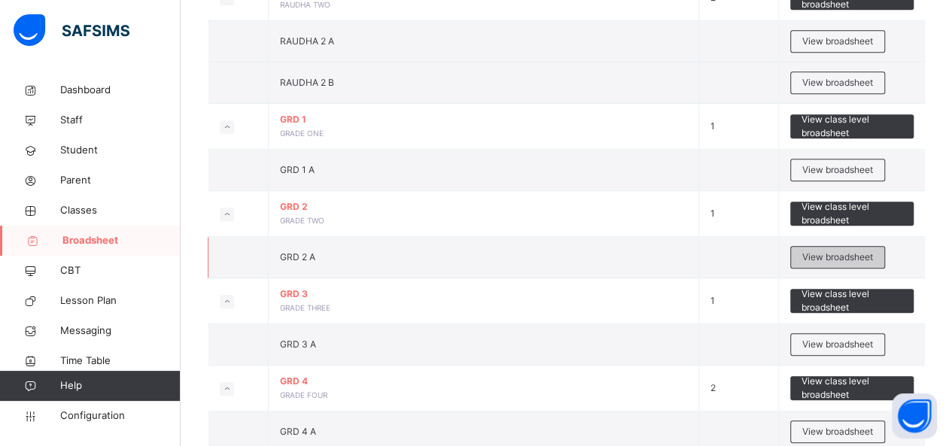
click at [839, 253] on span "View broadsheet" at bounding box center [837, 258] width 71 height 14
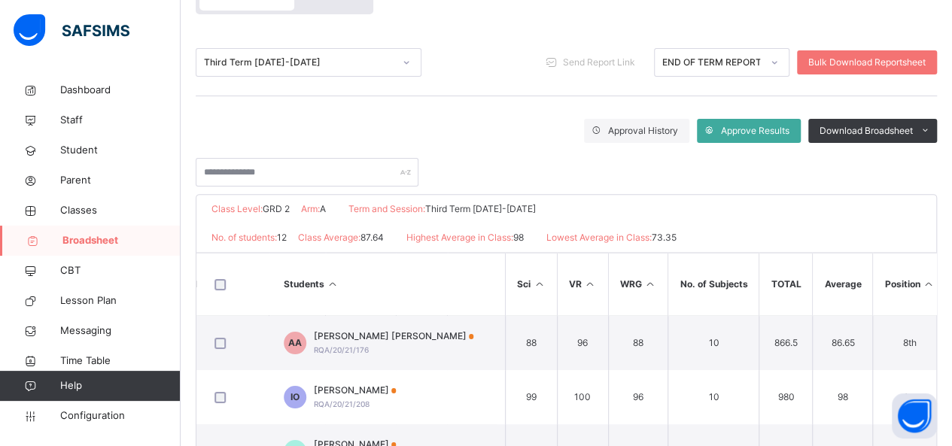
scroll to position [148, 0]
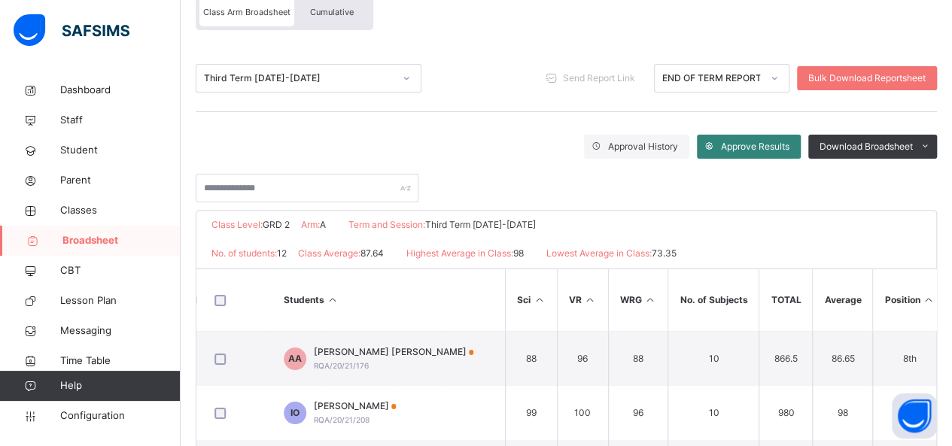
click at [775, 146] on span "Approve Results" at bounding box center [755, 147] width 69 height 14
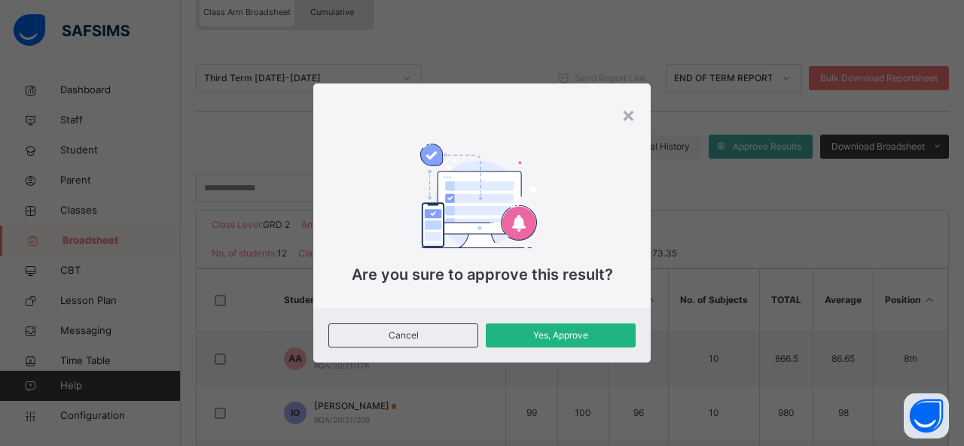
click at [556, 343] on div "Yes, Approve" at bounding box center [561, 336] width 150 height 24
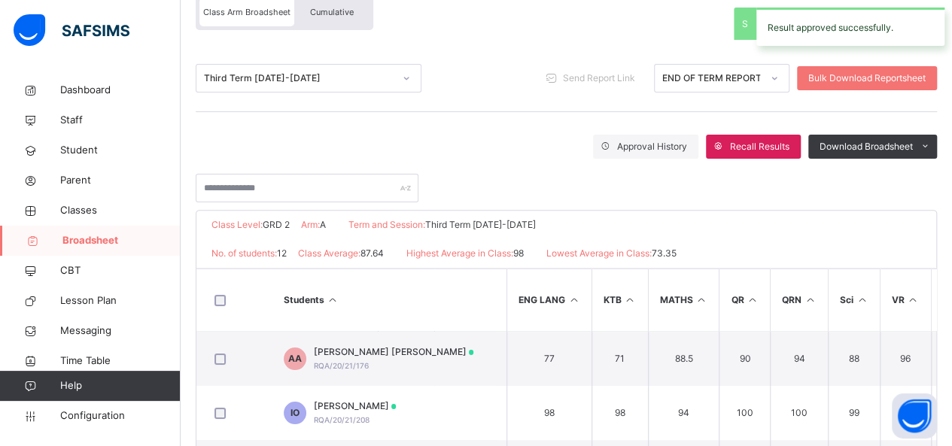
scroll to position [0, 119]
click at [119, 224] on link "Classes" at bounding box center [90, 211] width 181 height 30
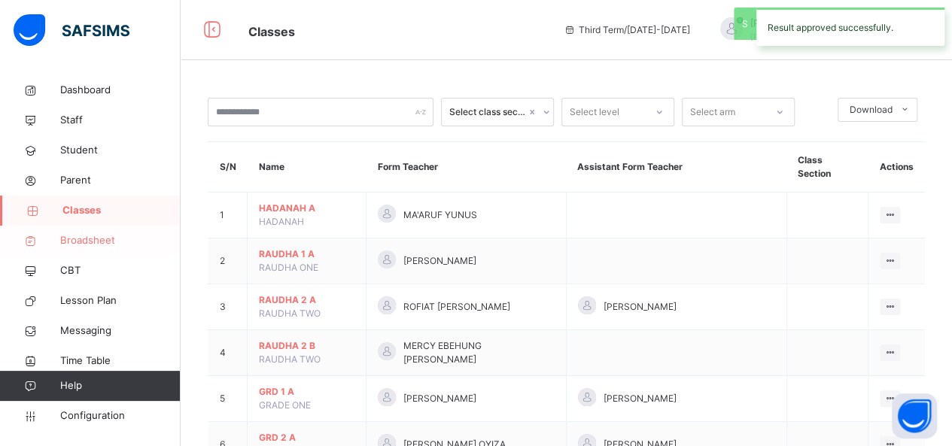
click at [120, 249] on link "Broadsheet" at bounding box center [90, 241] width 181 height 30
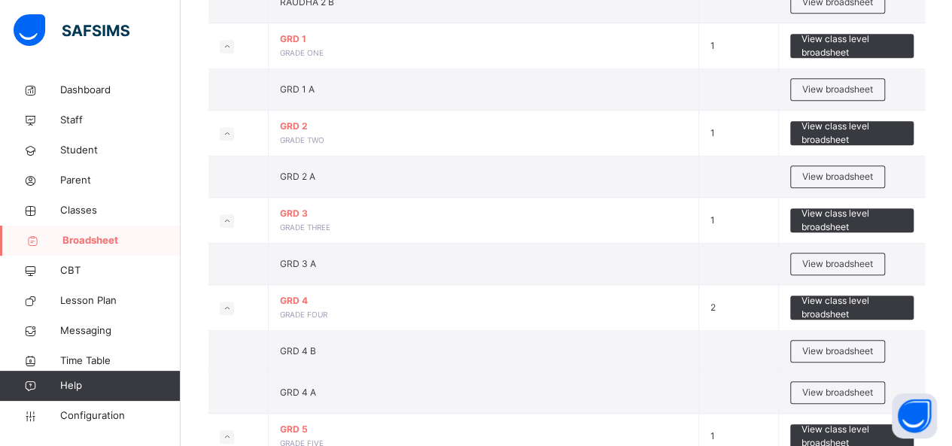
scroll to position [494, 0]
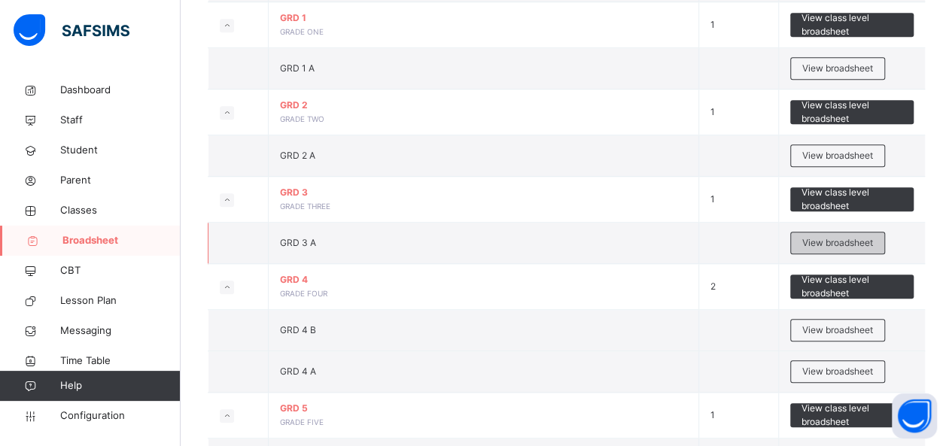
click at [856, 239] on span "View broadsheet" at bounding box center [837, 243] width 71 height 14
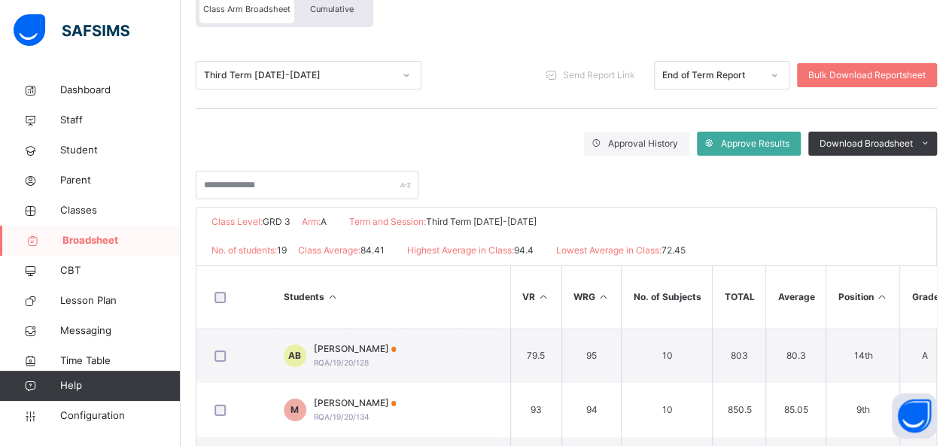
scroll to position [147, 0]
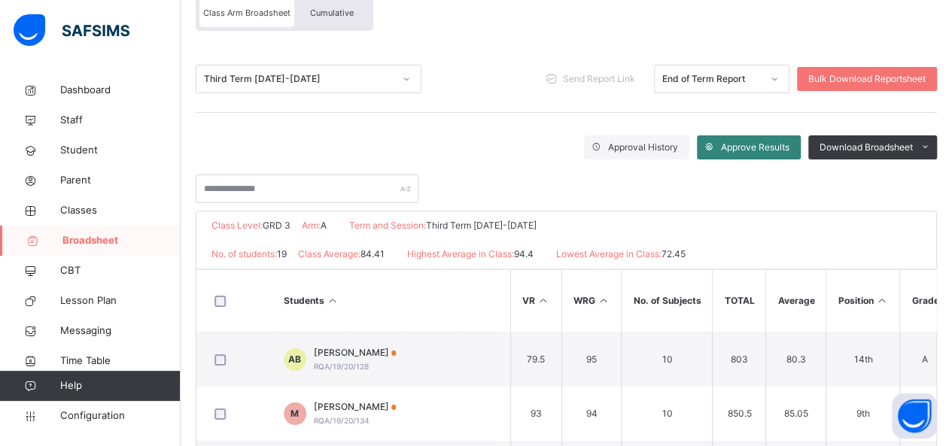
click at [785, 146] on span "Approve Results" at bounding box center [755, 148] width 69 height 14
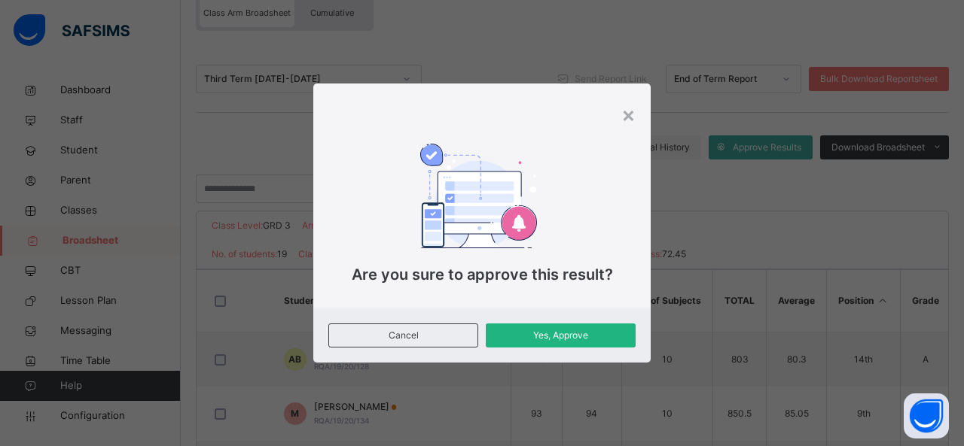
click at [599, 337] on span "Yes, Approve" at bounding box center [560, 336] width 127 height 14
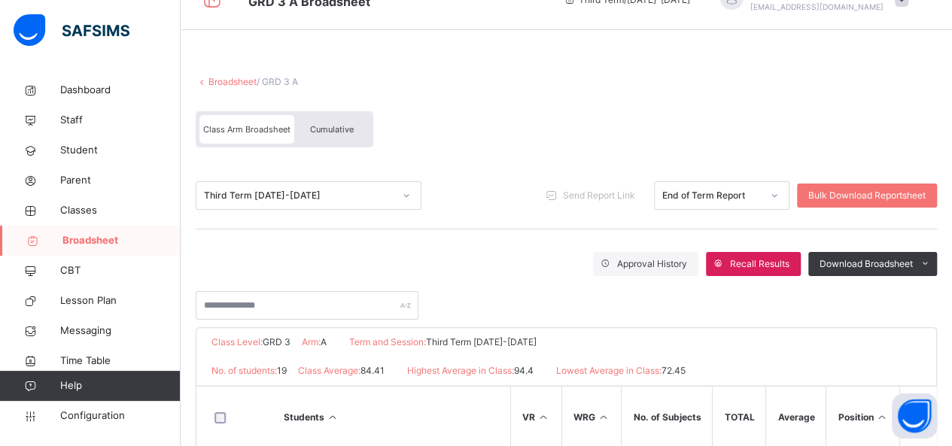
scroll to position [0, 0]
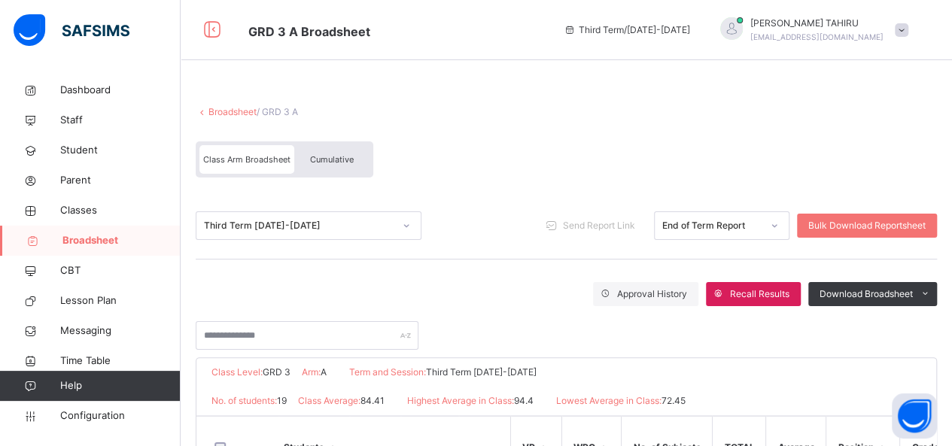
click at [115, 235] on span "Broadsheet" at bounding box center [121, 240] width 118 height 15
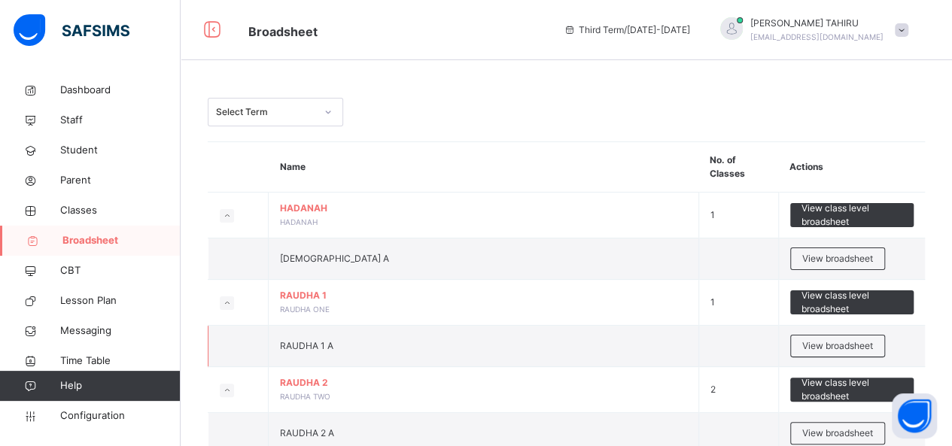
click at [925, 352] on td "View broadsheet" at bounding box center [851, 346] width 147 height 41
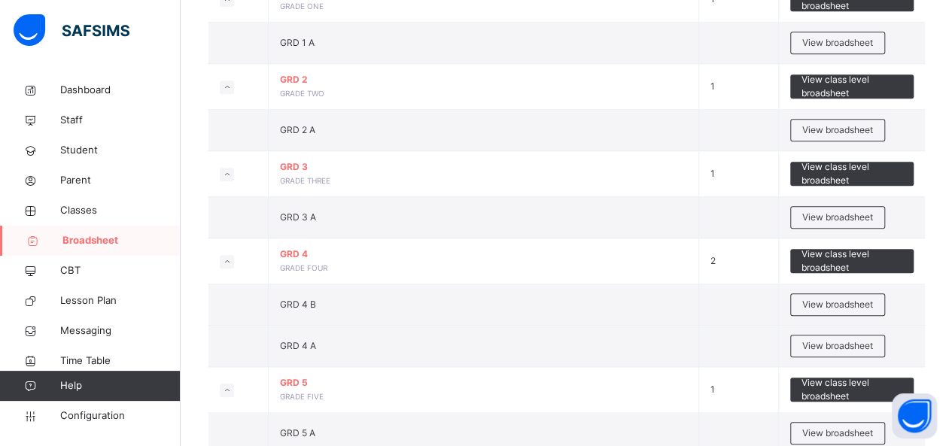
scroll to position [519, 0]
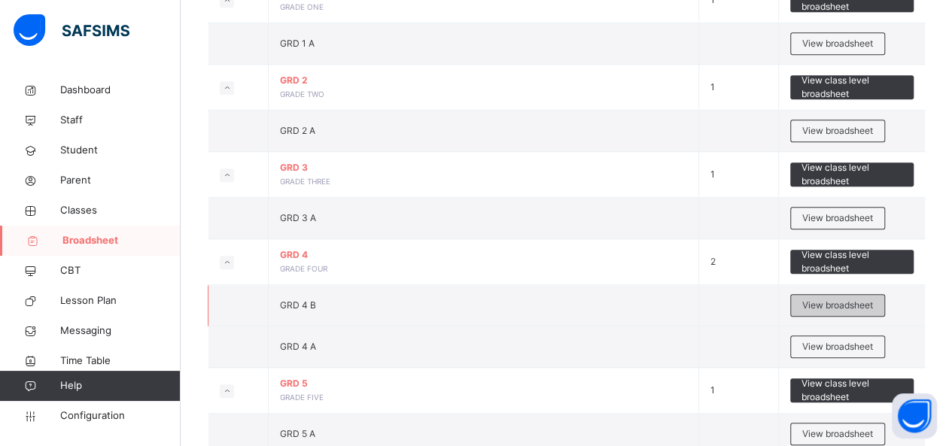
click at [873, 303] on span "View broadsheet" at bounding box center [837, 306] width 71 height 14
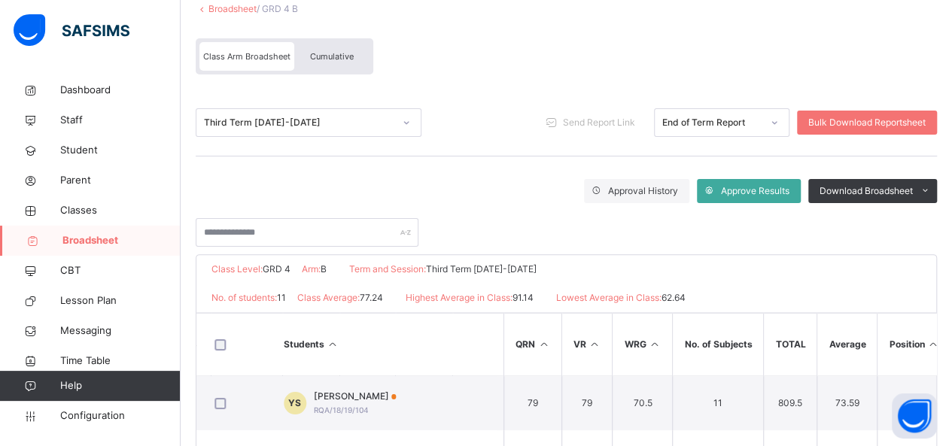
scroll to position [102, 0]
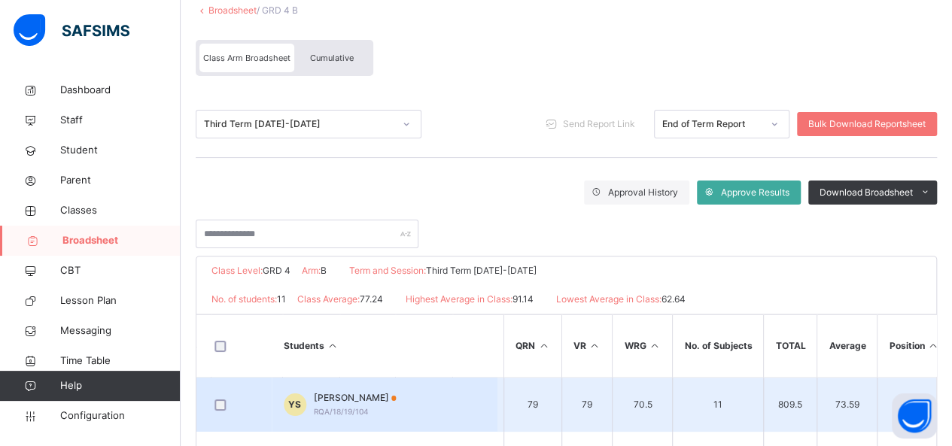
click at [819, 378] on td "73.59" at bounding box center [848, 405] width 60 height 55
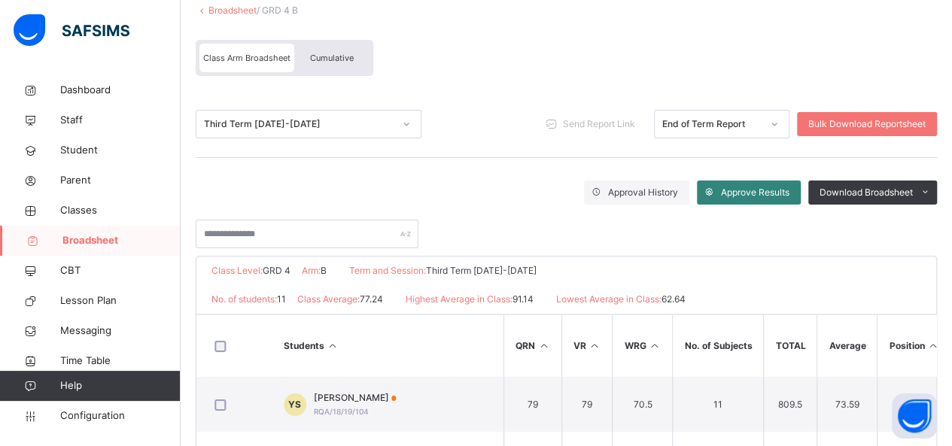
click at [778, 191] on span "Approve Results" at bounding box center [755, 193] width 69 height 14
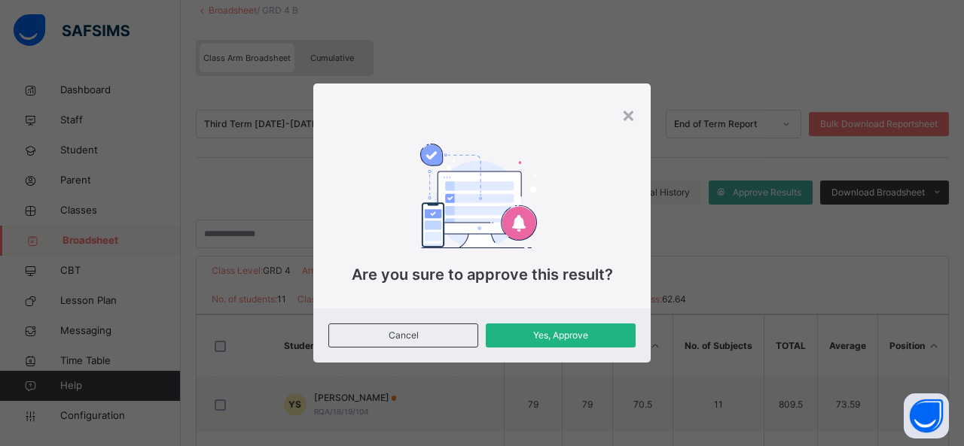
click at [575, 342] on span "Yes, Approve" at bounding box center [560, 336] width 127 height 14
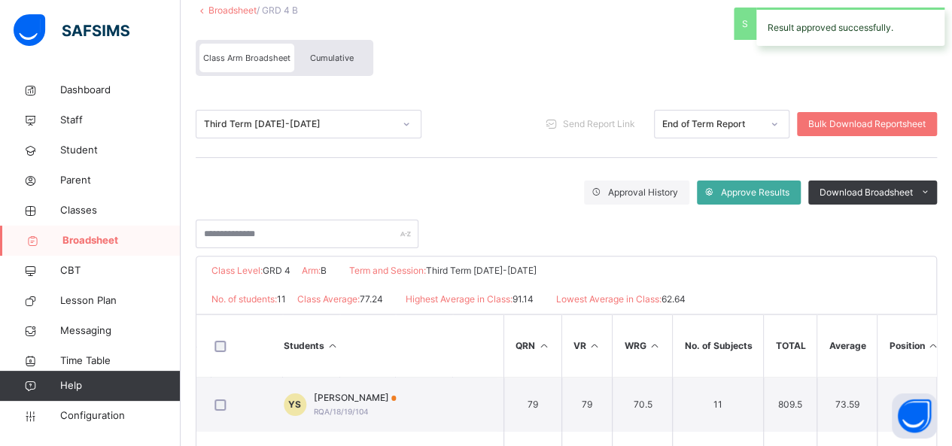
click at [878, 330] on th "Position" at bounding box center [915, 346] width 74 height 62
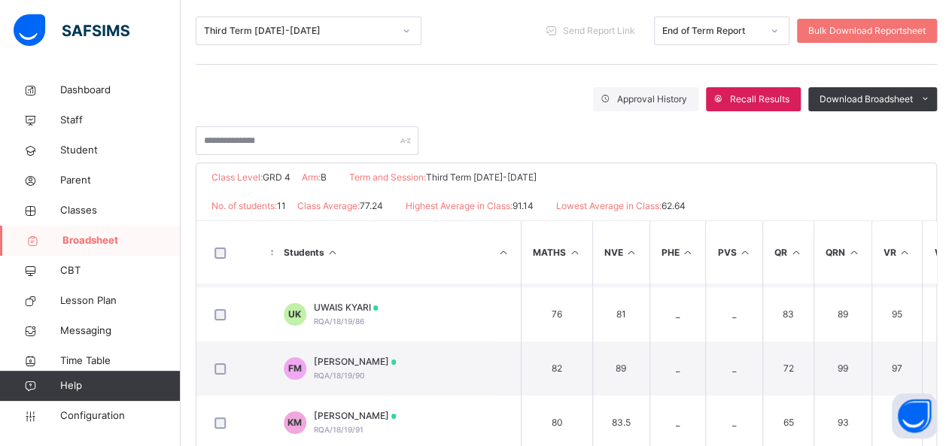
scroll to position [50, 428]
click at [120, 244] on span "Broadsheet" at bounding box center [121, 240] width 118 height 15
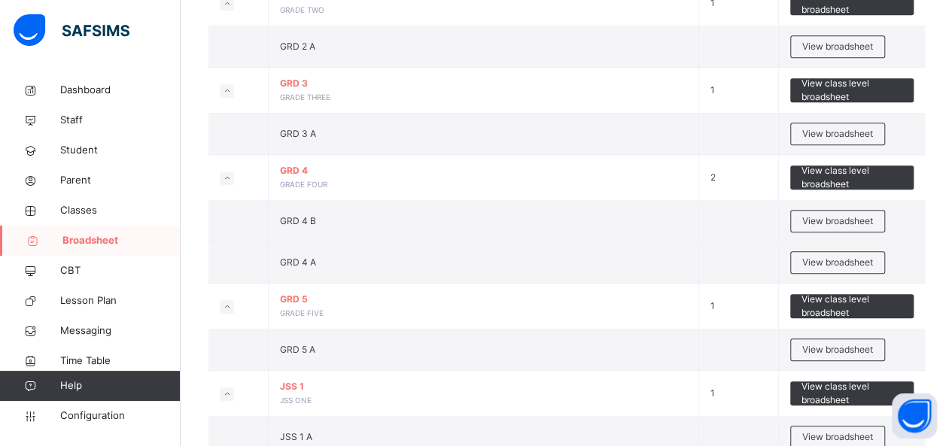
scroll to position [607, 0]
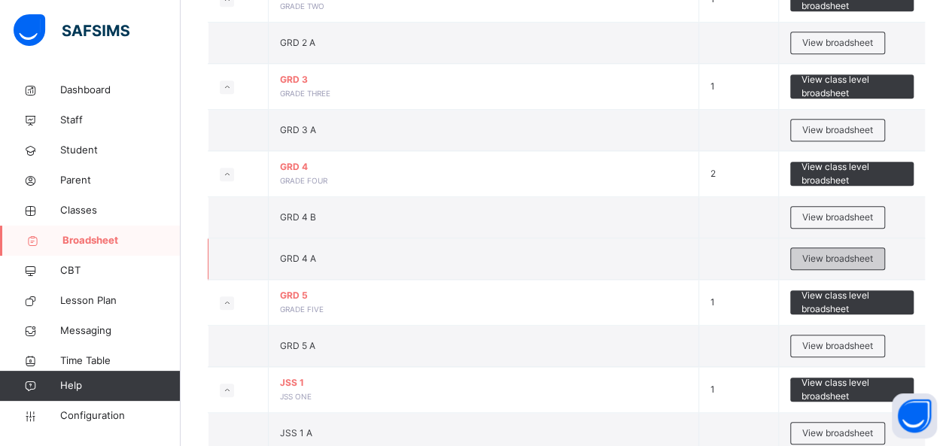
click at [867, 254] on span "View broadsheet" at bounding box center [837, 259] width 71 height 14
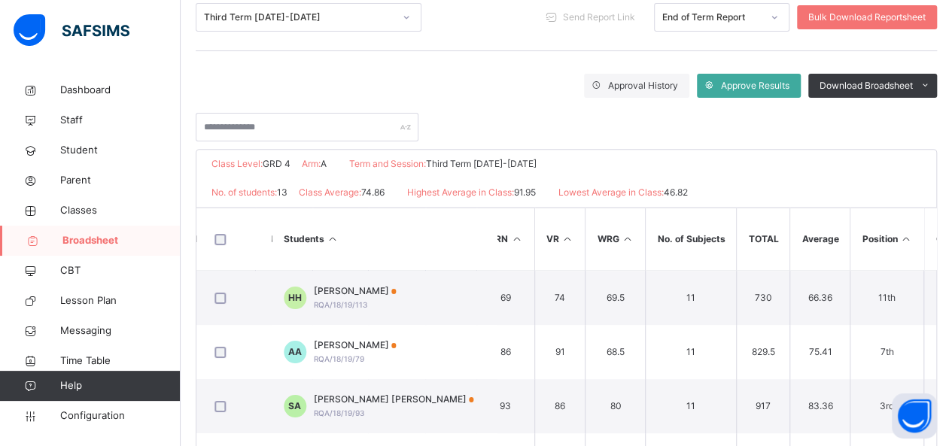
scroll to position [212, 0]
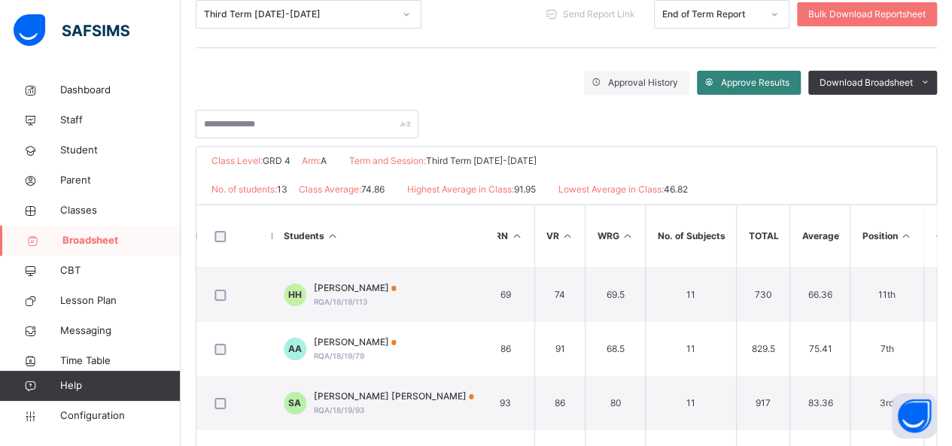
click at [788, 86] on span "Approve Results" at bounding box center [755, 83] width 69 height 14
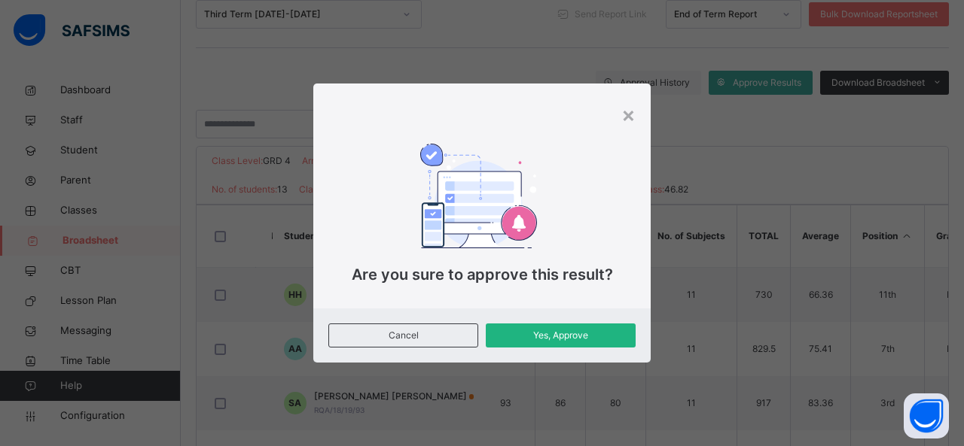
click at [600, 336] on span "Yes, Approve" at bounding box center [560, 336] width 127 height 14
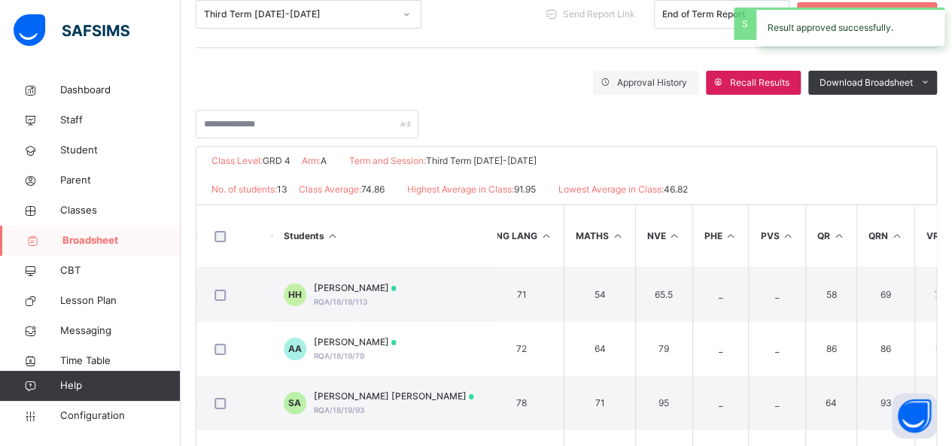
scroll to position [0, 385]
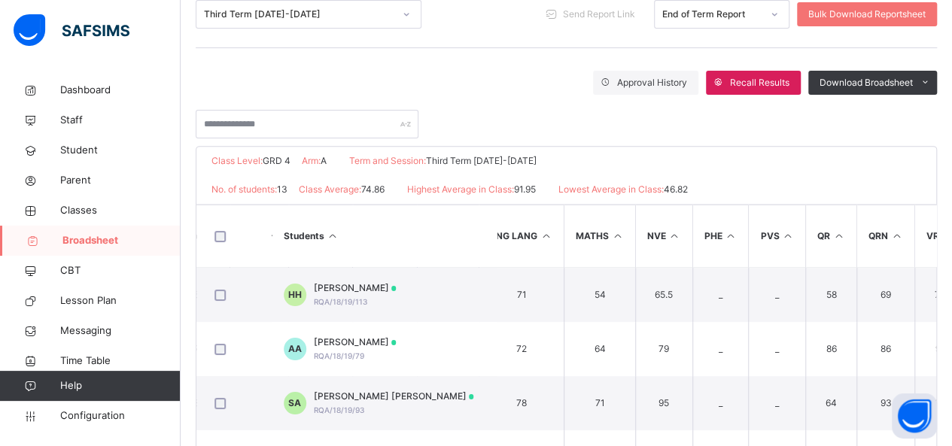
click at [126, 245] on span "Broadsheet" at bounding box center [121, 240] width 118 height 15
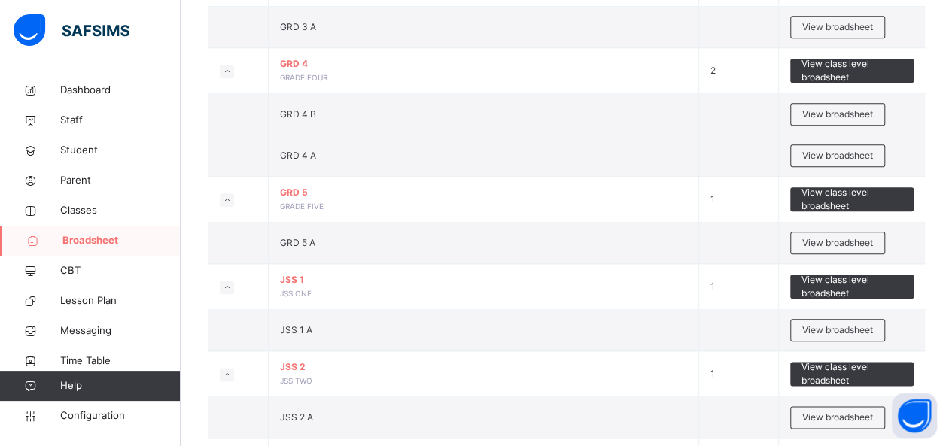
scroll to position [712, 0]
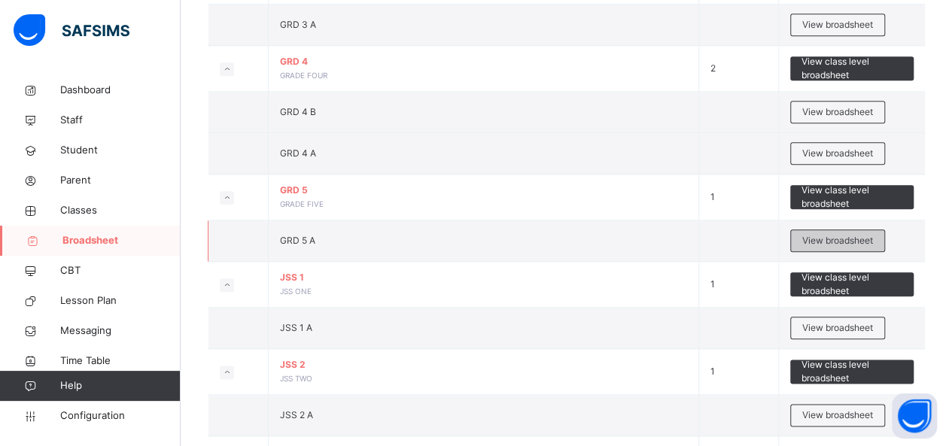
click at [854, 238] on span "View broadsheet" at bounding box center [837, 241] width 71 height 14
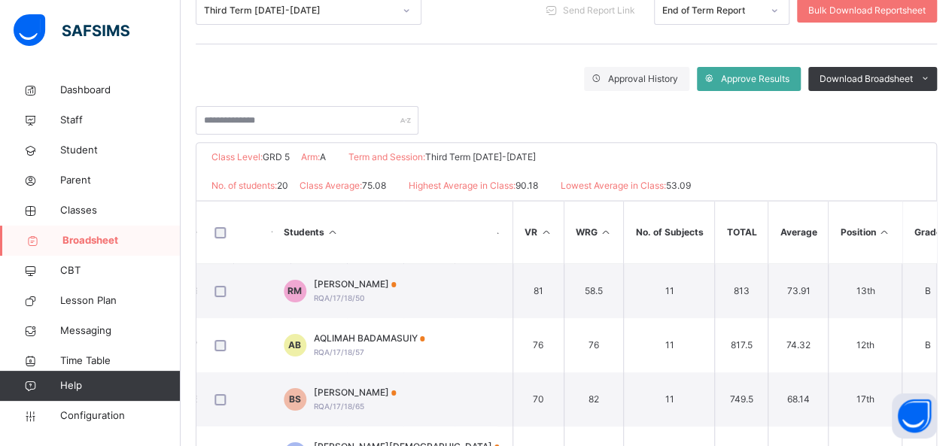
scroll to position [215, 0]
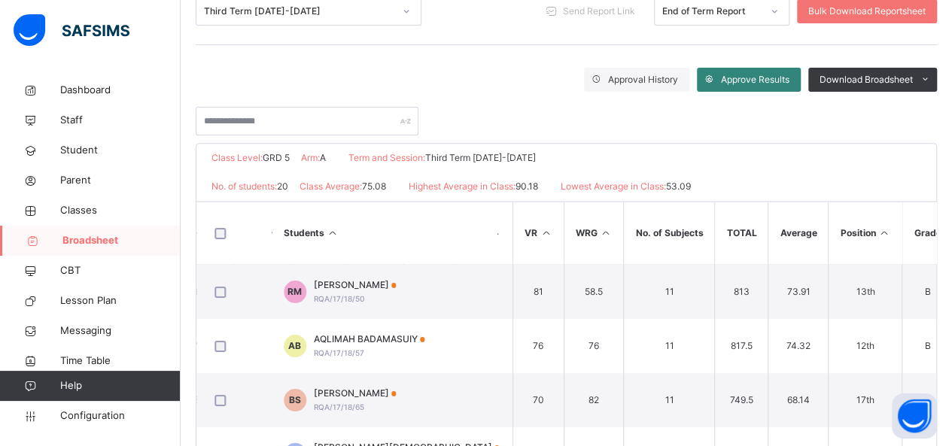
click at [779, 79] on span "Approve Results" at bounding box center [755, 80] width 69 height 14
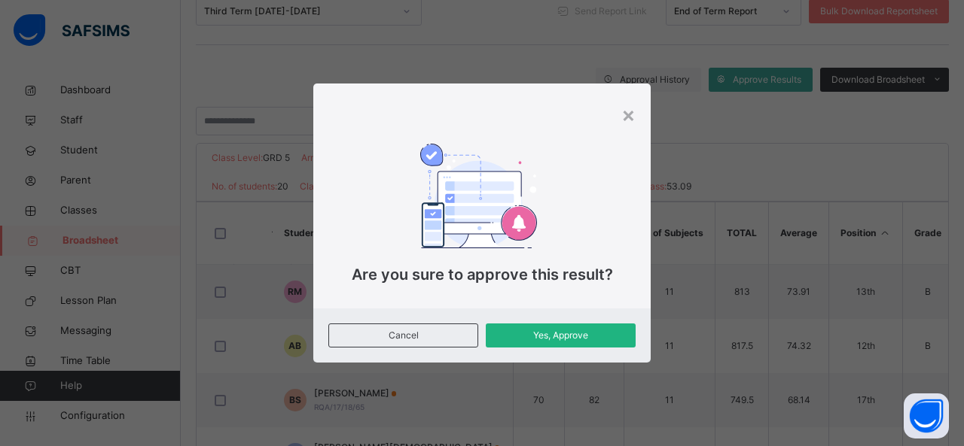
click at [577, 337] on span "Yes, Approve" at bounding box center [560, 336] width 127 height 14
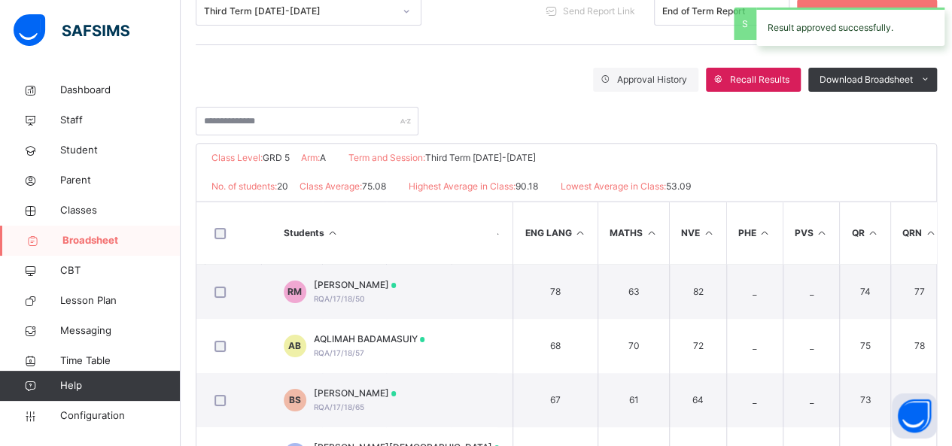
scroll to position [0, 283]
click at [129, 245] on span "Broadsheet" at bounding box center [121, 240] width 118 height 15
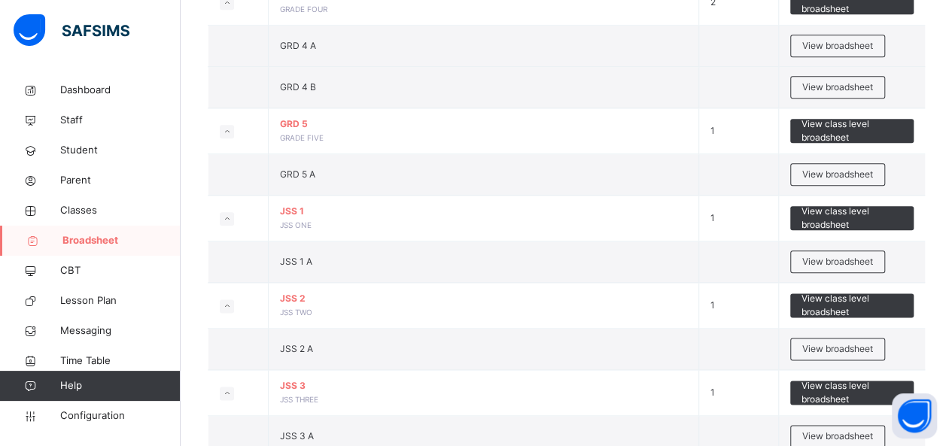
scroll to position [778, 0]
click at [863, 256] on span "View broadsheet" at bounding box center [837, 262] width 71 height 14
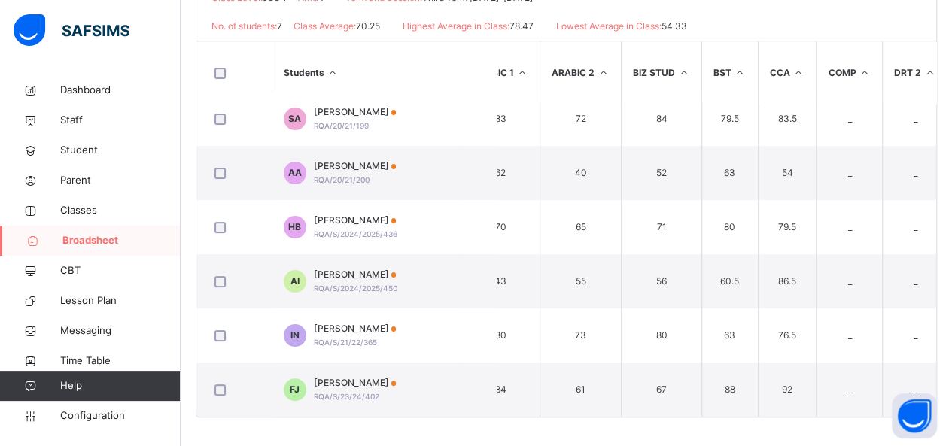
scroll to position [72, 0]
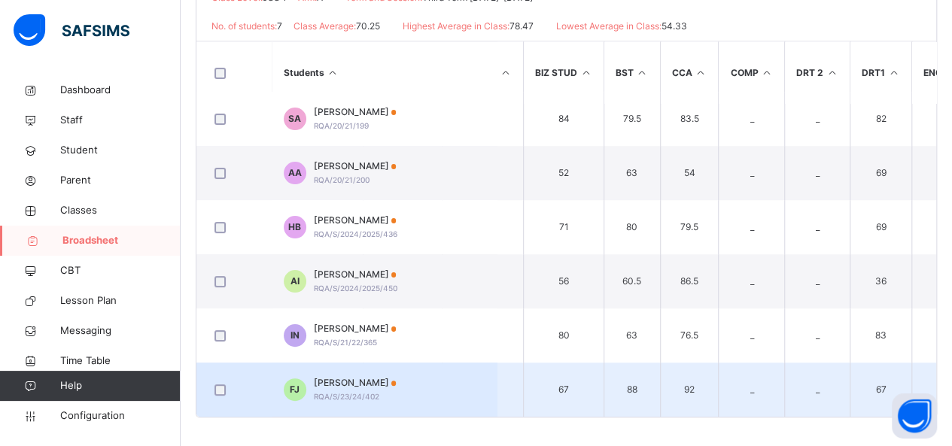
click at [890, 372] on td "67" at bounding box center [881, 390] width 62 height 54
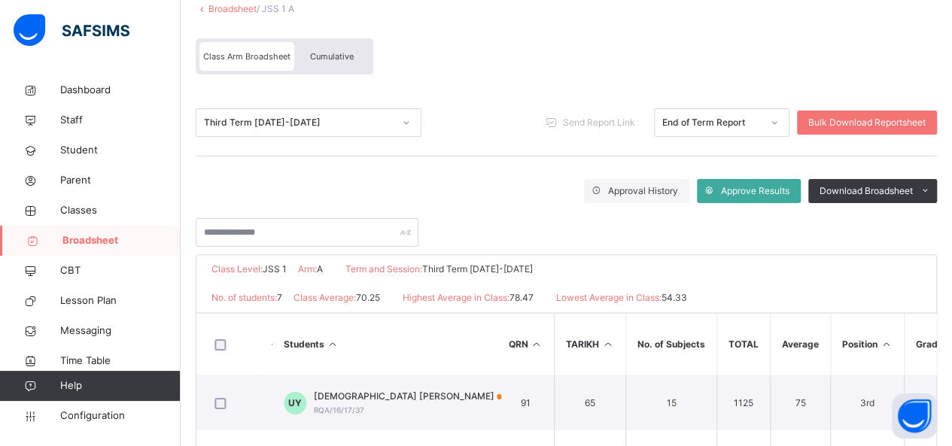
scroll to position [101, 0]
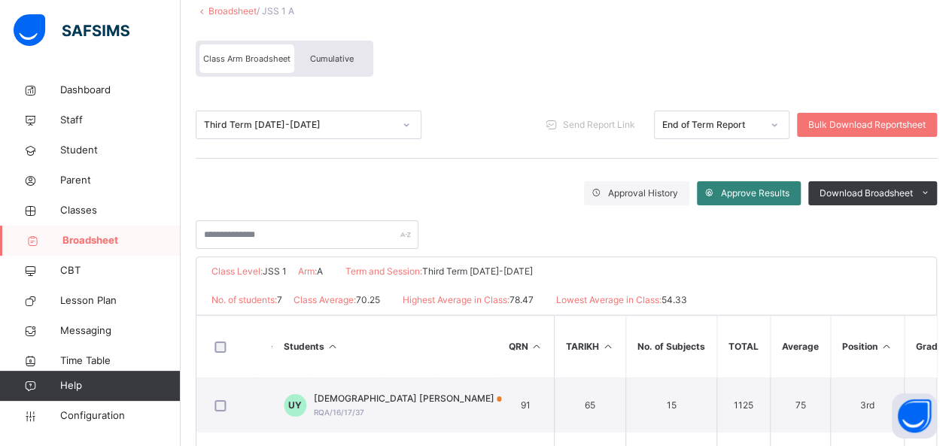
click at [769, 204] on div "Approve Results" at bounding box center [749, 193] width 104 height 24
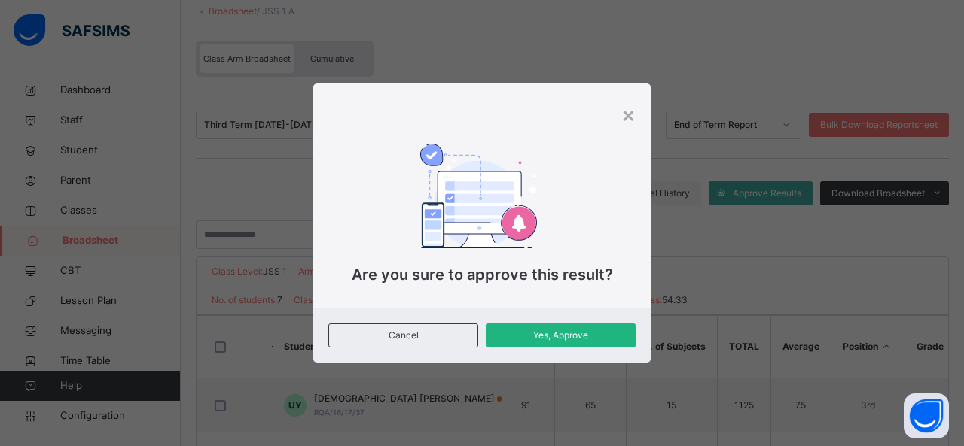
click at [617, 336] on span "Yes, Approve" at bounding box center [560, 336] width 127 height 14
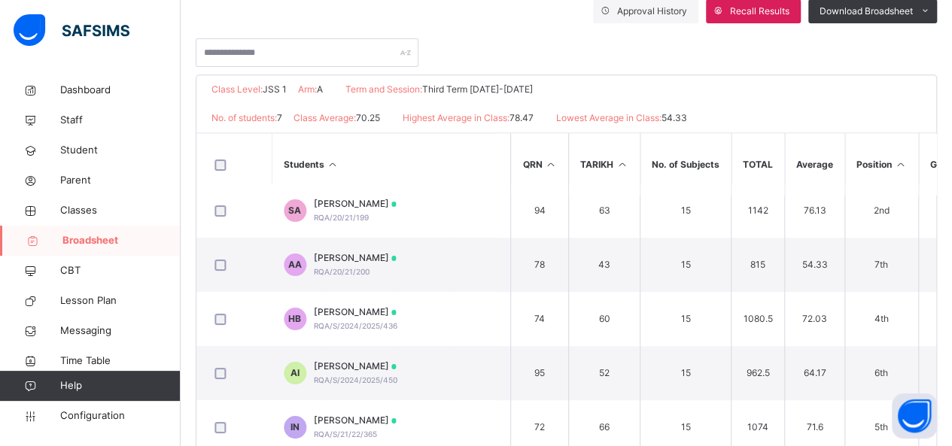
scroll to position [72, 1000]
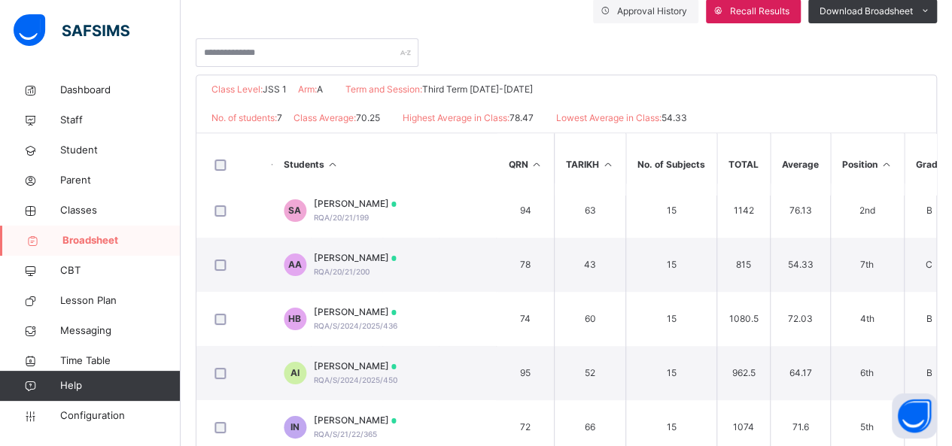
click at [122, 236] on span "Broadsheet" at bounding box center [121, 240] width 118 height 15
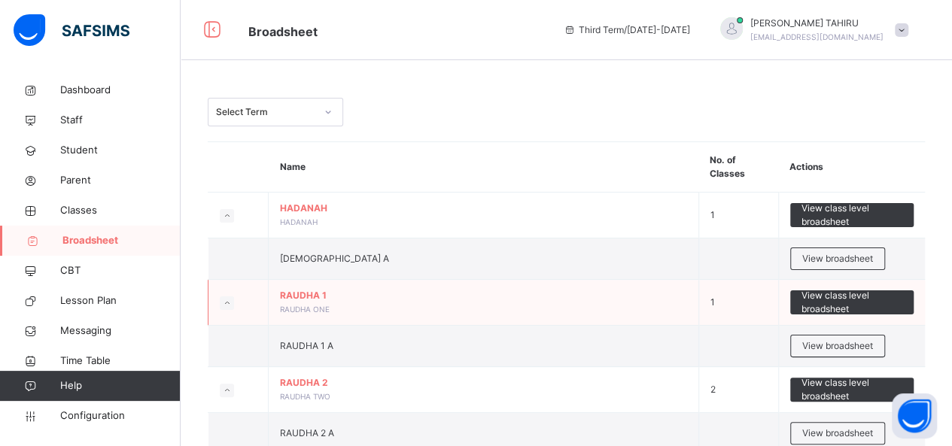
click at [740, 322] on td "1" at bounding box center [739, 303] width 80 height 46
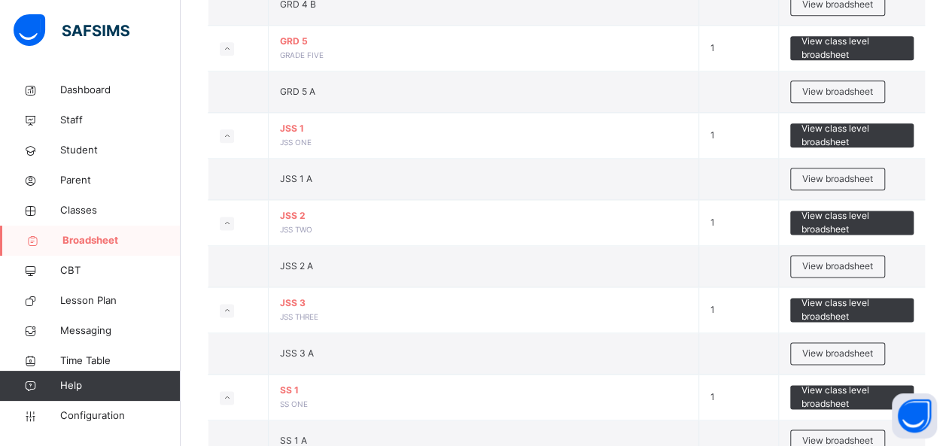
scroll to position [861, 0]
click at [860, 263] on span "View broadsheet" at bounding box center [837, 267] width 71 height 14
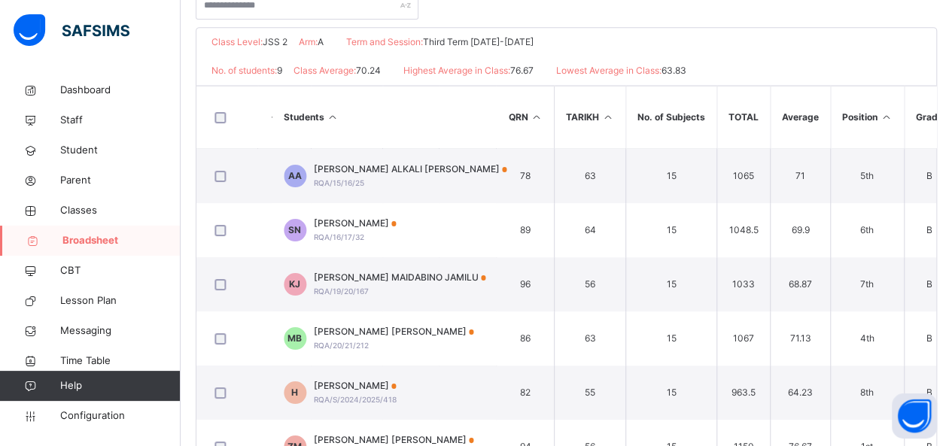
scroll to position [291, 0]
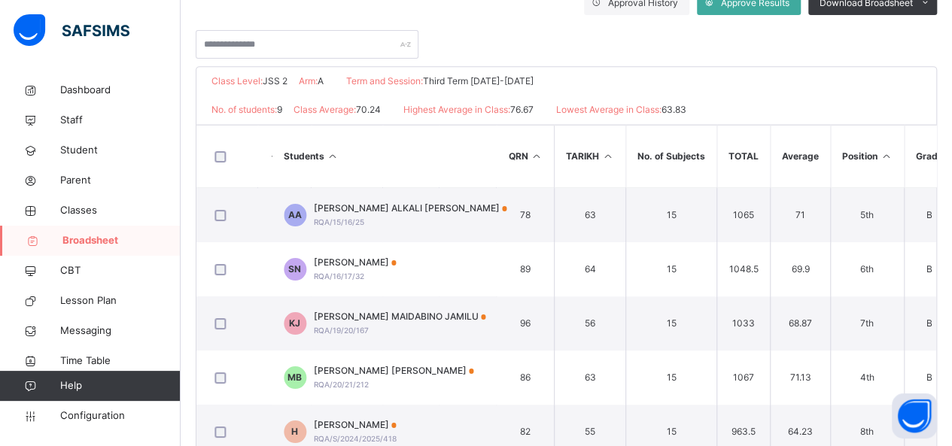
drag, startPoint x: 860, startPoint y: 263, endPoint x: 662, endPoint y: 52, distance: 290.2
click at [662, 52] on div at bounding box center [566, 37] width 741 height 44
click at [741, 15] on div at bounding box center [566, 37] width 741 height 44
click at [735, 9] on div "Approve Results" at bounding box center [749, 3] width 104 height 24
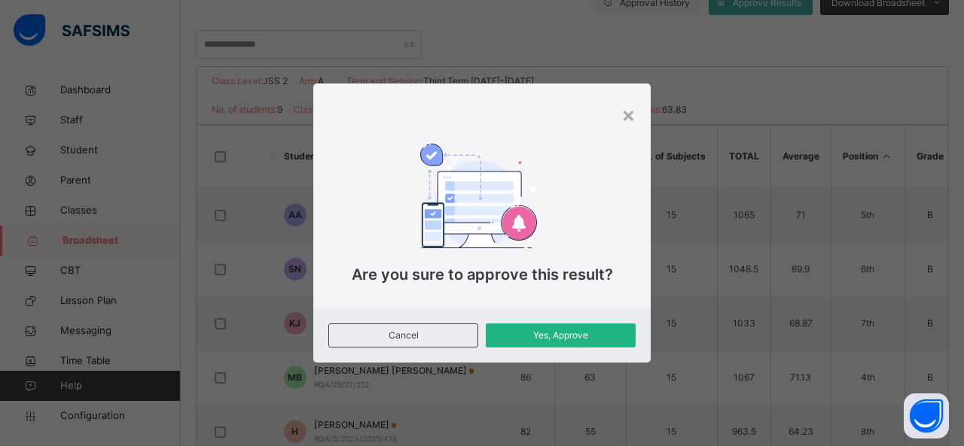
click at [542, 340] on span "Yes, Approve" at bounding box center [560, 336] width 127 height 14
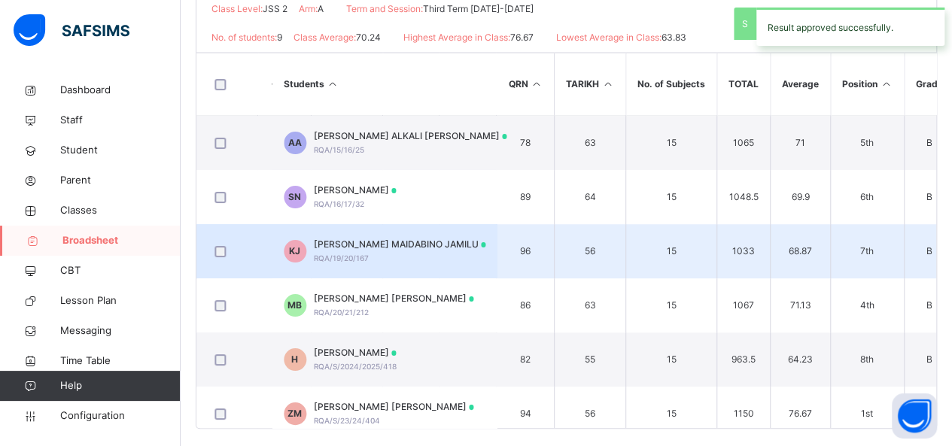
scroll to position [375, 0]
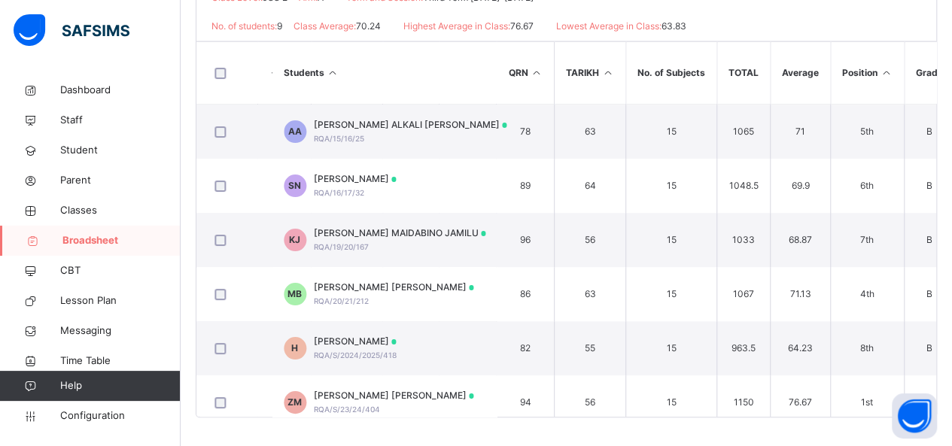
click at [107, 245] on span "Broadsheet" at bounding box center [121, 240] width 118 height 15
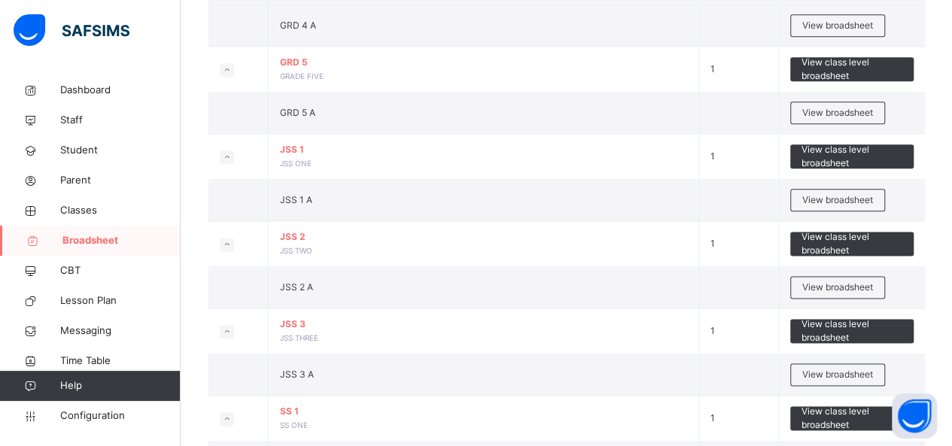
scroll to position [843, 0]
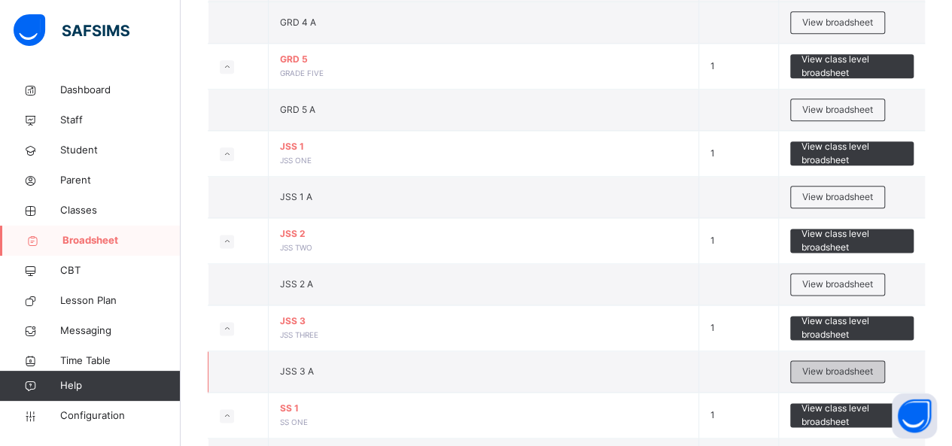
click at [850, 368] on span "View broadsheet" at bounding box center [837, 372] width 71 height 14
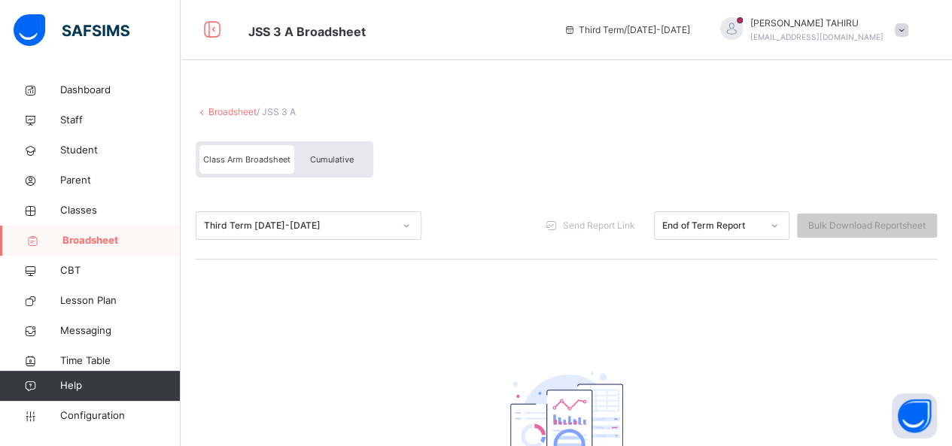
click at [93, 234] on span "Broadsheet" at bounding box center [121, 240] width 118 height 15
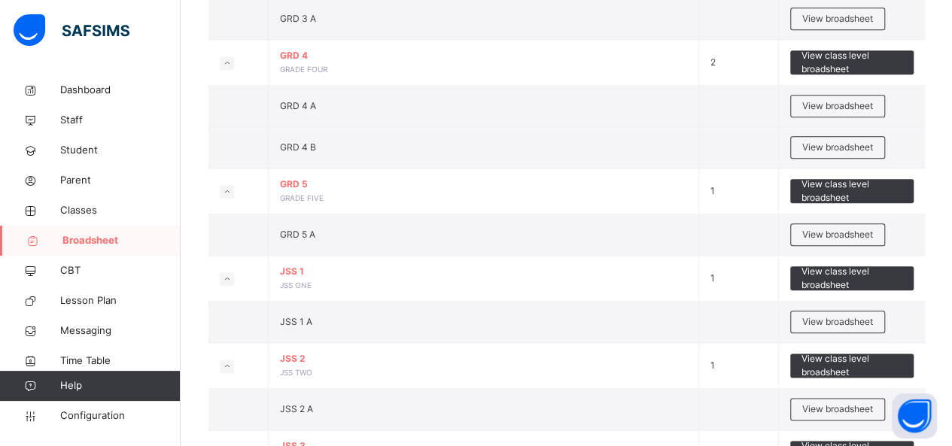
scroll to position [783, 0]
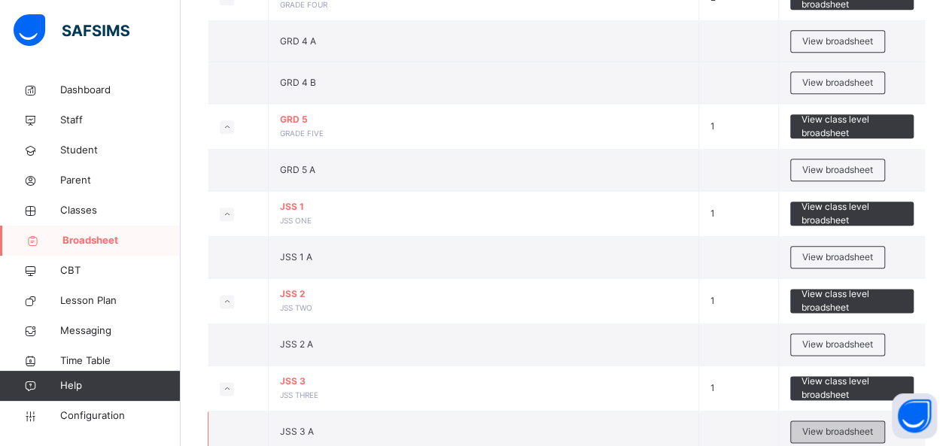
click at [815, 425] on span "View broadsheet" at bounding box center [837, 432] width 71 height 14
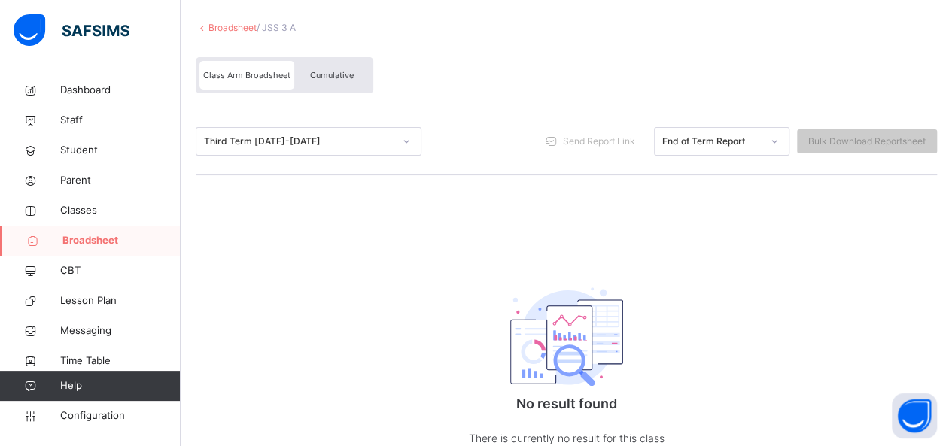
scroll to position [146, 0]
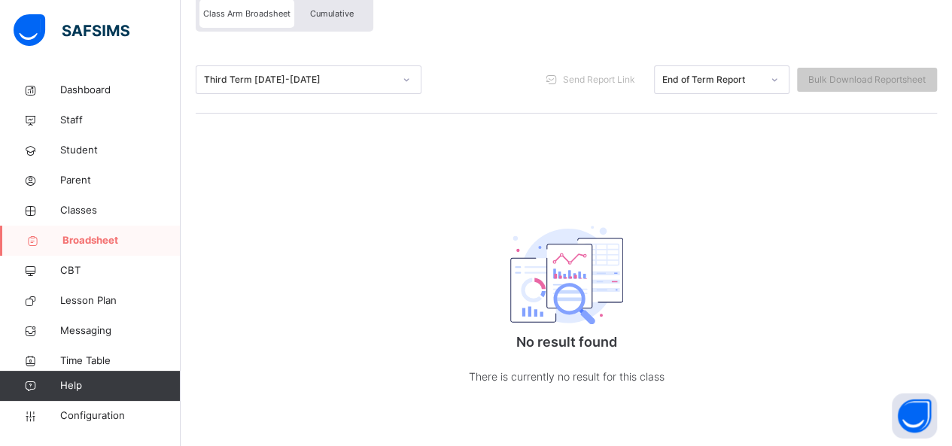
click at [109, 252] on link "Broadsheet" at bounding box center [90, 241] width 181 height 30
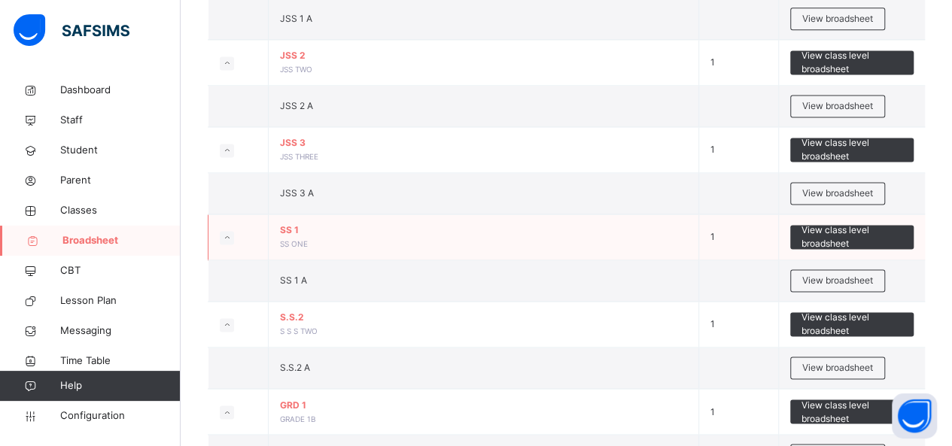
scroll to position [1024, 0]
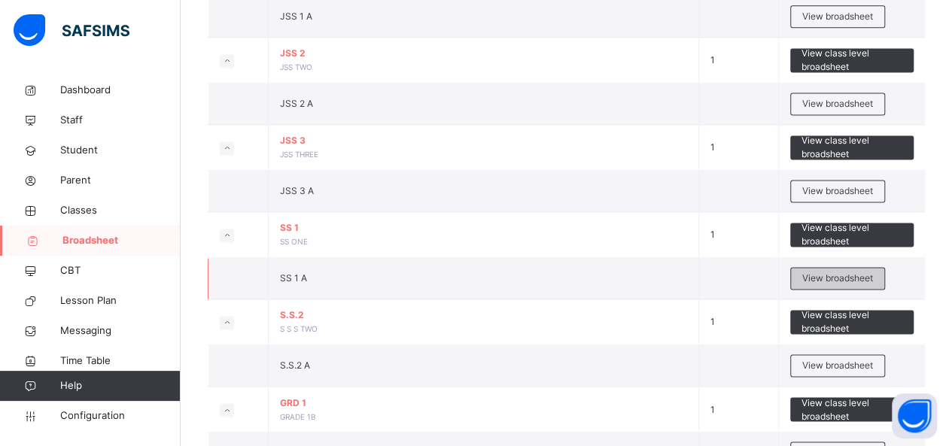
click at [820, 272] on span "View broadsheet" at bounding box center [837, 279] width 71 height 14
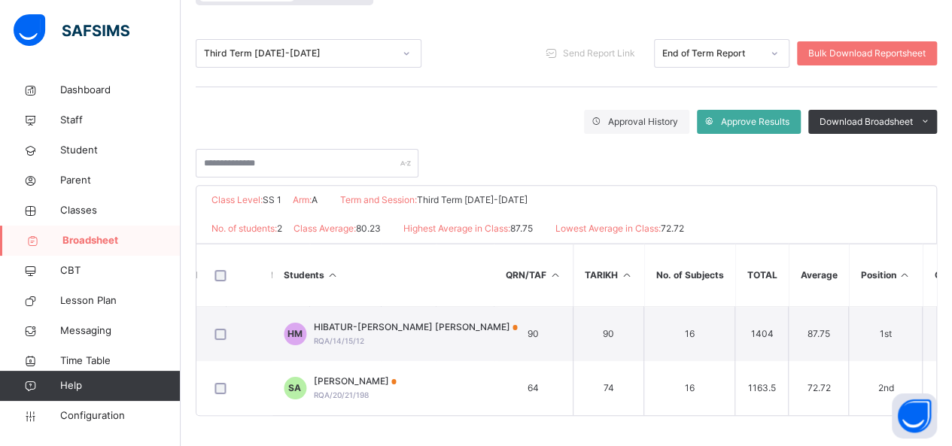
scroll to position [0, 1164]
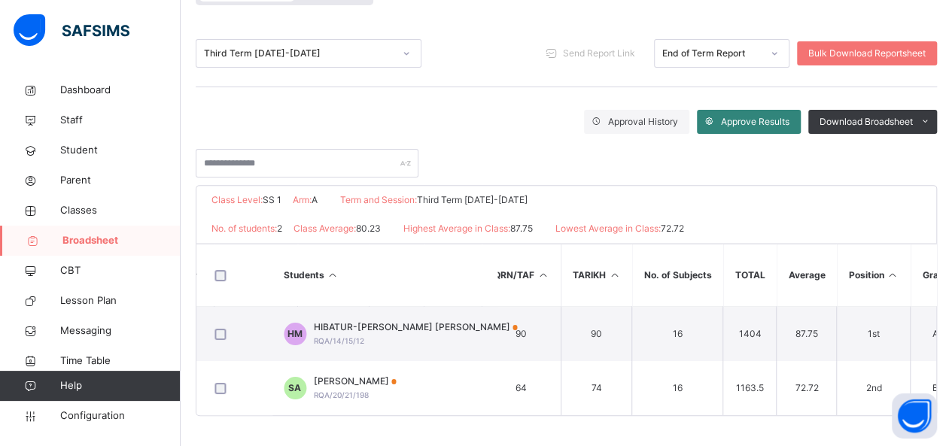
click at [738, 115] on span "Approve Results" at bounding box center [755, 122] width 69 height 14
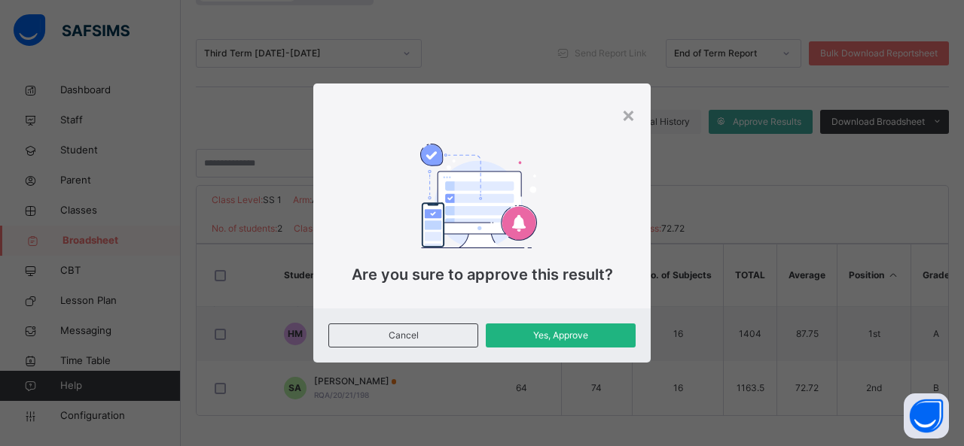
click at [589, 337] on span "Yes, Approve" at bounding box center [560, 336] width 127 height 14
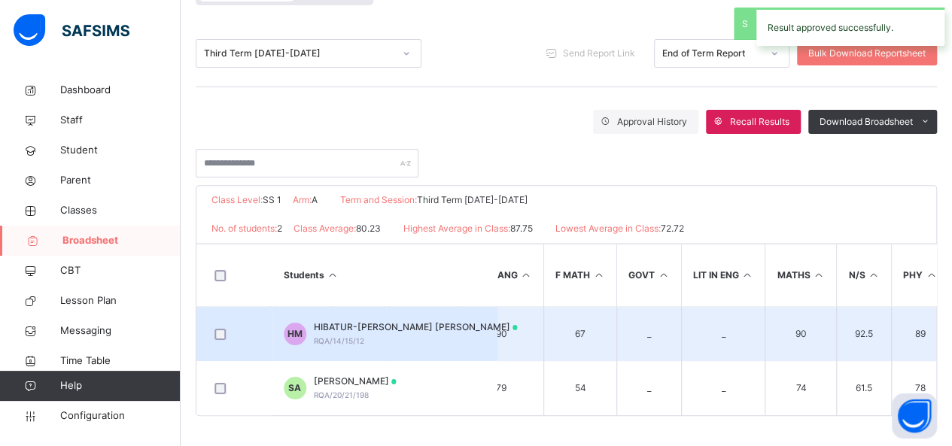
click at [837, 316] on td "92.5" at bounding box center [864, 334] width 55 height 55
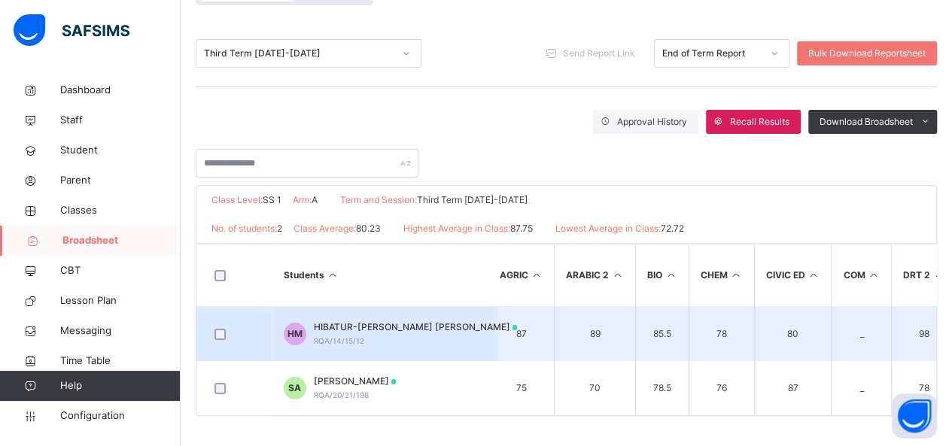
scroll to position [0, 0]
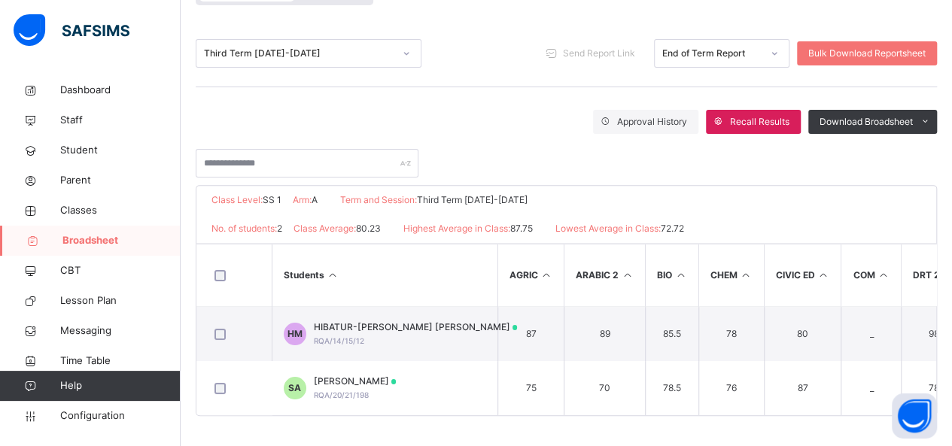
click at [822, 275] on icon at bounding box center [824, 274] width 13 height 11
click at [120, 254] on link "Broadsheet" at bounding box center [90, 241] width 181 height 30
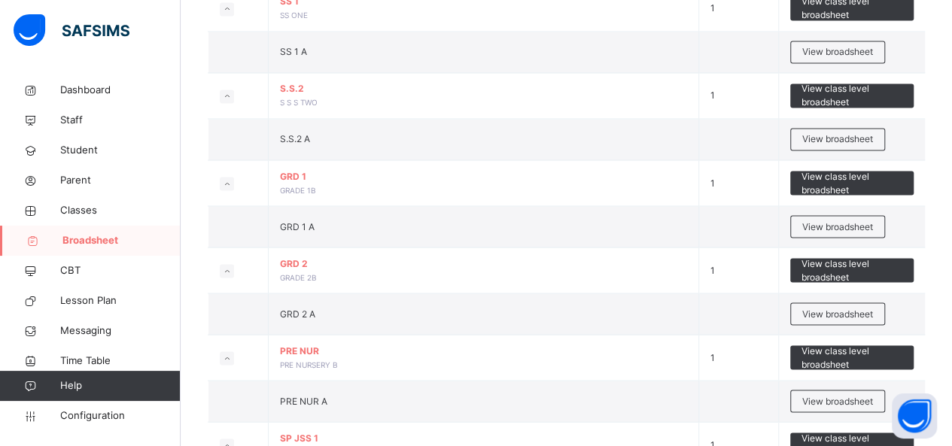
scroll to position [1240, 0]
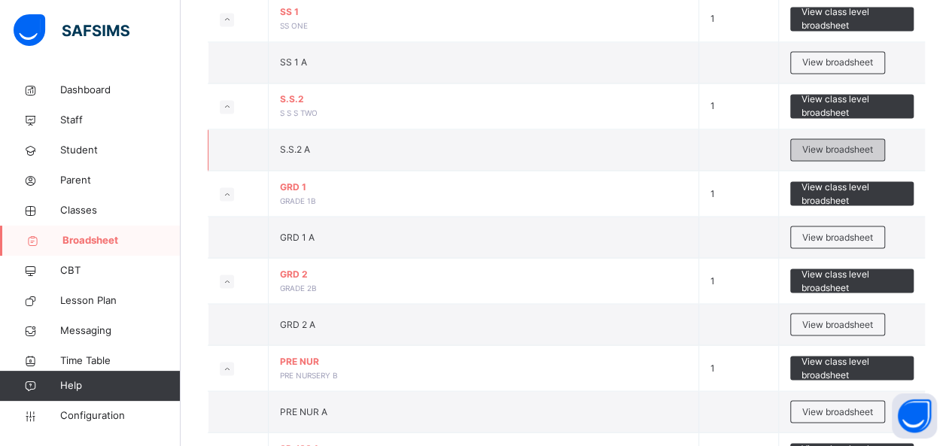
click at [856, 143] on span "View broadsheet" at bounding box center [837, 150] width 71 height 14
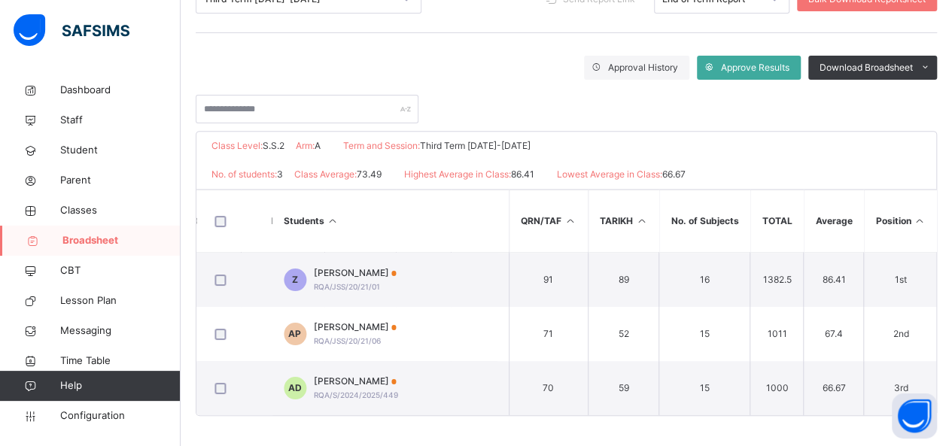
scroll to position [0, 1164]
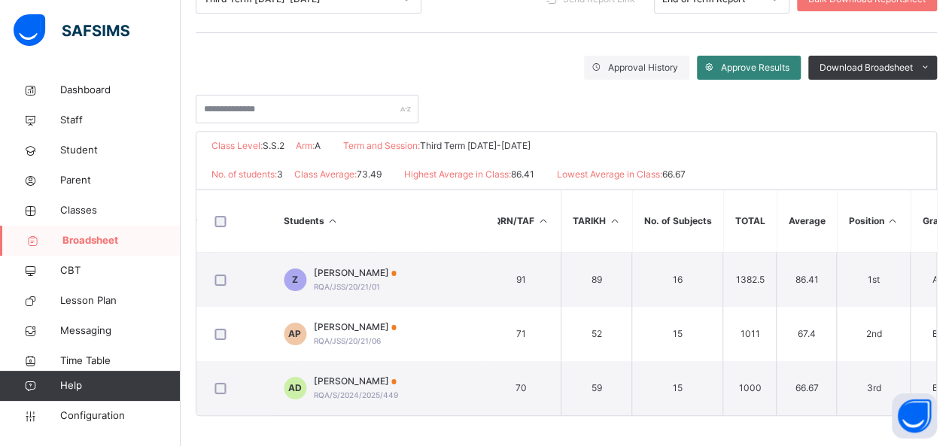
click at [766, 68] on span "Approve Results" at bounding box center [755, 68] width 69 height 14
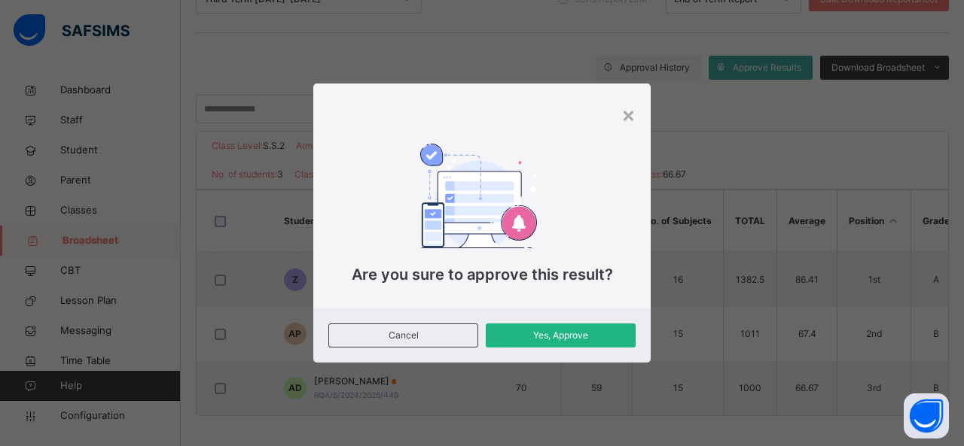
click at [550, 339] on span "Yes, Approve" at bounding box center [560, 336] width 127 height 14
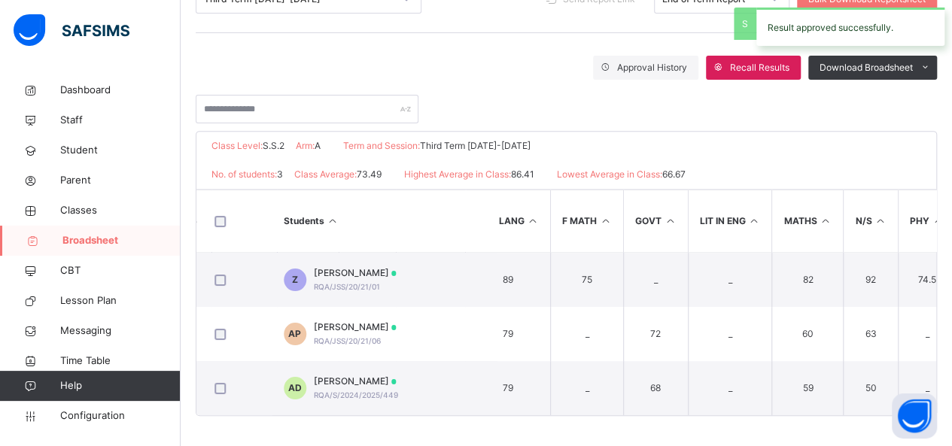
scroll to position [0, 673]
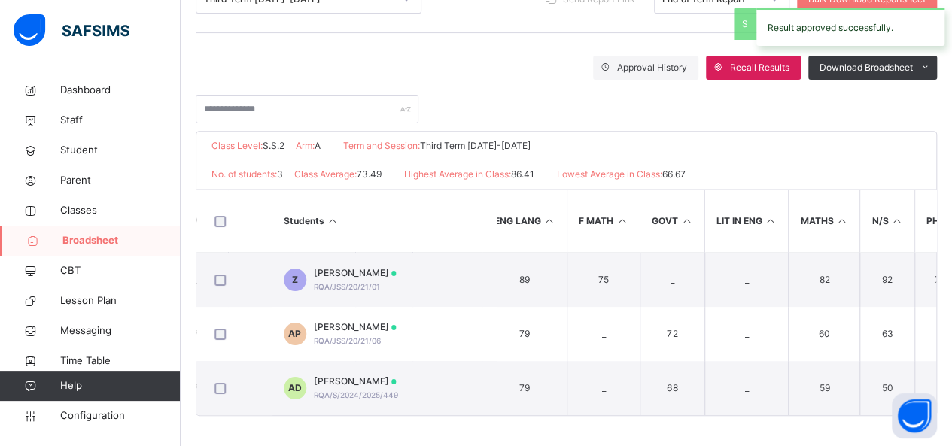
click at [135, 242] on span "Broadsheet" at bounding box center [121, 240] width 118 height 15
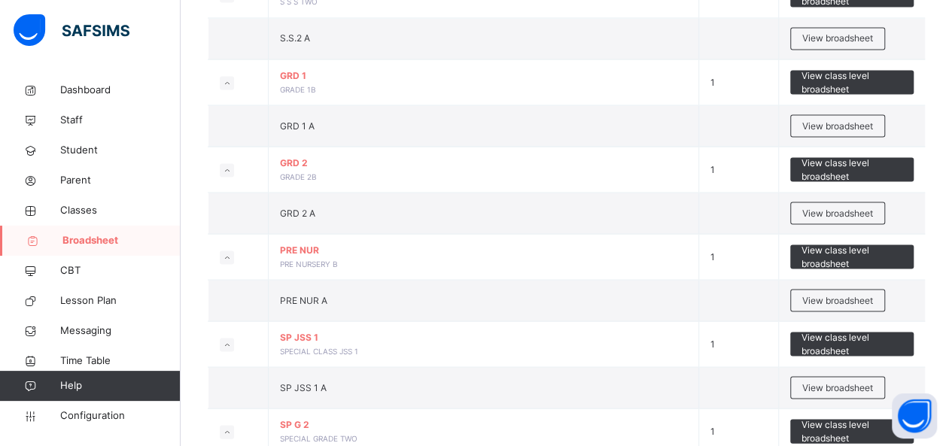
scroll to position [1353, 0]
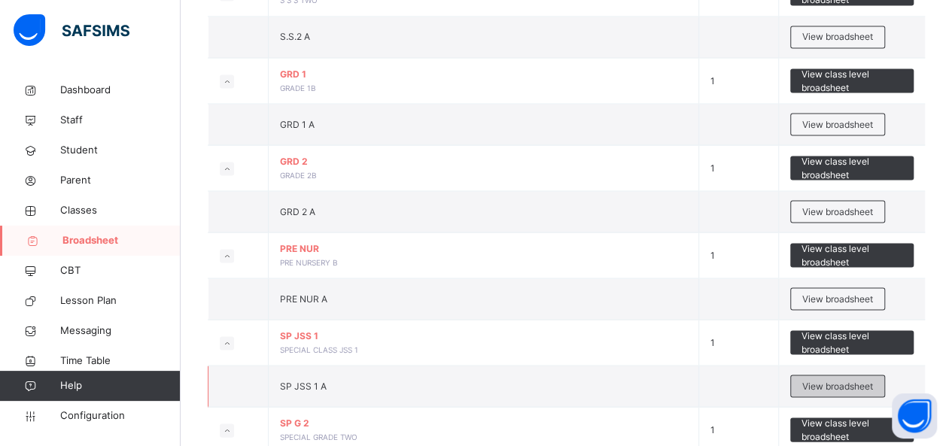
click at [863, 387] on div "View broadsheet" at bounding box center [837, 386] width 95 height 23
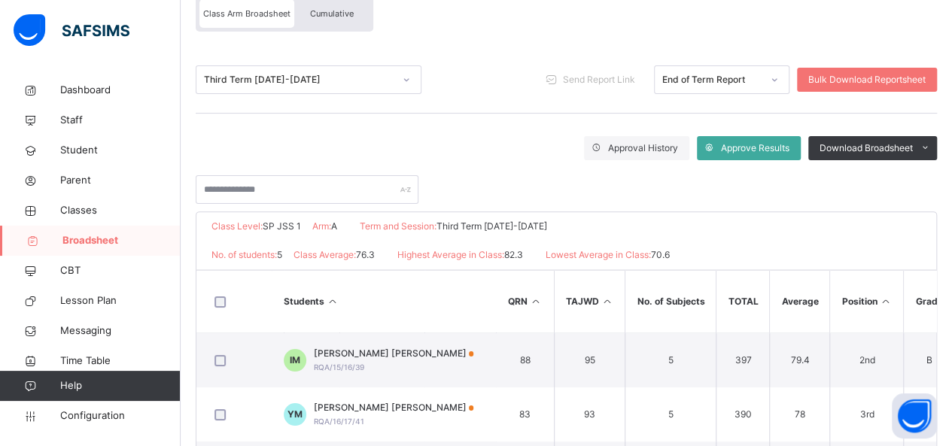
scroll to position [132, 0]
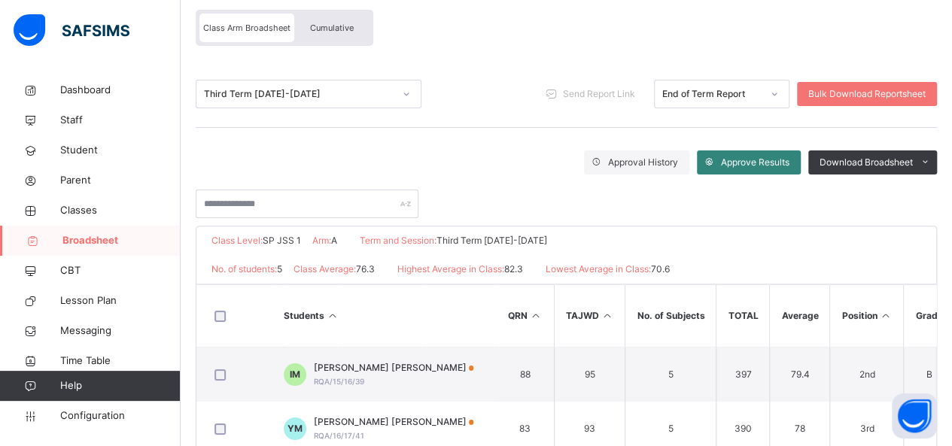
click at [773, 169] on div "Approve Results" at bounding box center [749, 163] width 104 height 24
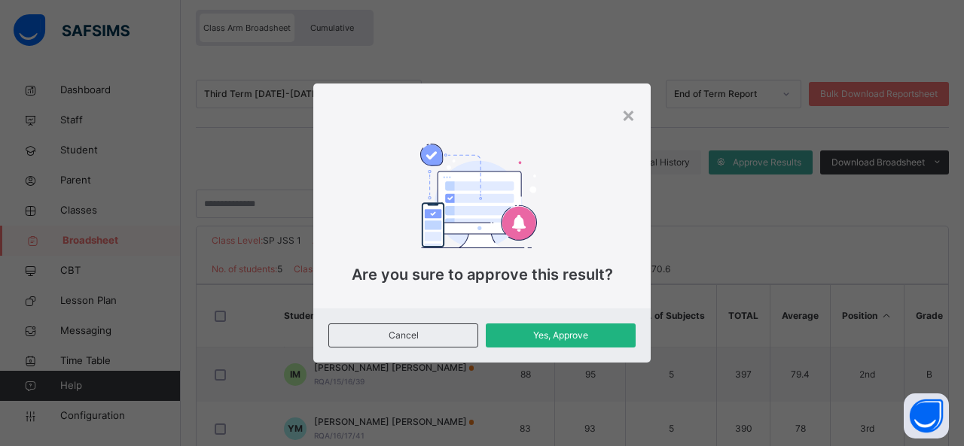
click at [595, 339] on span "Yes, Approve" at bounding box center [560, 336] width 127 height 14
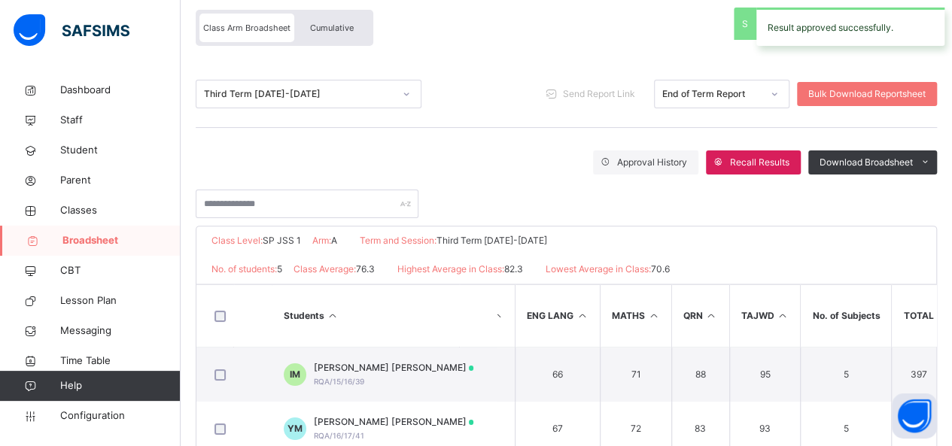
scroll to position [0, 0]
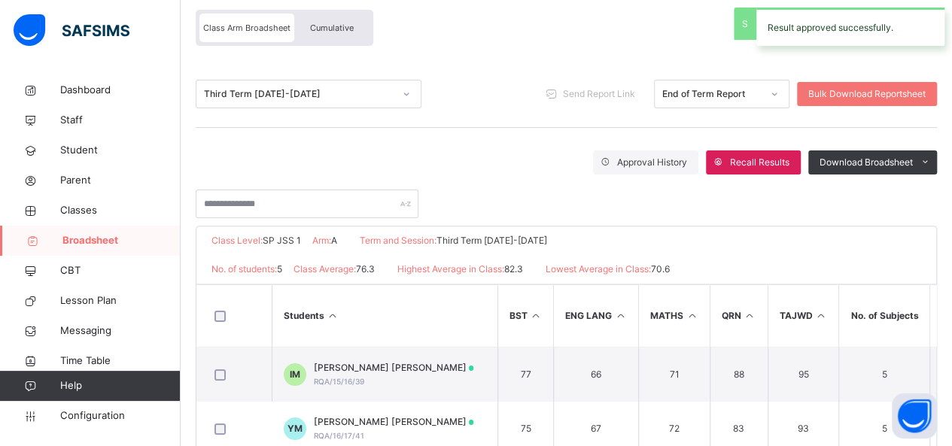
click at [110, 241] on span "Broadsheet" at bounding box center [121, 240] width 118 height 15
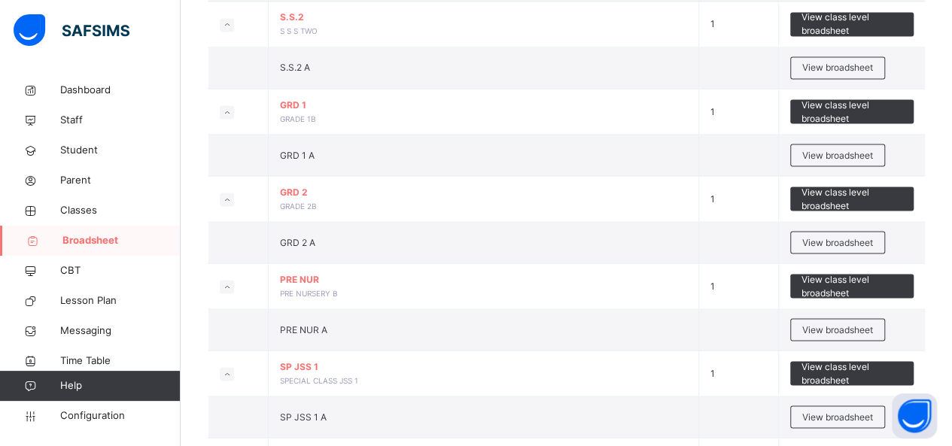
scroll to position [1322, 0]
click at [821, 323] on span "View broadsheet" at bounding box center [837, 330] width 71 height 14
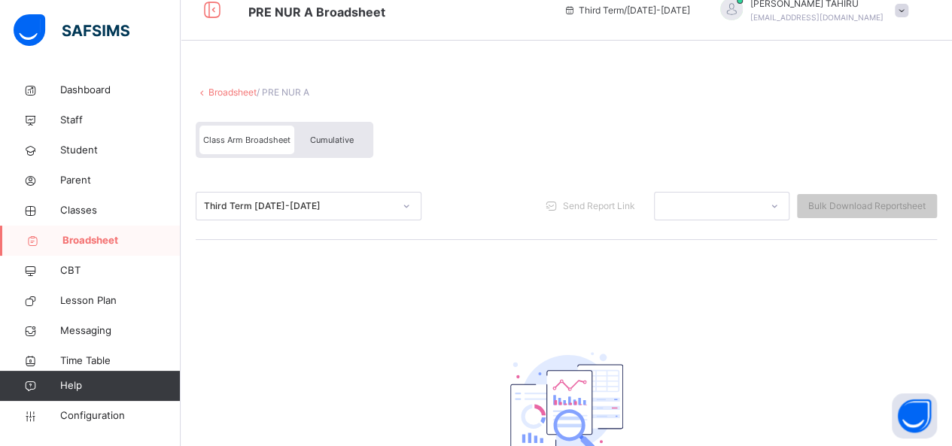
scroll to position [18, 0]
click at [120, 251] on link "Broadsheet" at bounding box center [90, 241] width 181 height 30
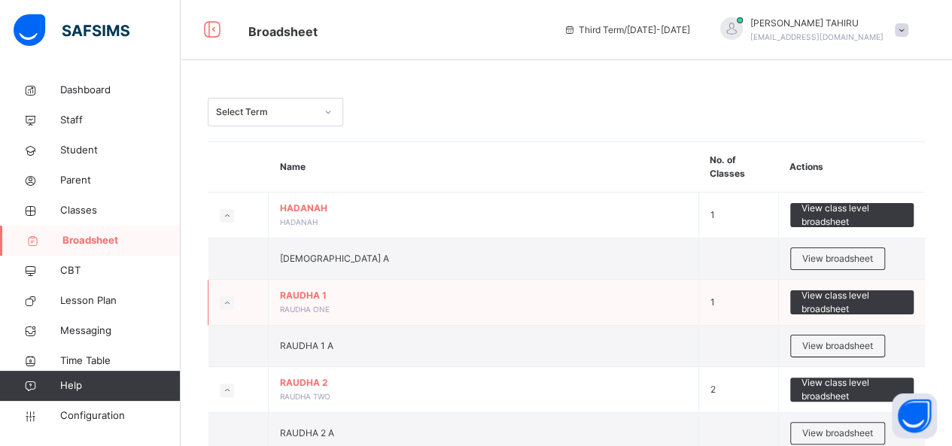
click at [705, 281] on td "1" at bounding box center [739, 303] width 80 height 46
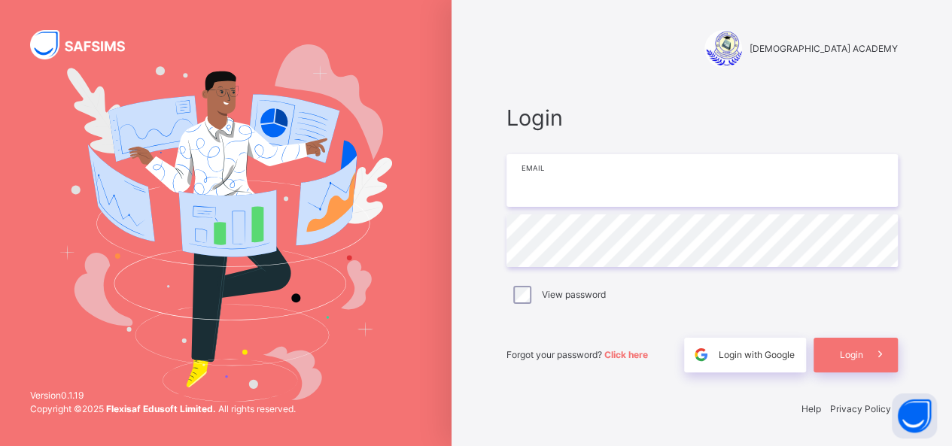
type input "**********"
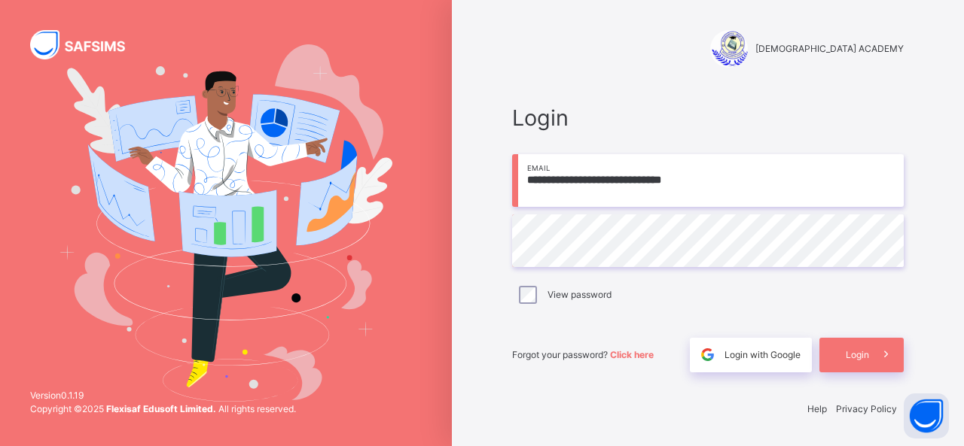
click at [611, 273] on div "**********" at bounding box center [707, 237] width 391 height 270
